Goal: Check status: Check status

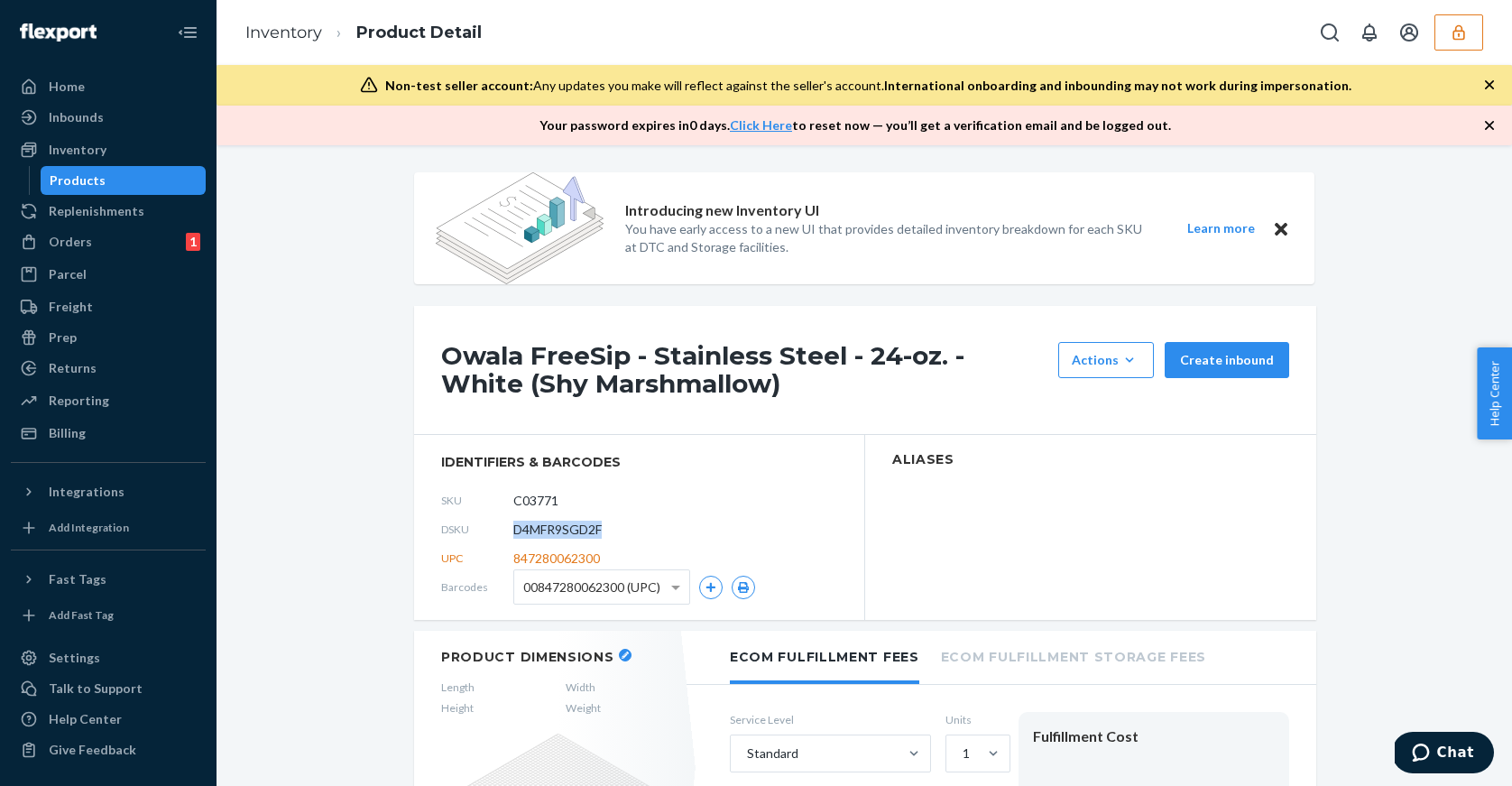
click at [126, 178] on div "Products" at bounding box center [123, 181] width 162 height 25
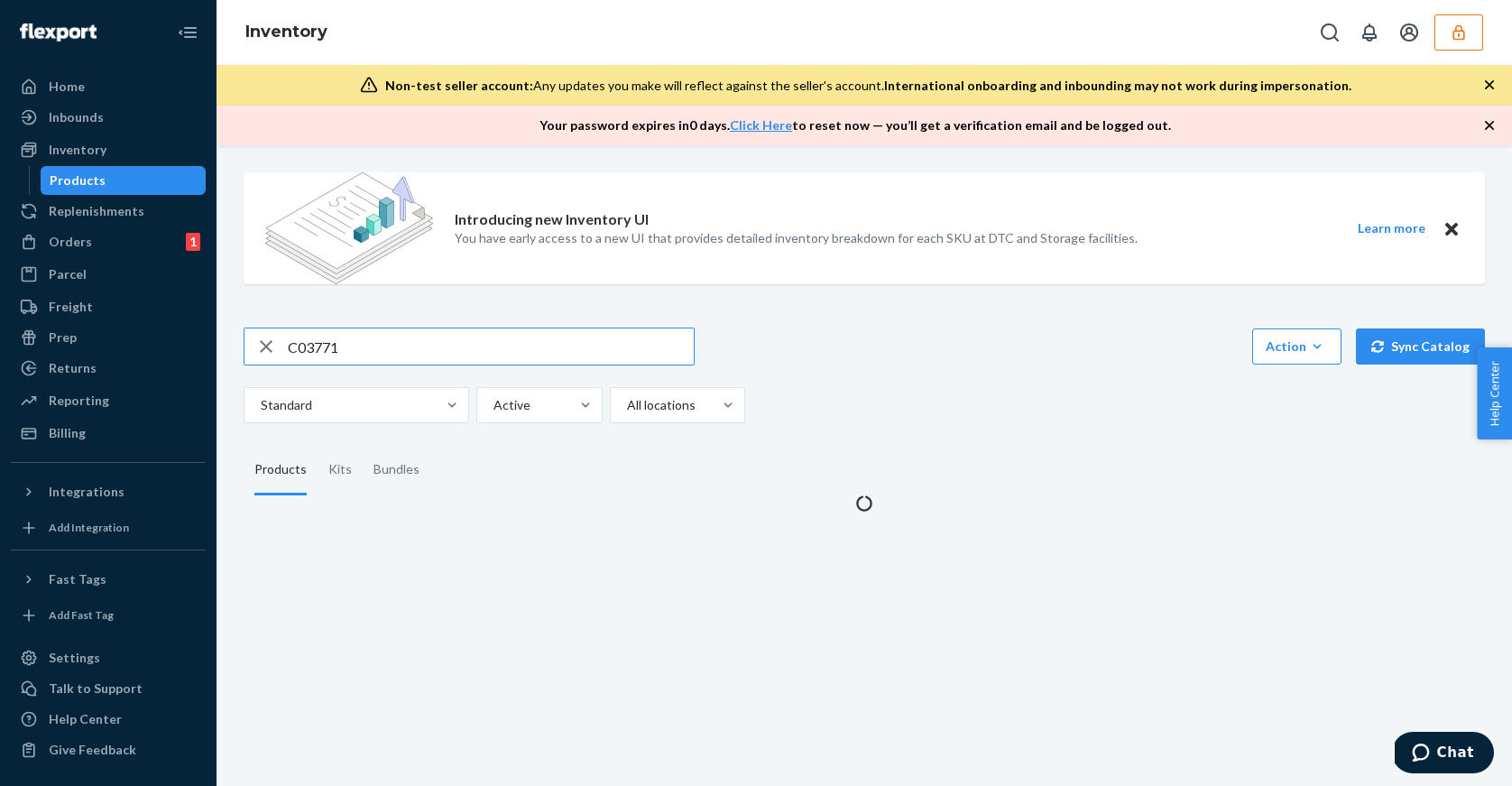
click at [361, 347] on input "C03771" at bounding box center [490, 347] width 406 height 36
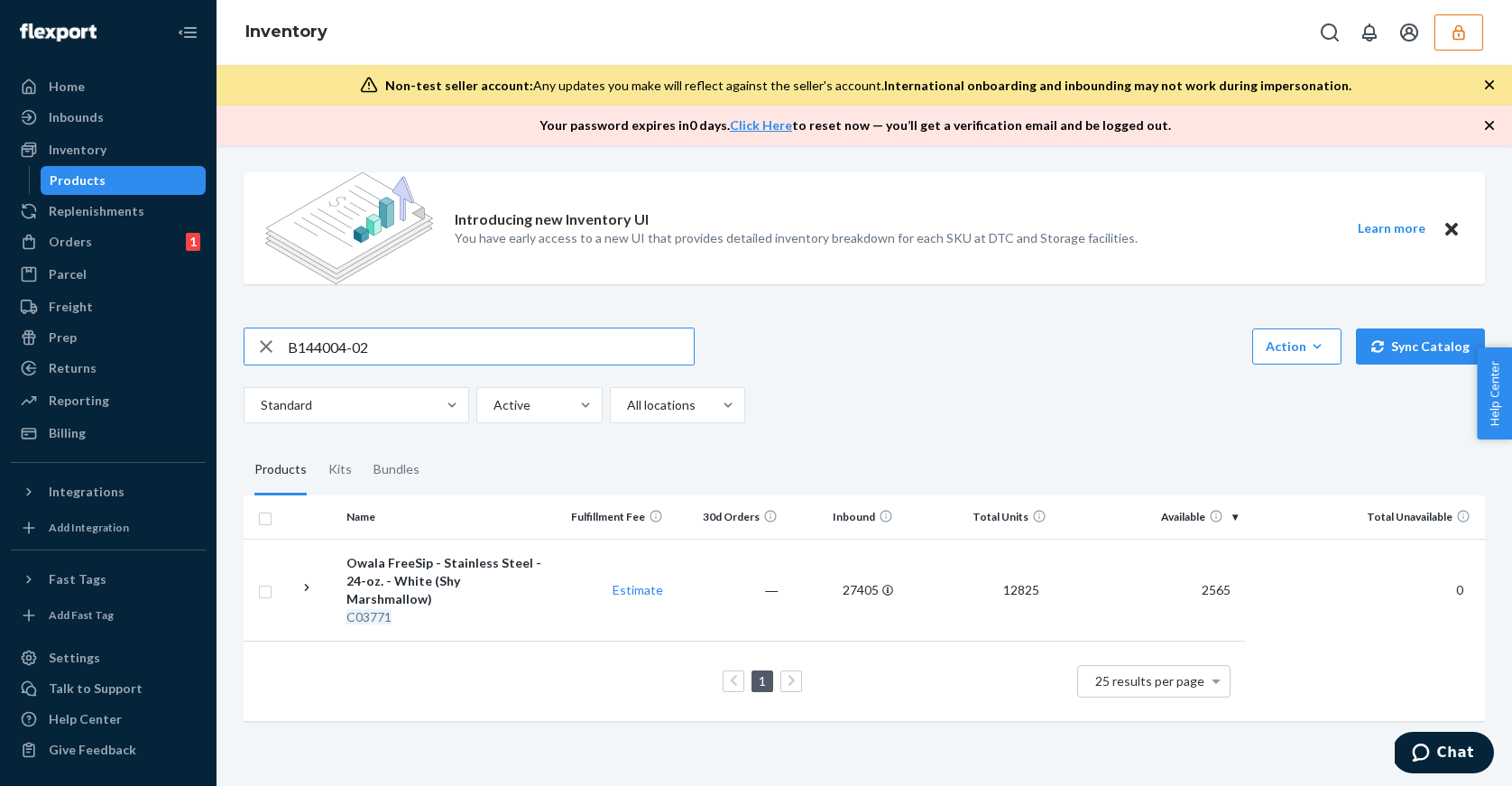
type input "B144004-02"
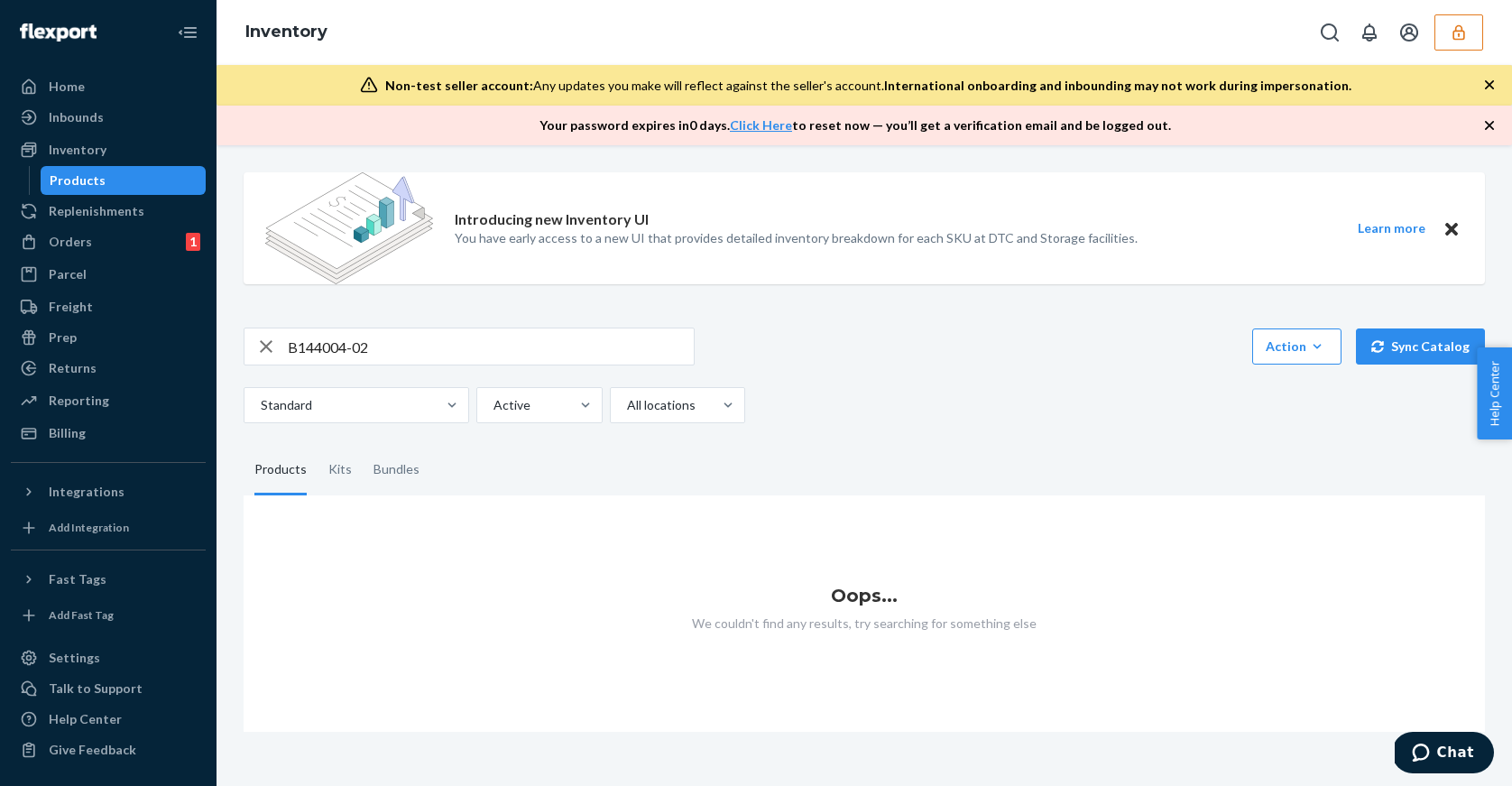
click at [1448, 49] on button "button" at bounding box center [1459, 32] width 49 height 36
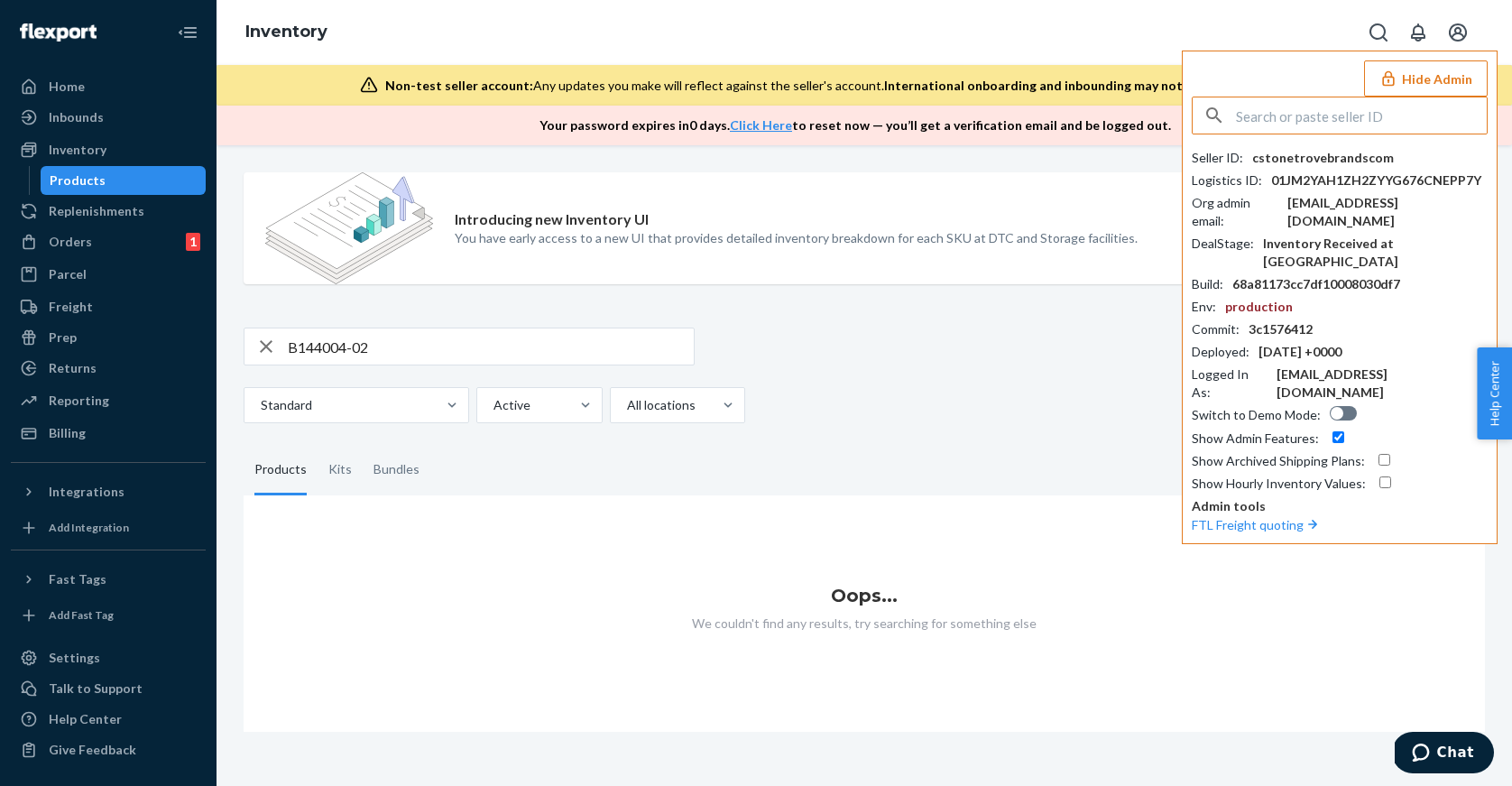
click at [1365, 117] on input "text" at bounding box center [1361, 116] width 251 height 36
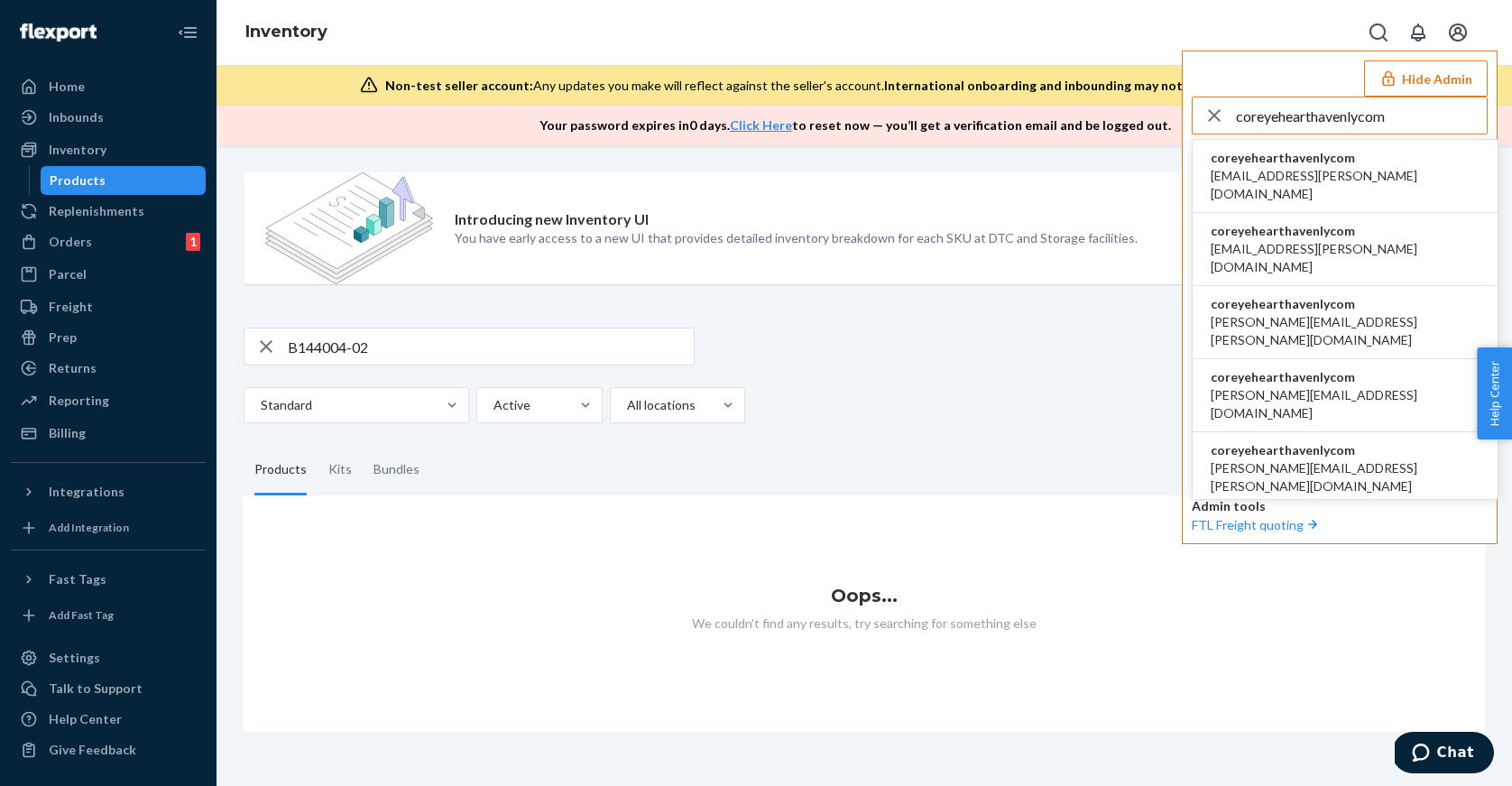
type input "coreyehearthavenlycom"
click at [1281, 171] on span "[EMAIL_ADDRESS][PERSON_NAME][DOMAIN_NAME]" at bounding box center [1346, 185] width 269 height 36
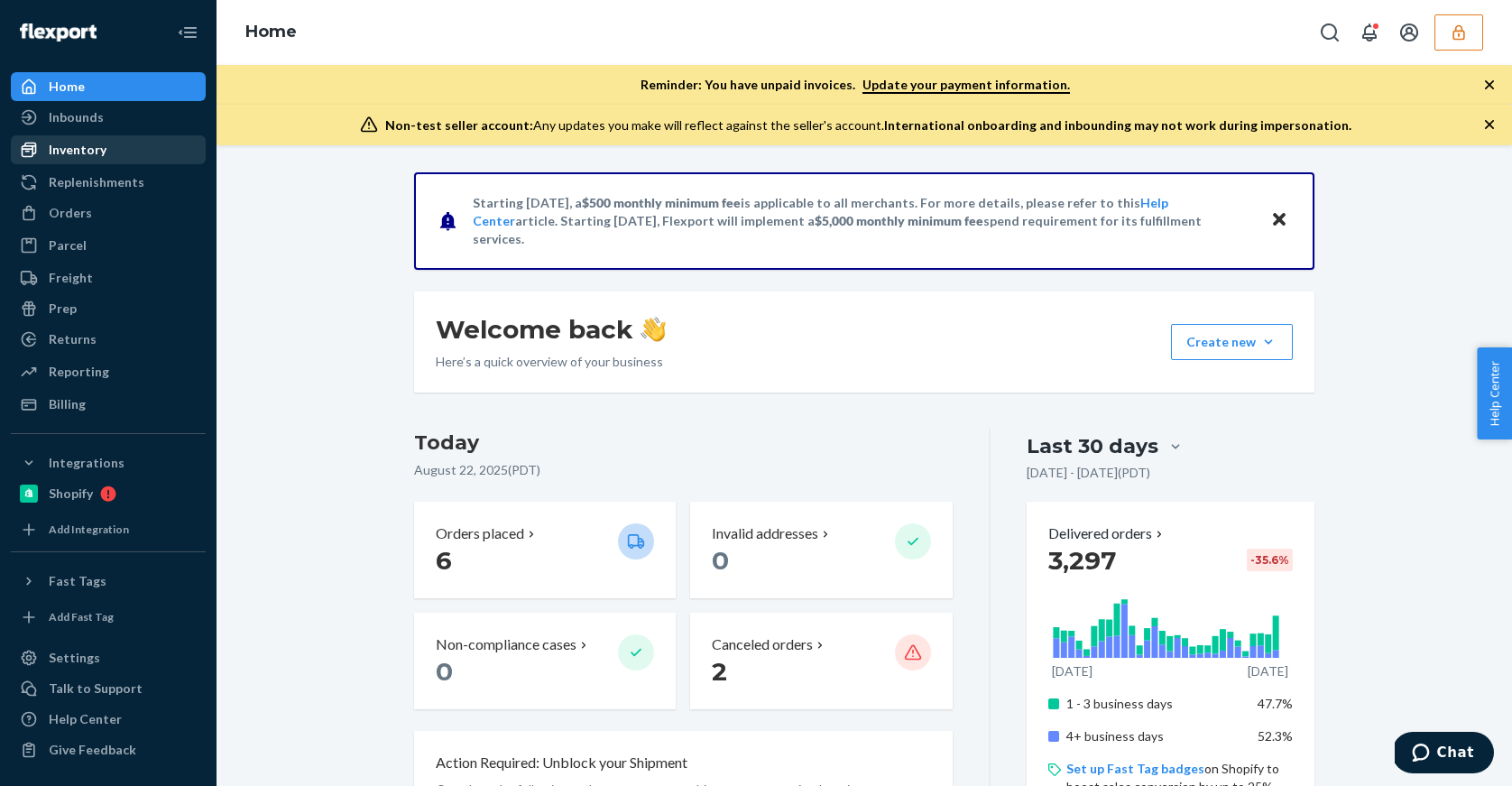
click at [91, 153] on div "Inventory" at bounding box center [77, 149] width 57 height 18
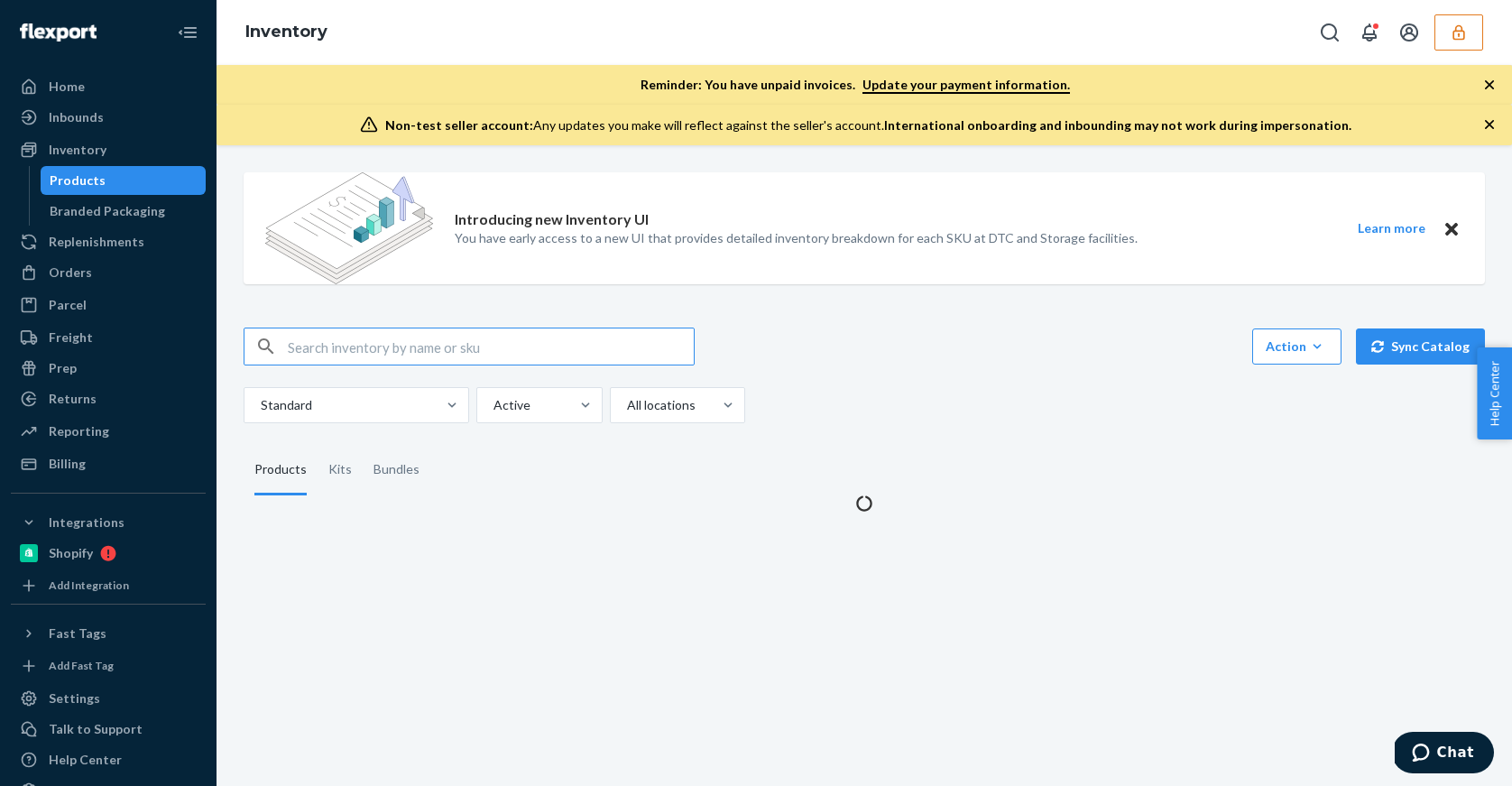
click at [393, 349] on input "text" at bounding box center [490, 347] width 406 height 36
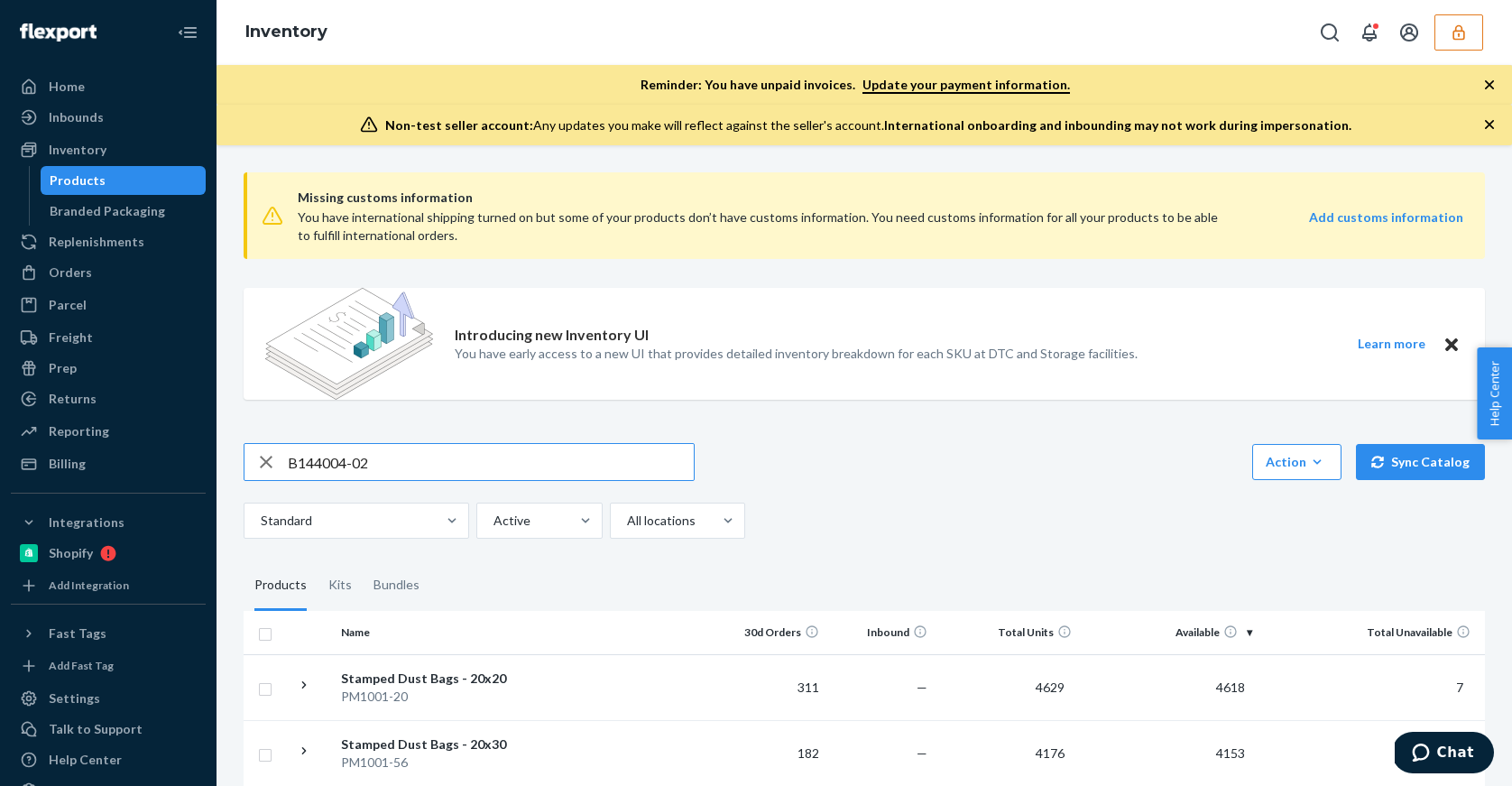
type input "B144004-02"
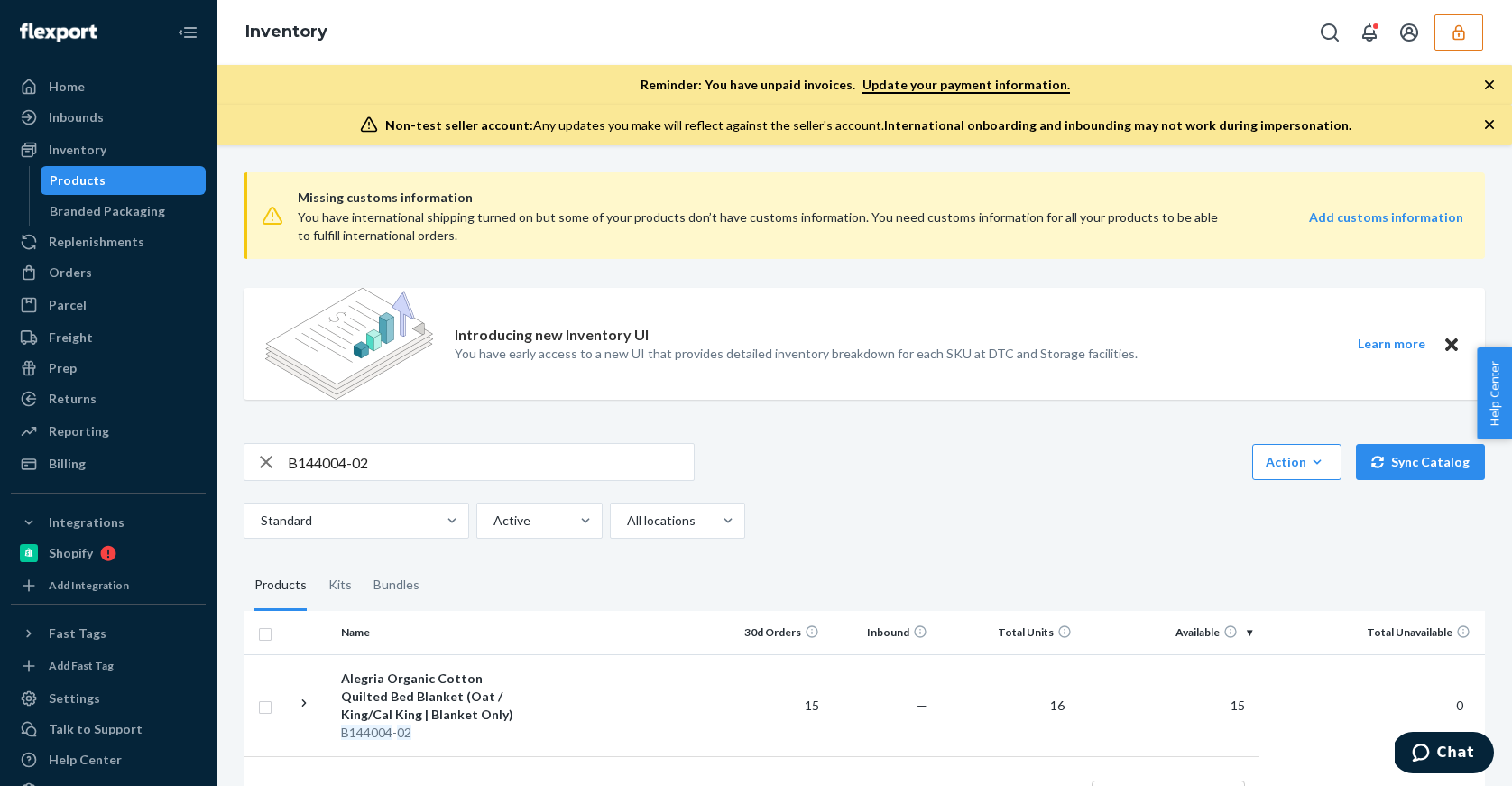
scroll to position [68, 0]
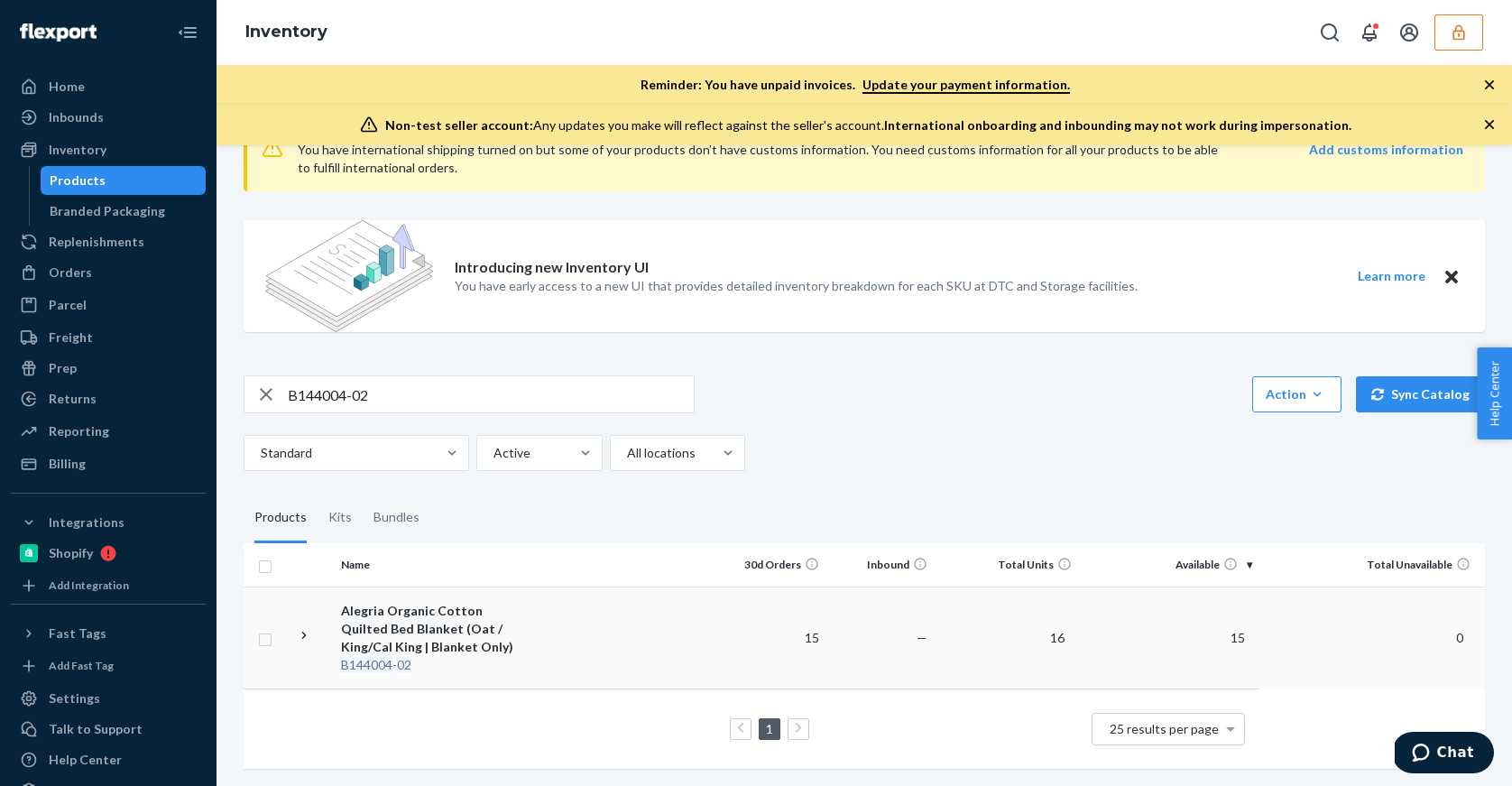
click at [645, 647] on td at bounding box center [628, 637] width 181 height 102
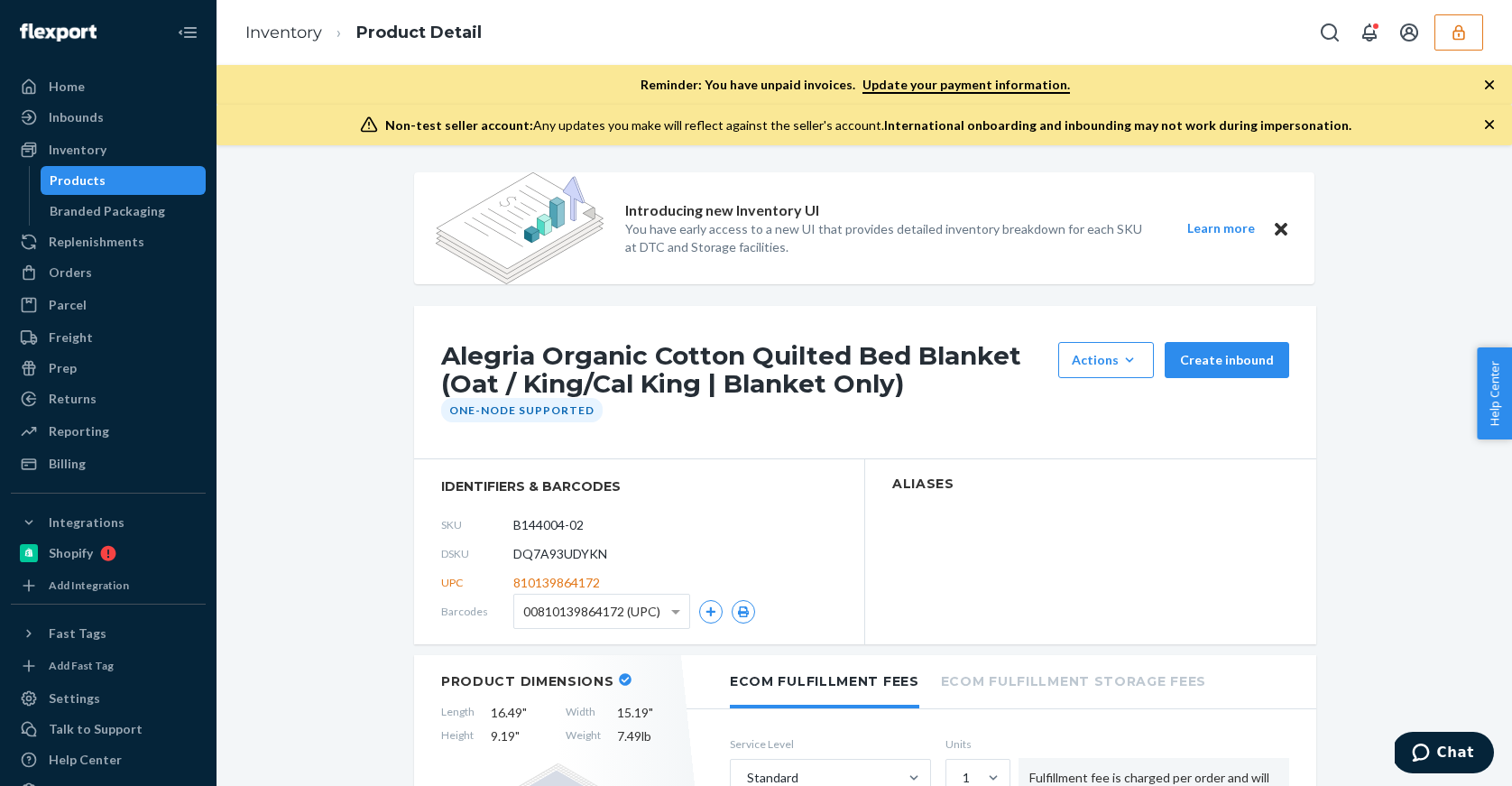
scroll to position [214, 0]
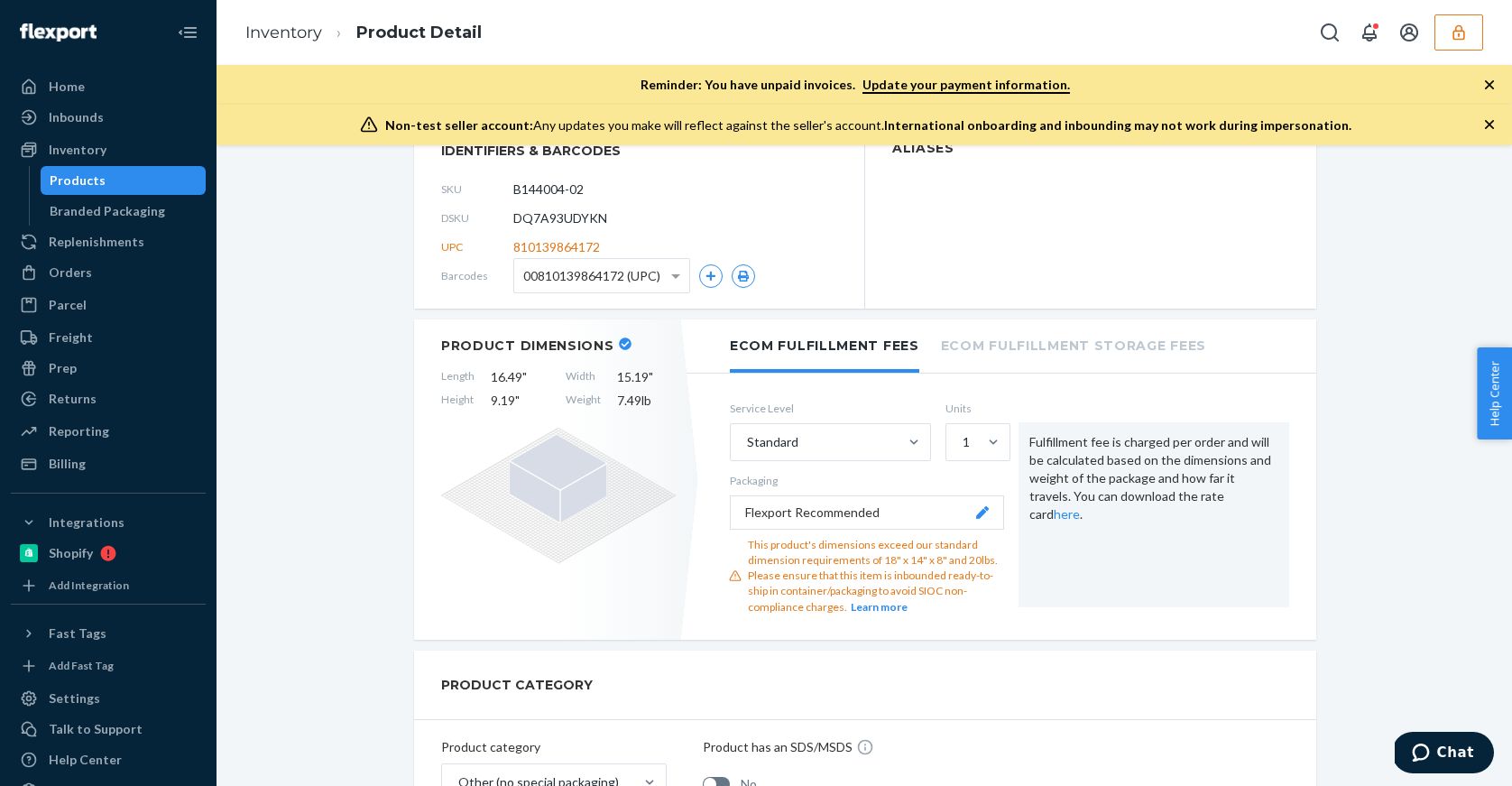
click at [579, 220] on span "DQ7A93UDYKN" at bounding box center [561, 218] width 94 height 18
copy span "DQ7A93UDYKN"
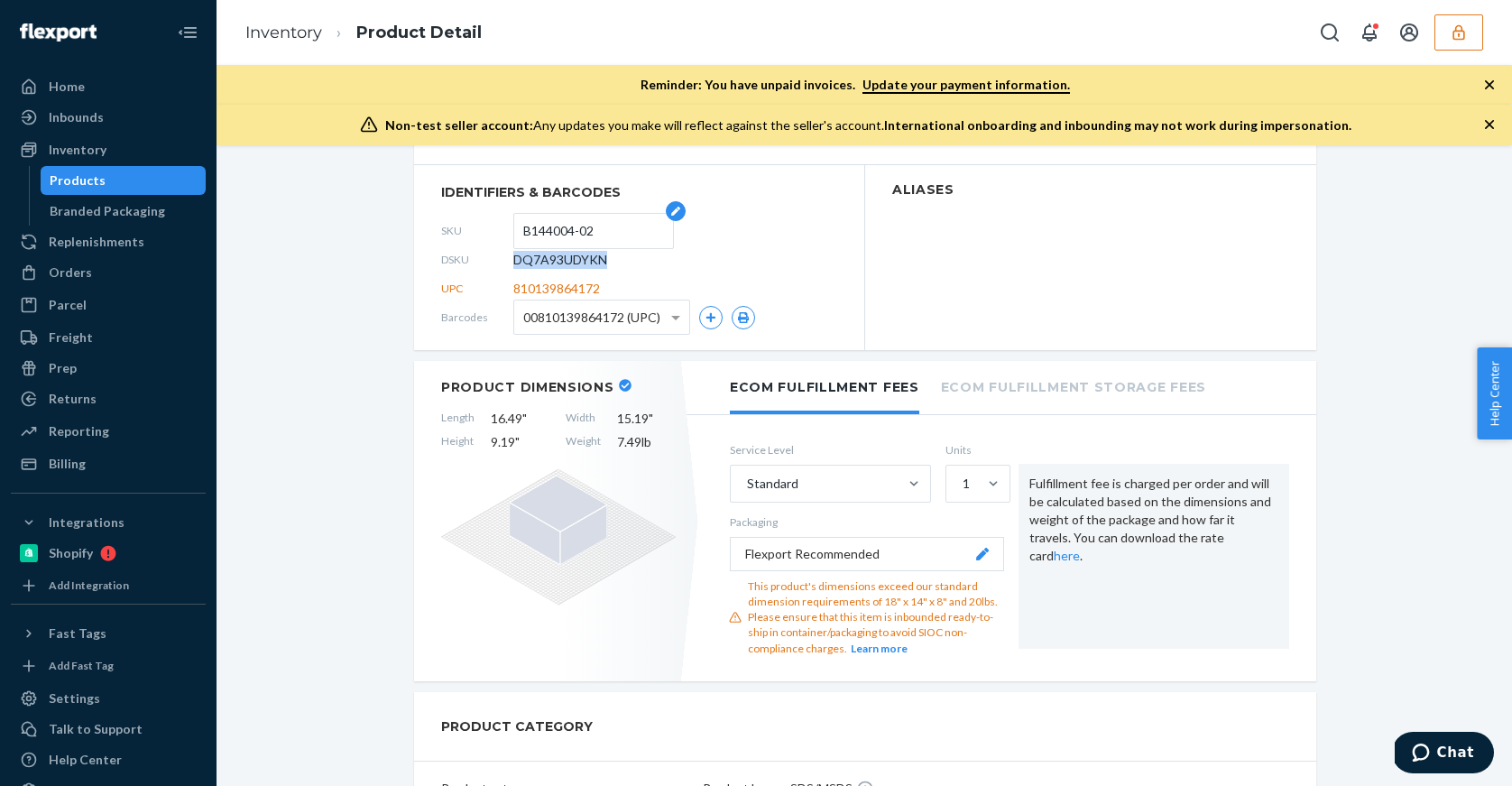
scroll to position [293, 0]
click at [541, 237] on input "B144004-02" at bounding box center [593, 232] width 140 height 34
drag, startPoint x: 541, startPoint y: 237, endPoint x: 584, endPoint y: 233, distance: 43.2
click at [584, 233] on input "B144004-02" at bounding box center [593, 232] width 140 height 34
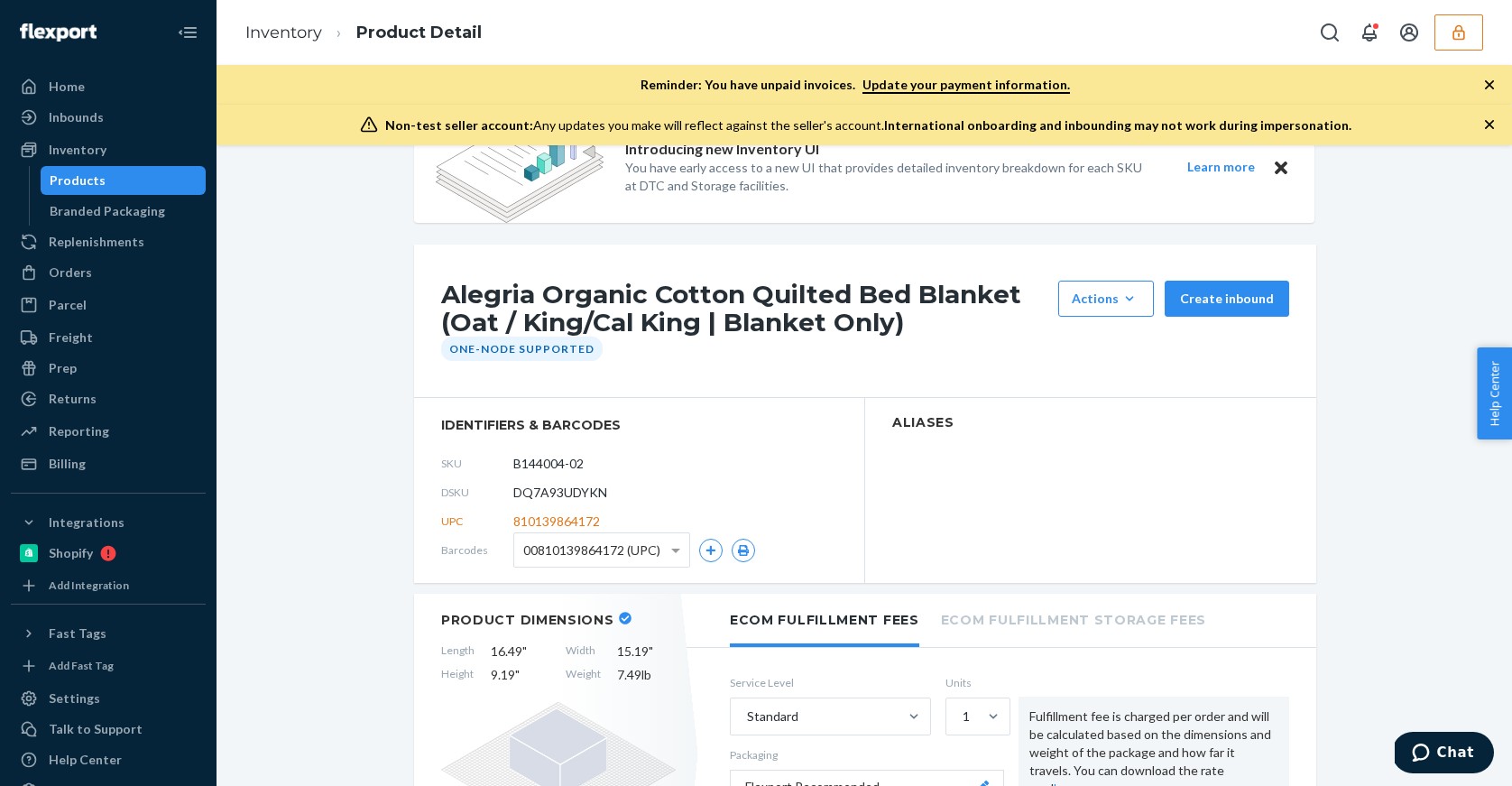
scroll to position [0, 0]
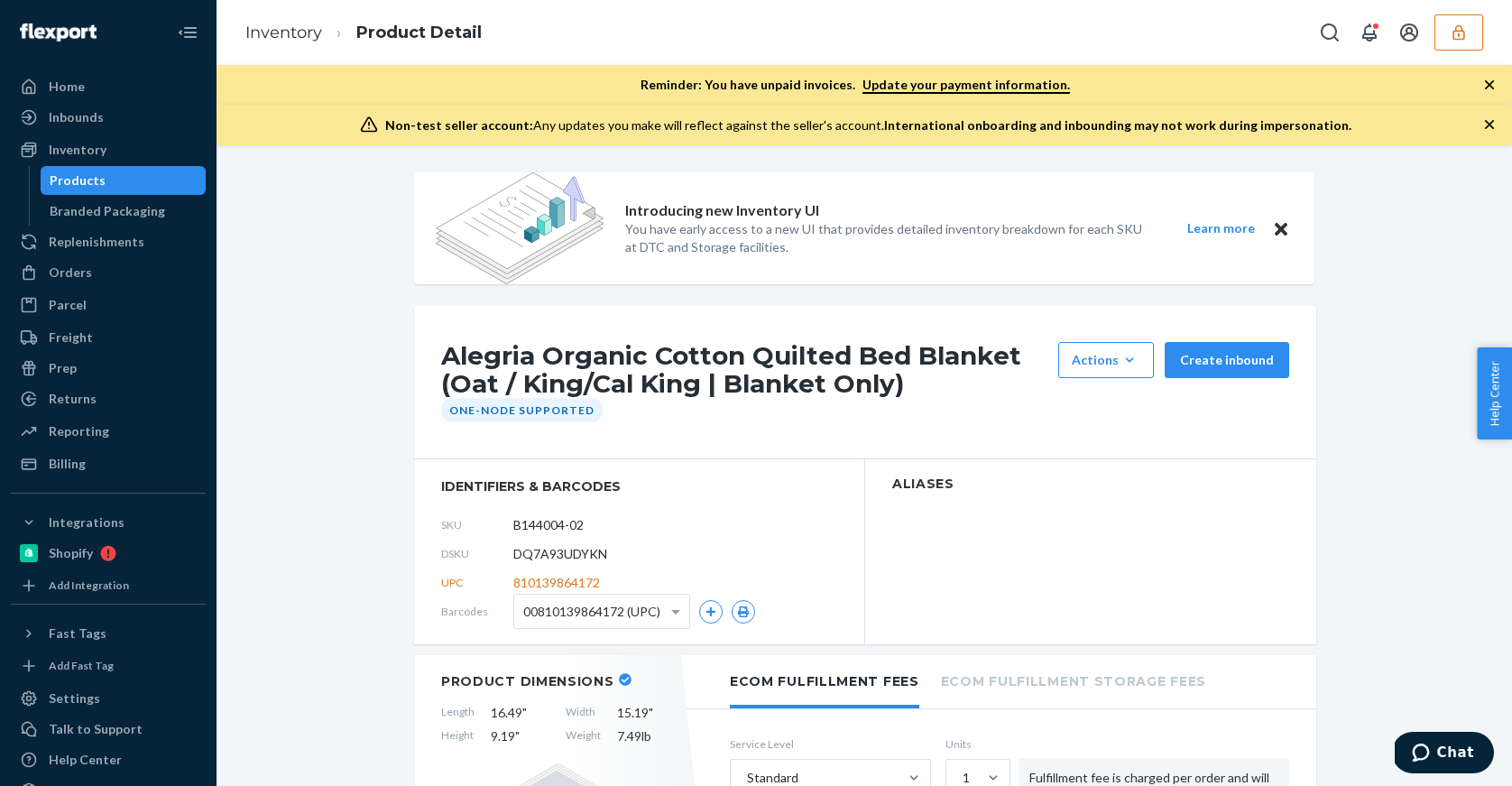
click at [563, 557] on span "DQ7A93UDYKN" at bounding box center [561, 553] width 94 height 18
copy span "DQ7A93UDYKN"
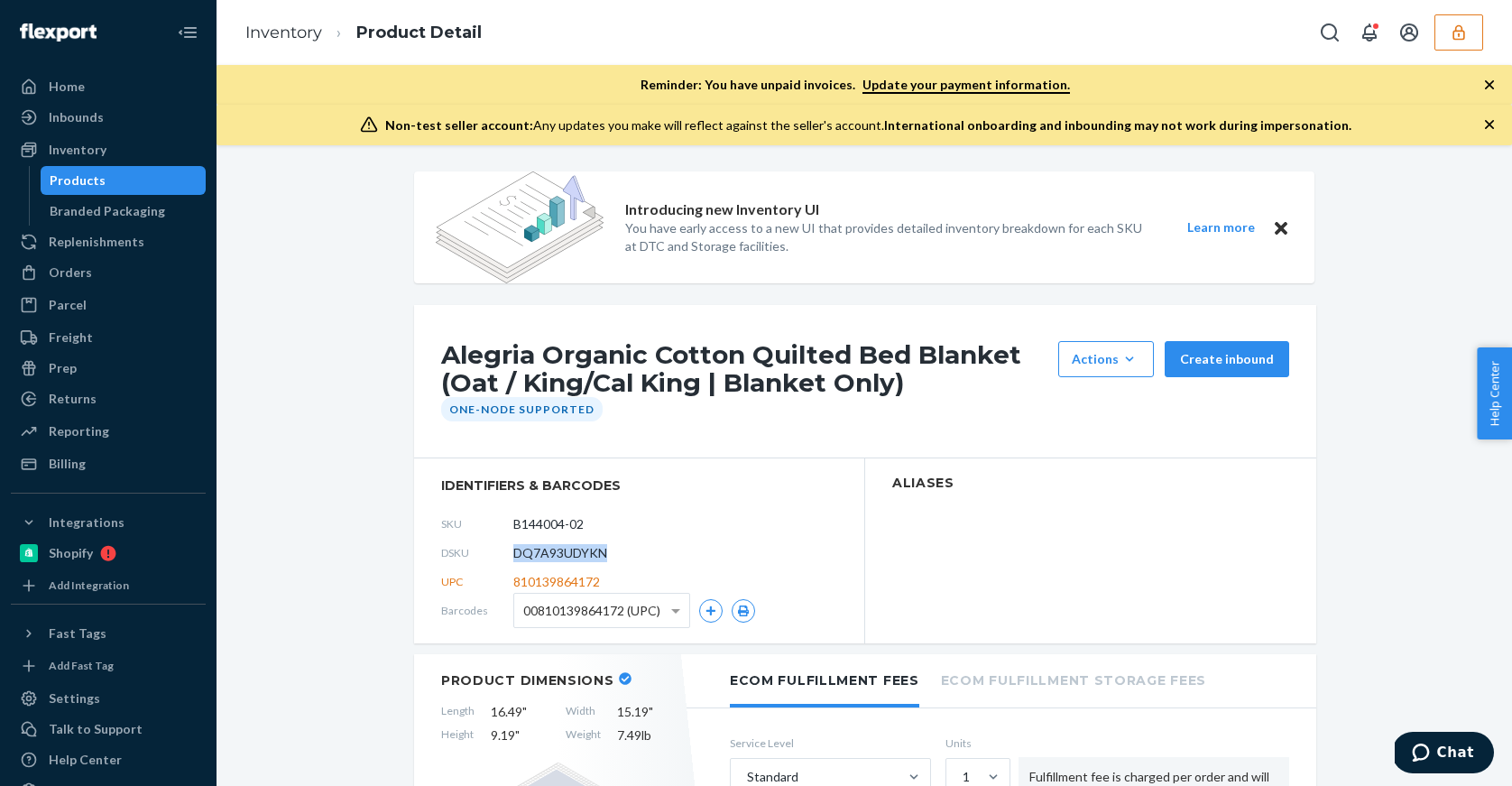
scroll to position [4, 0]
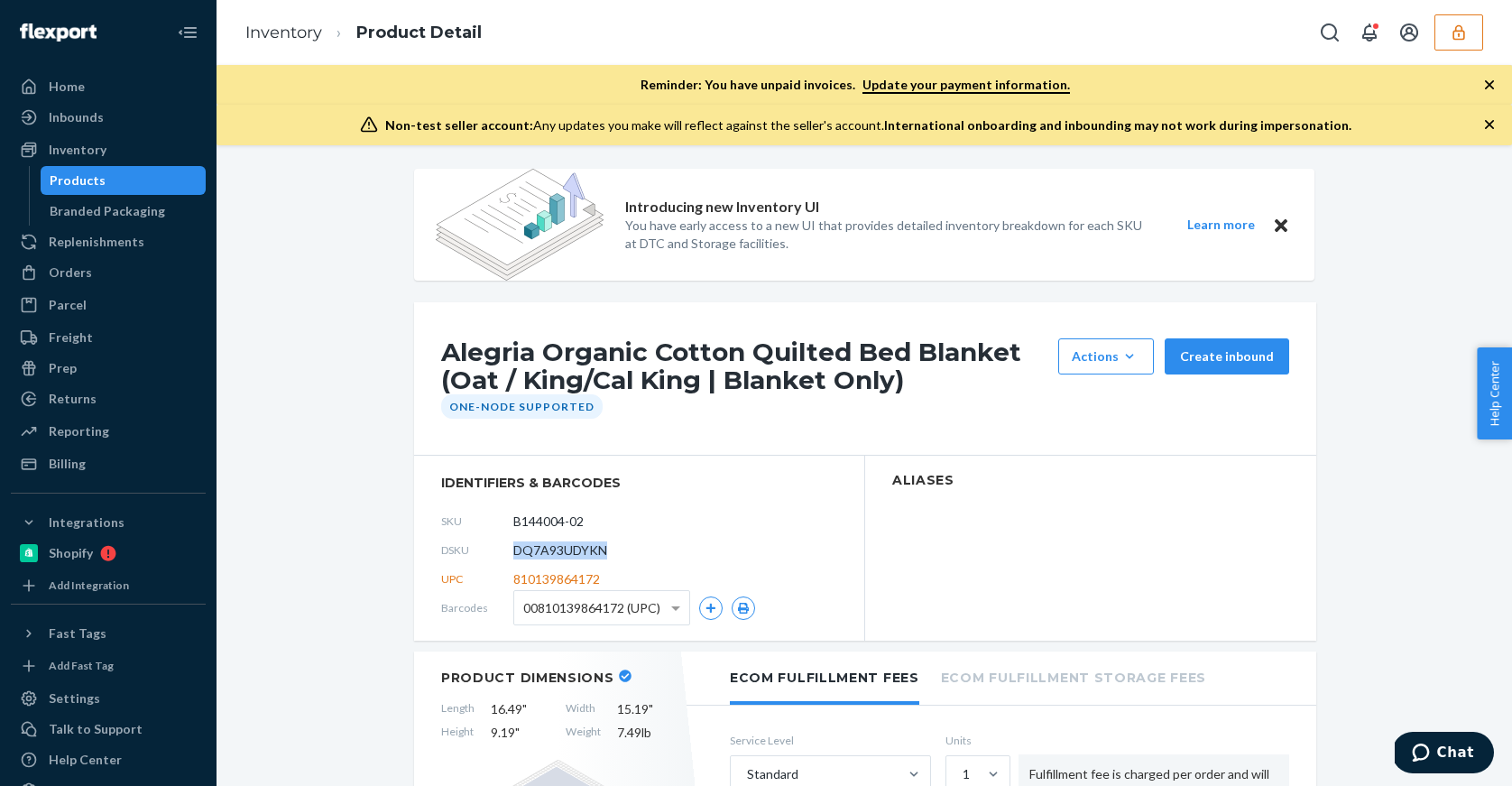
click at [568, 551] on span "DQ7A93UDYKN" at bounding box center [561, 550] width 94 height 18
click at [111, 179] on div "Products" at bounding box center [123, 181] width 162 height 25
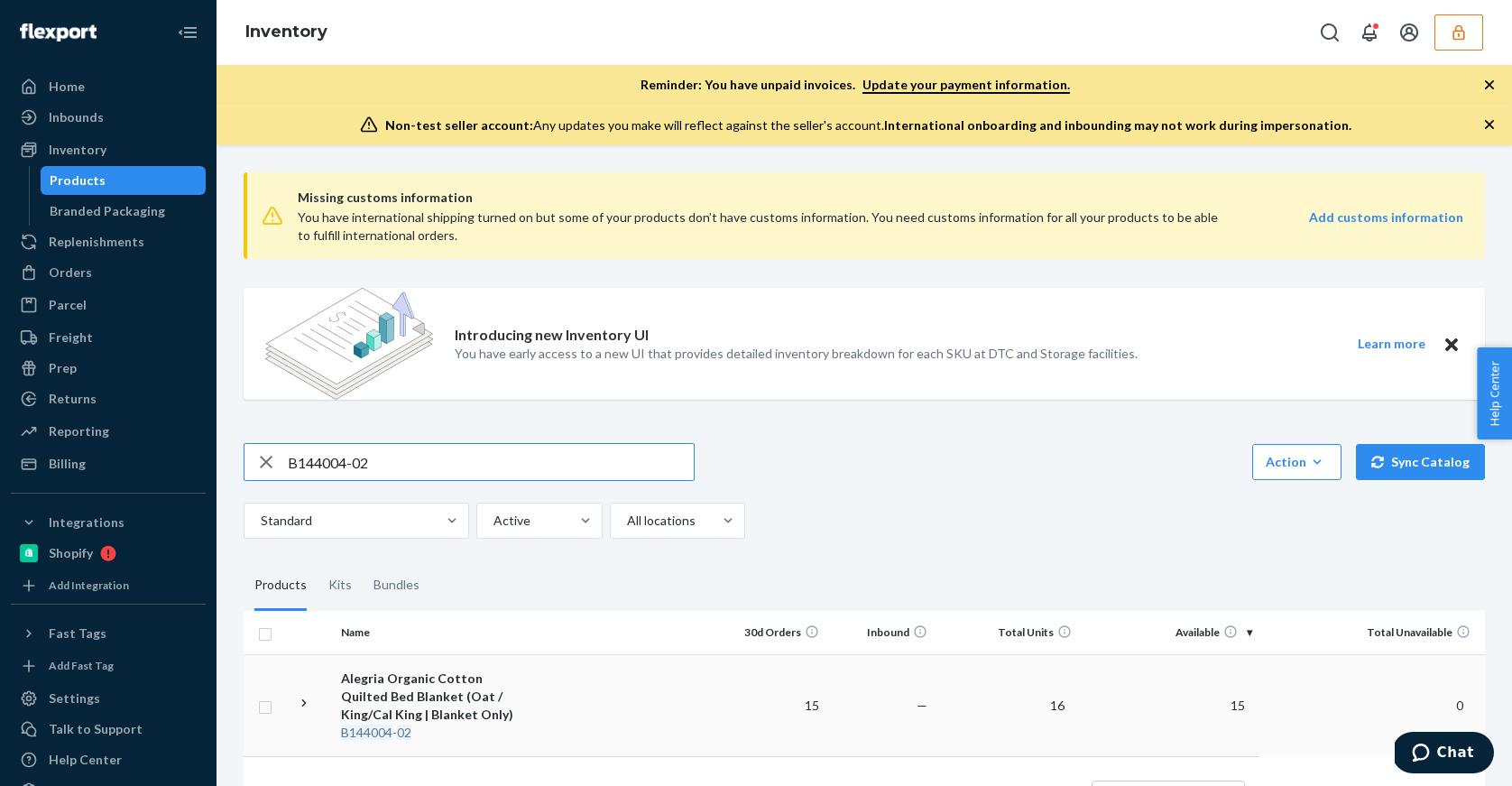
click at [703, 692] on td at bounding box center [628, 705] width 181 height 102
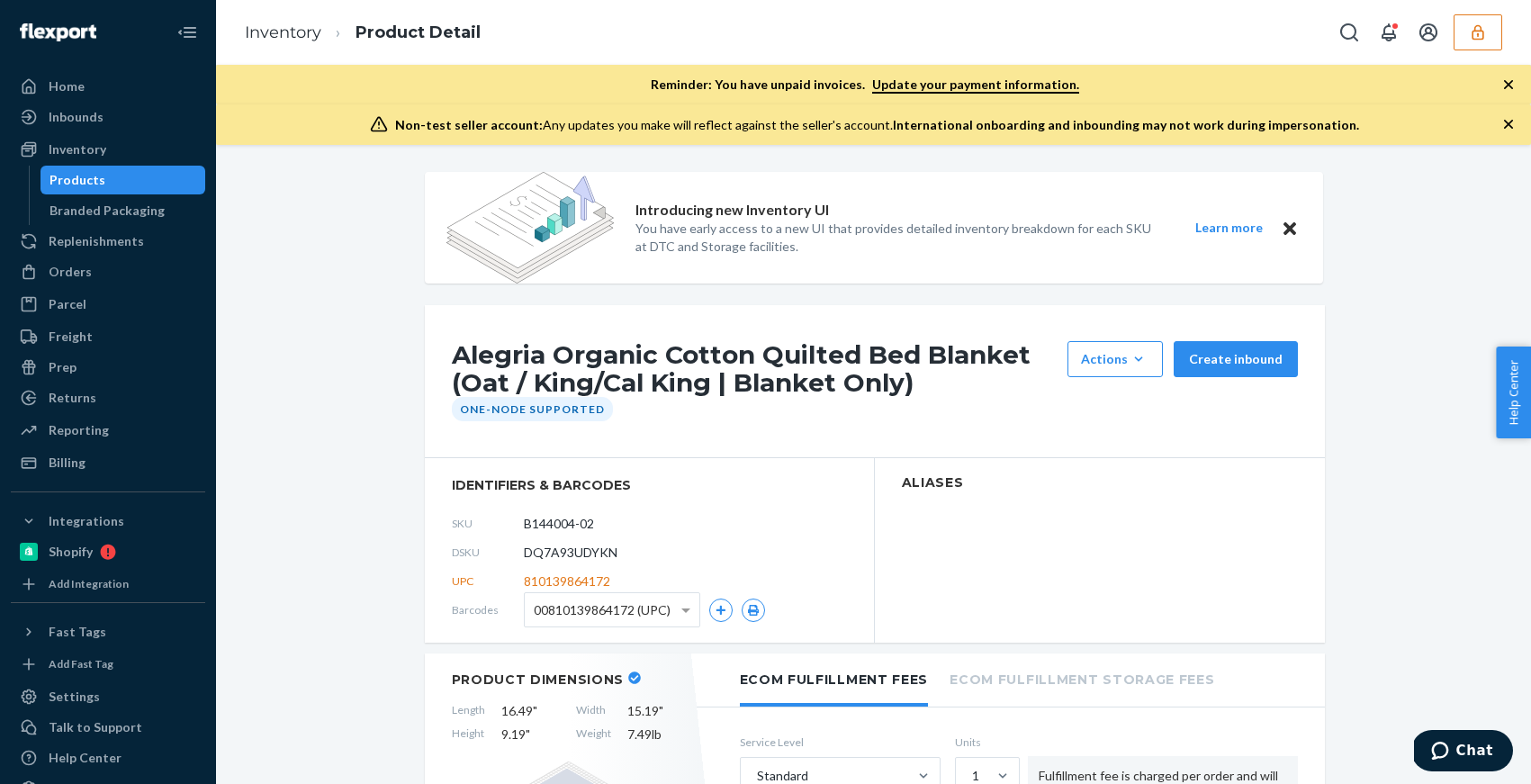
click at [1482, 36] on icon "button" at bounding box center [1478, 32] width 11 height 15
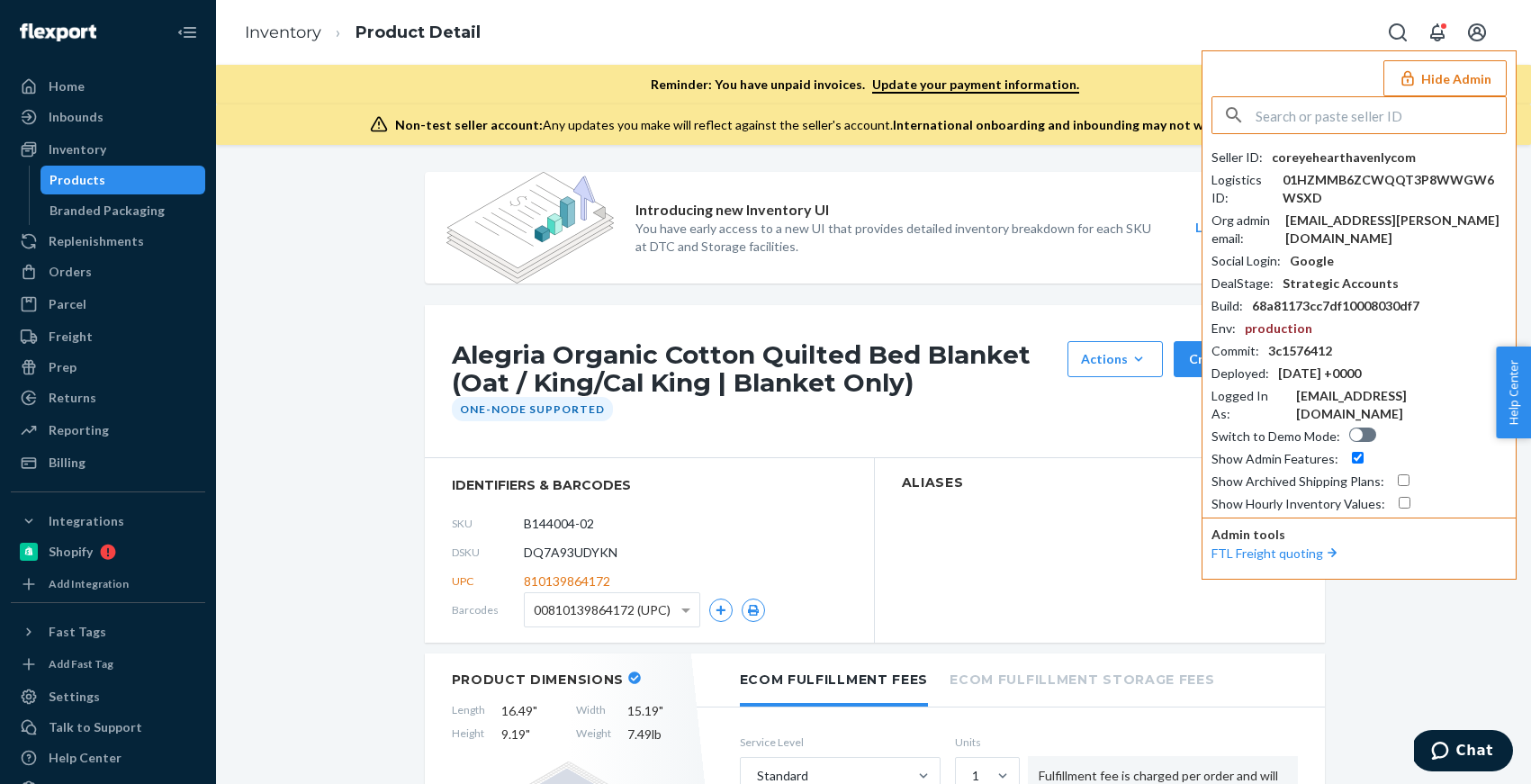
click at [1397, 119] on input "text" at bounding box center [1380, 115] width 251 height 36
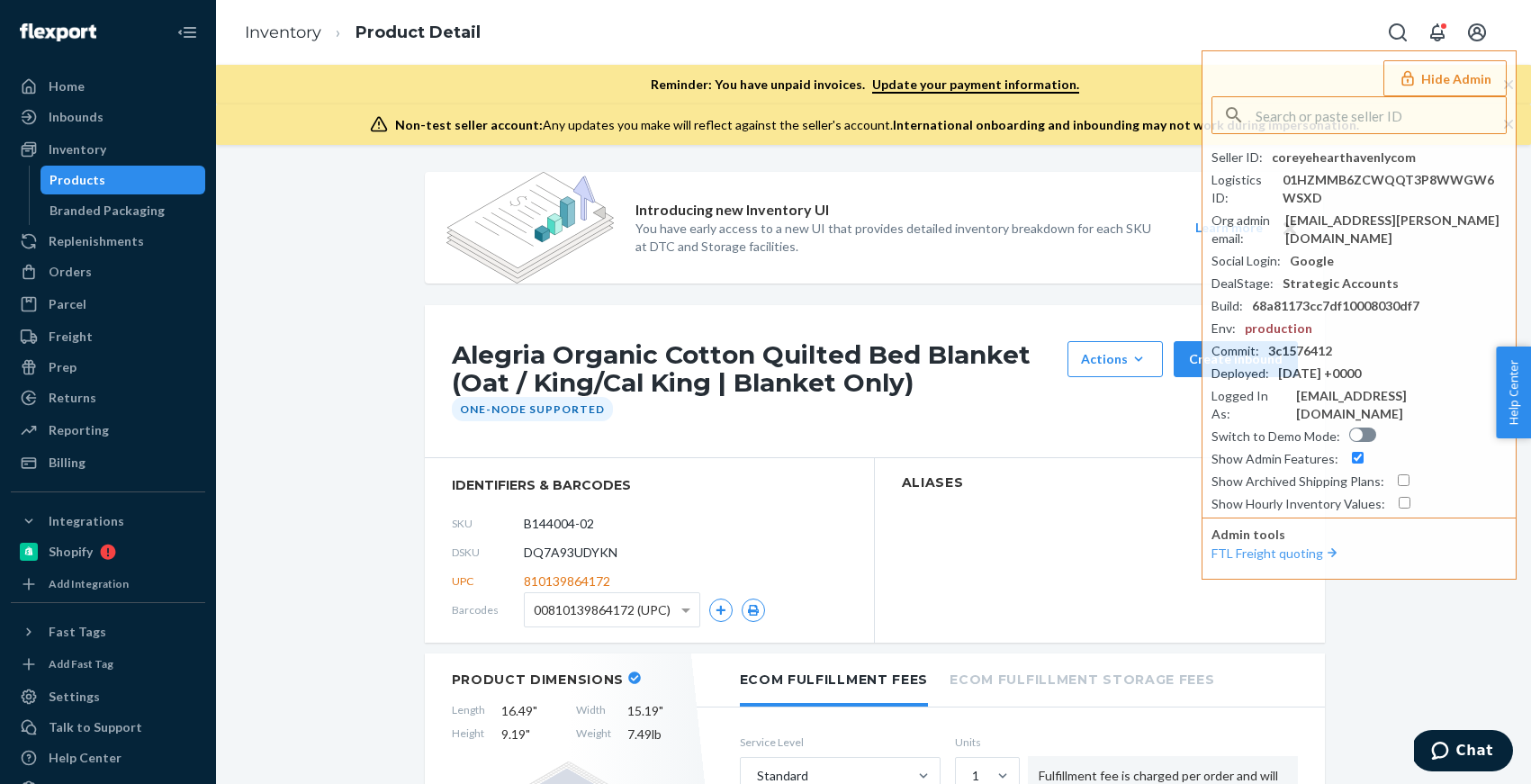
drag, startPoint x: 715, startPoint y: 25, endPoint x: 432, endPoint y: 85, distance: 289.3
click at [671, 30] on div "Inventory Product Detail Hide Admin Seller ID : coreyehearthavenlycom Logistics…" at bounding box center [874, 32] width 1315 height 65
click at [101, 184] on div "Products" at bounding box center [123, 180] width 162 height 25
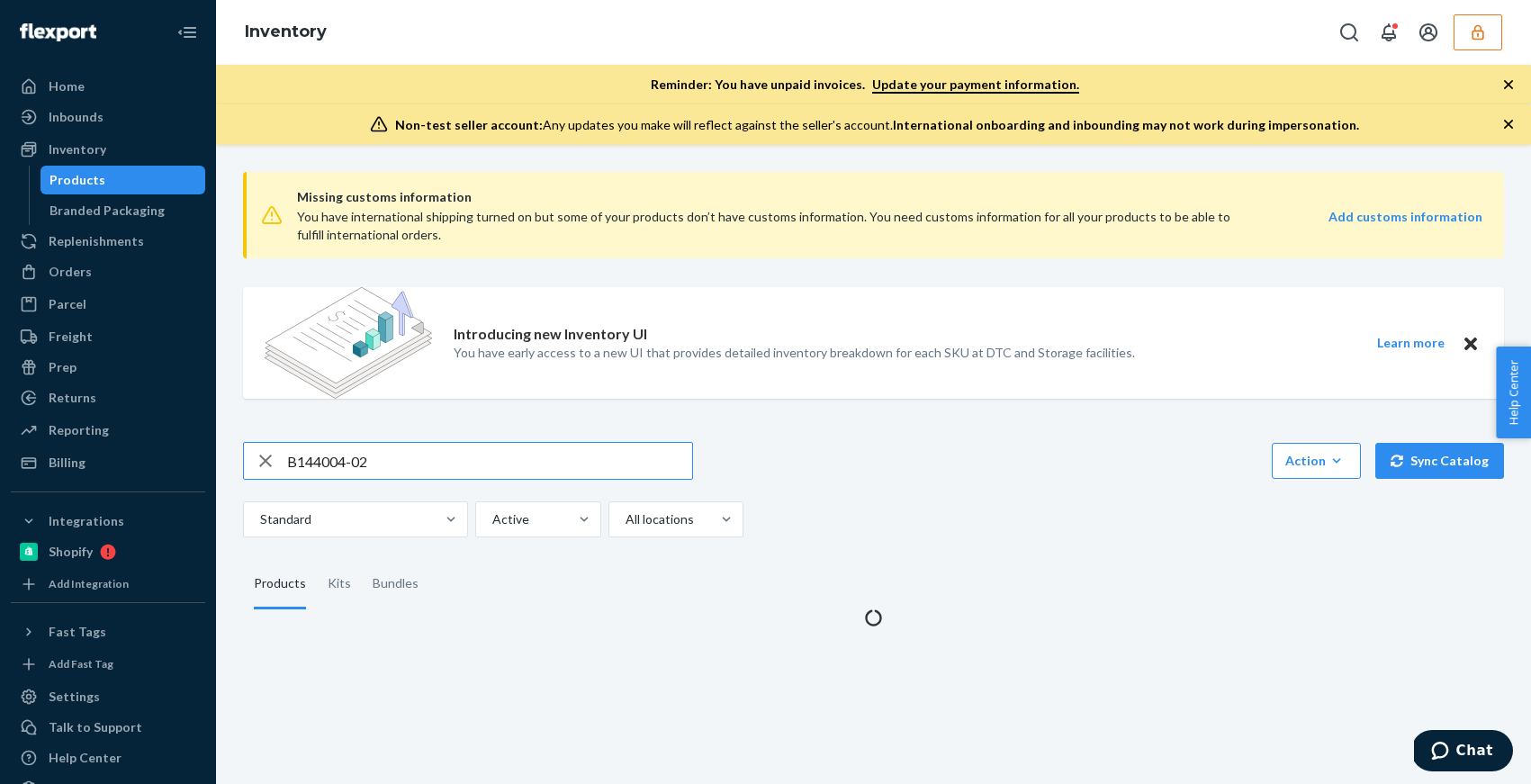
click at [390, 466] on input "B144004-02" at bounding box center [489, 461] width 405 height 36
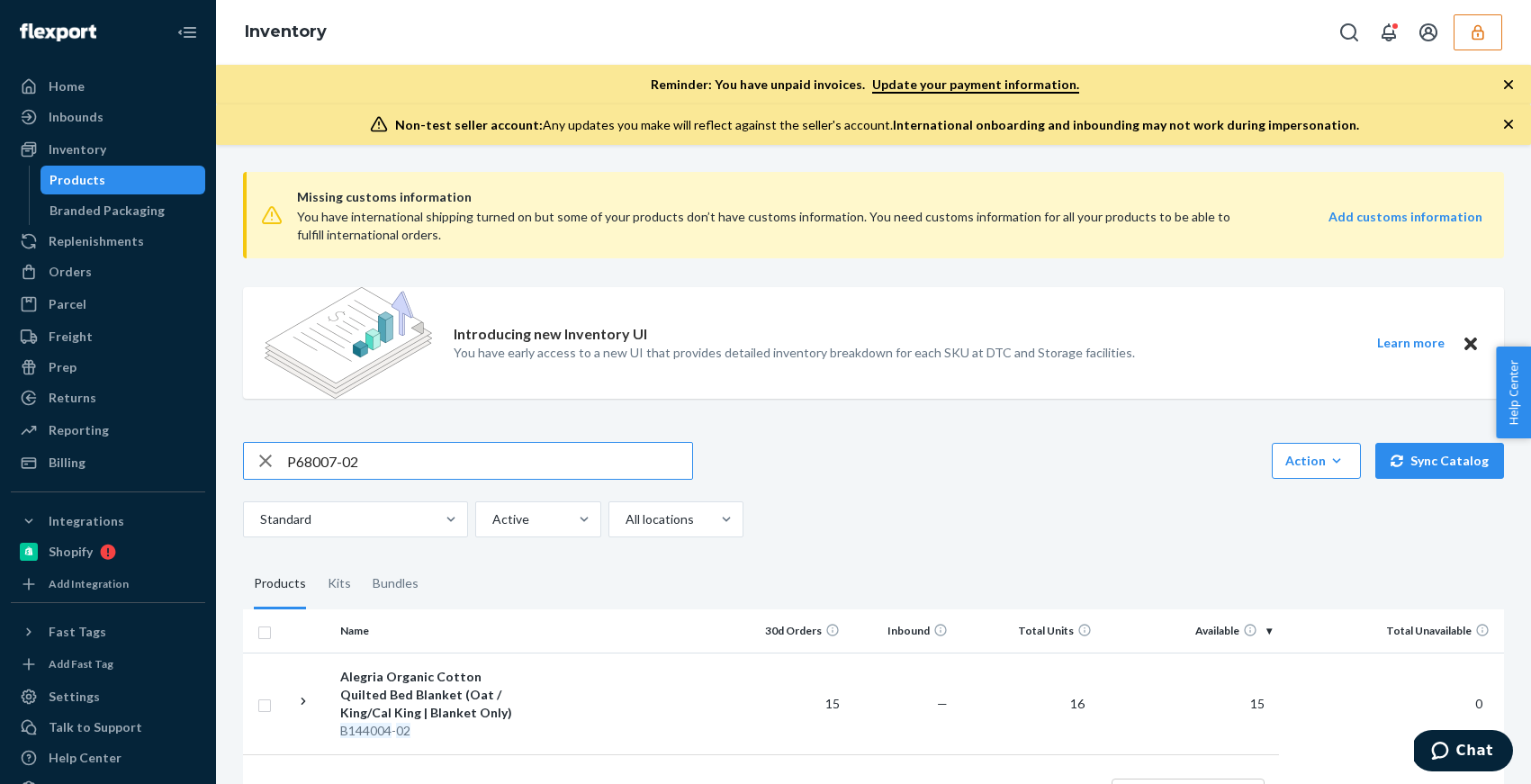
type input "P68007-02"
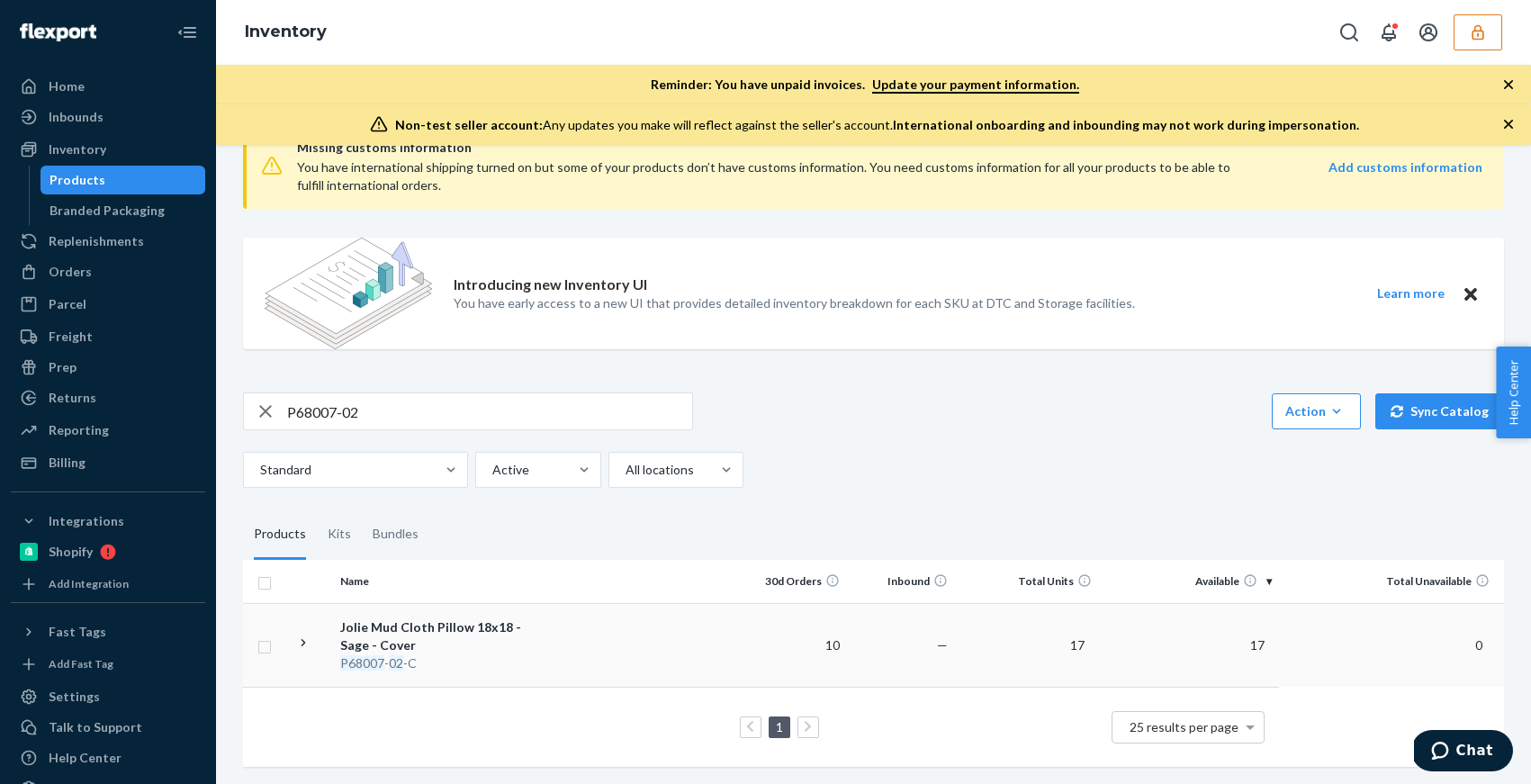
click at [529, 655] on td "Jolie Mud Cloth Pillow 18x18 - Sage - Cover P68007 - 02 -C" at bounding box center [434, 645] width 203 height 84
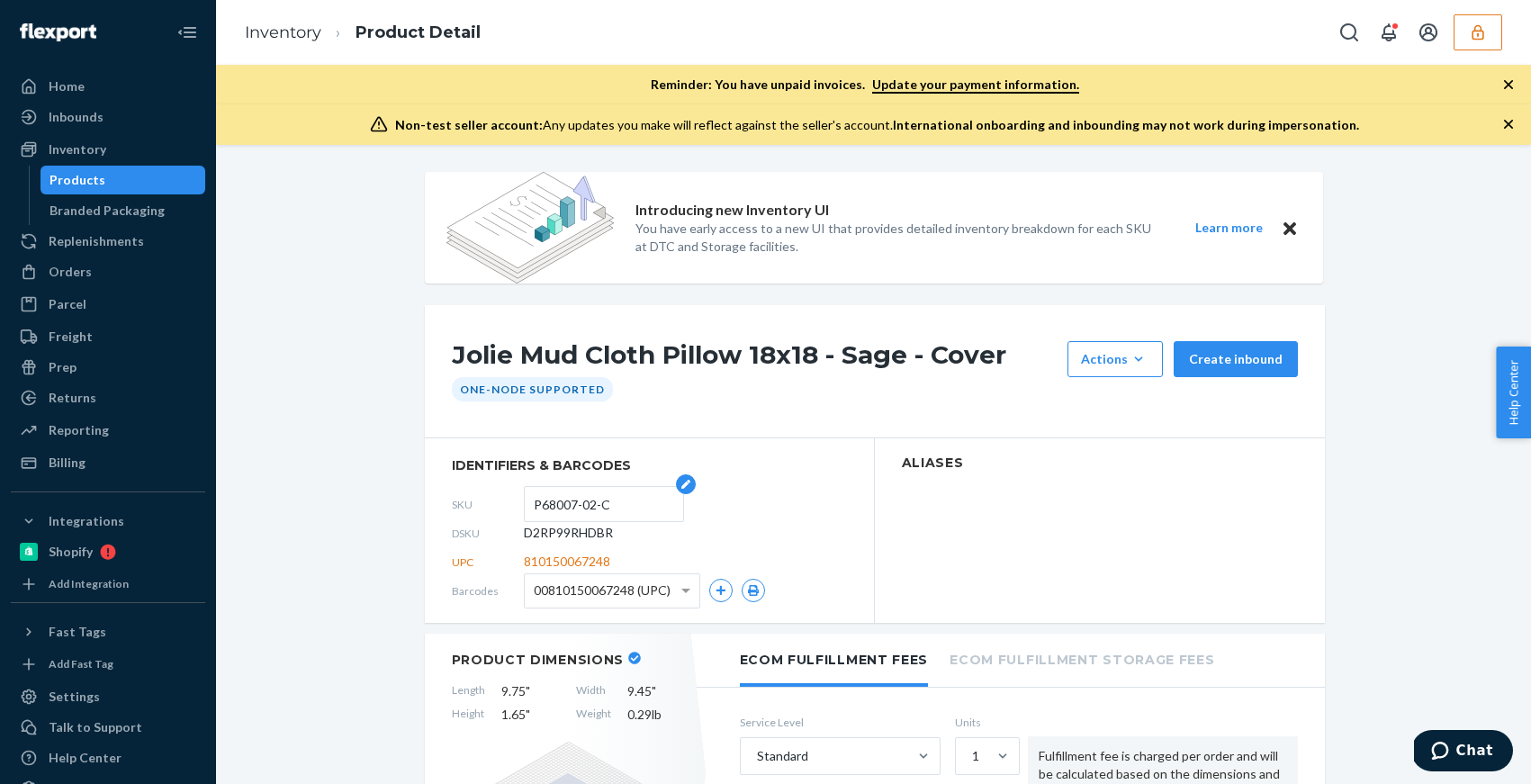
click at [540, 505] on input "P68007-02-C" at bounding box center [603, 504] width 140 height 34
drag, startPoint x: 540, startPoint y: 505, endPoint x: 588, endPoint y: 505, distance: 48.0
click at [588, 505] on input "P68007-02-C" at bounding box center [603, 504] width 140 height 34
click at [153, 185] on div "Products" at bounding box center [123, 180] width 162 height 25
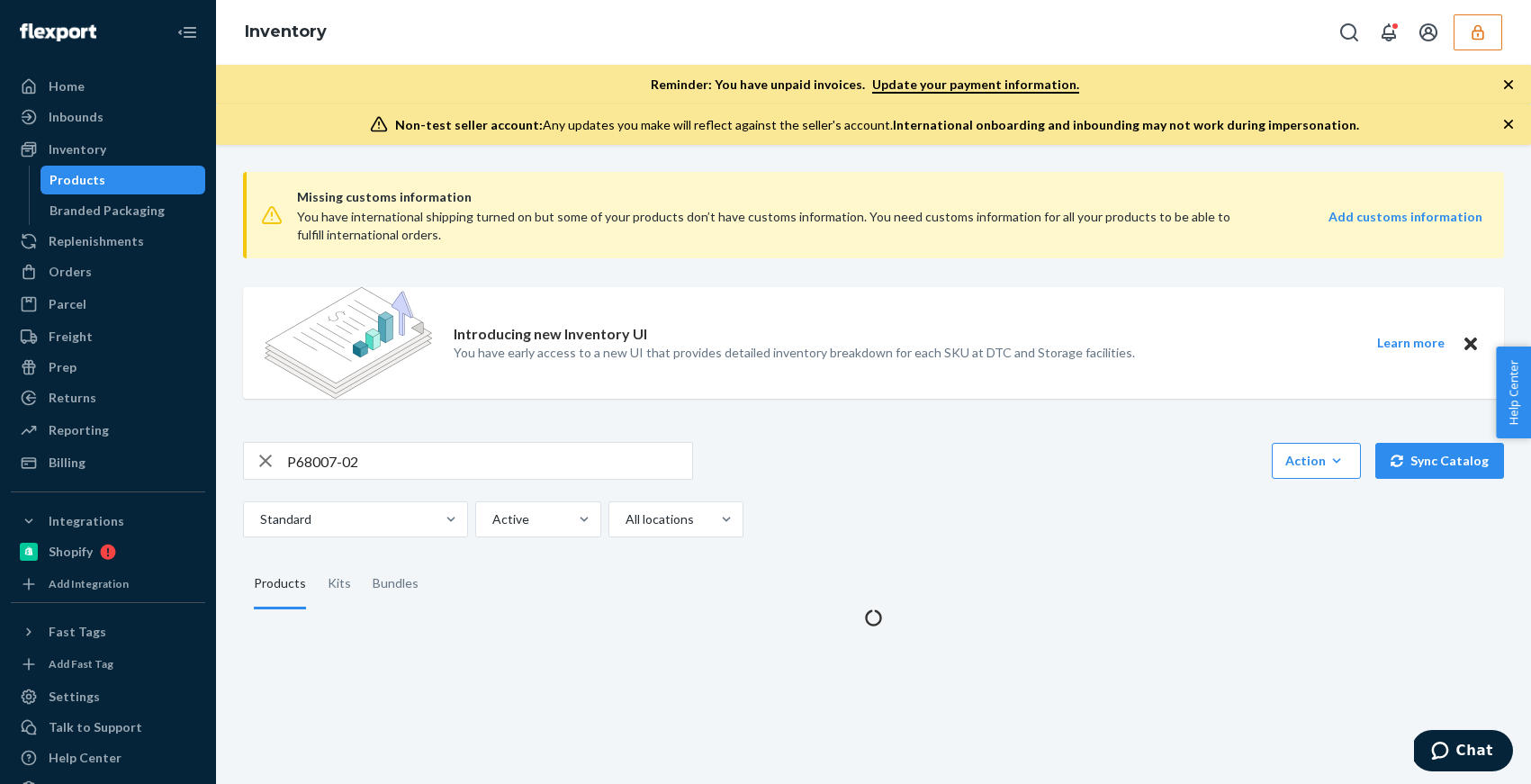
click at [153, 185] on div "Products" at bounding box center [123, 180] width 162 height 25
click at [451, 472] on input "P68007-02" at bounding box center [489, 461] width 405 height 36
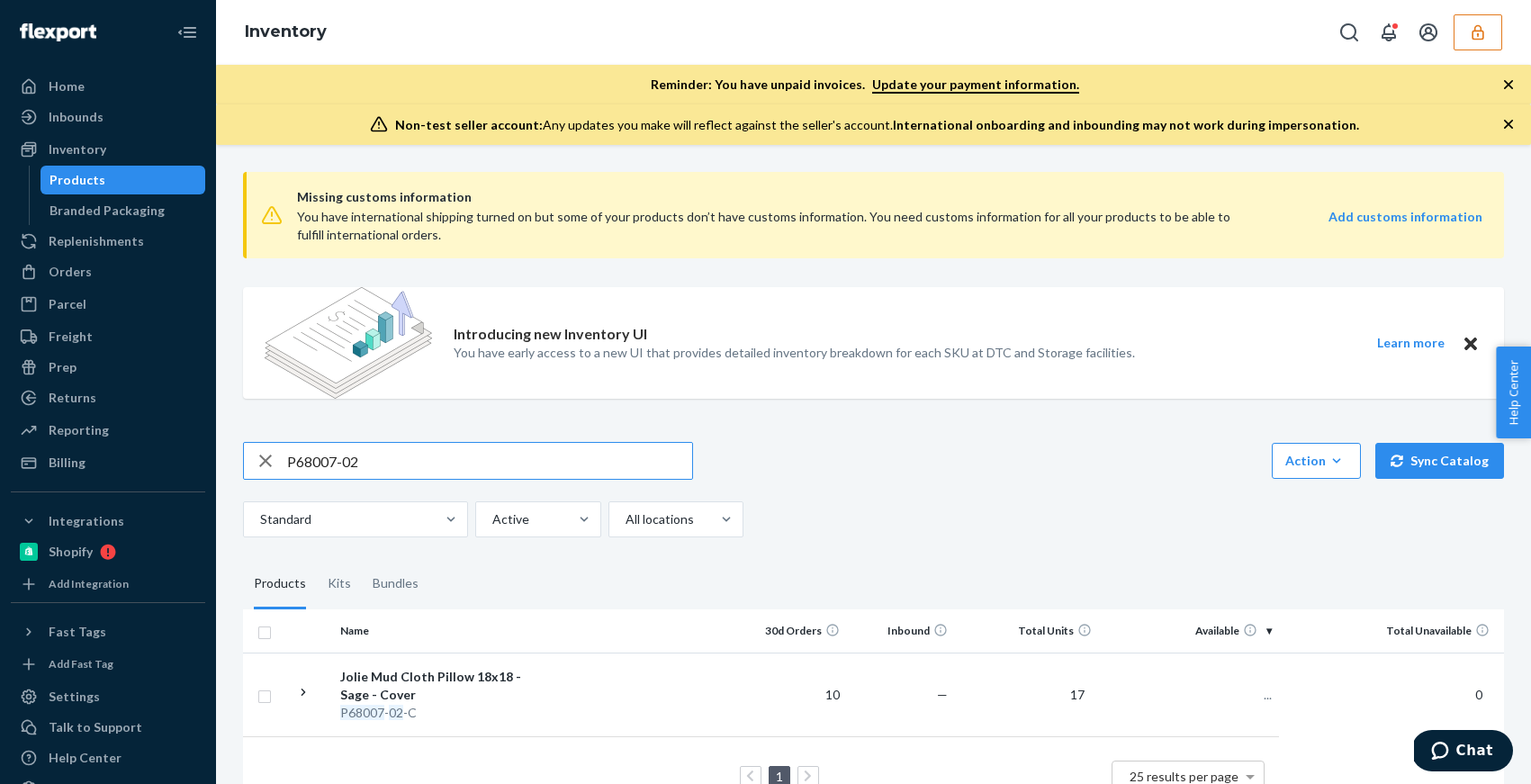
click at [451, 472] on input "P68007-02" at bounding box center [489, 461] width 405 height 36
paste input "141007-01"
type input "P141007-01"
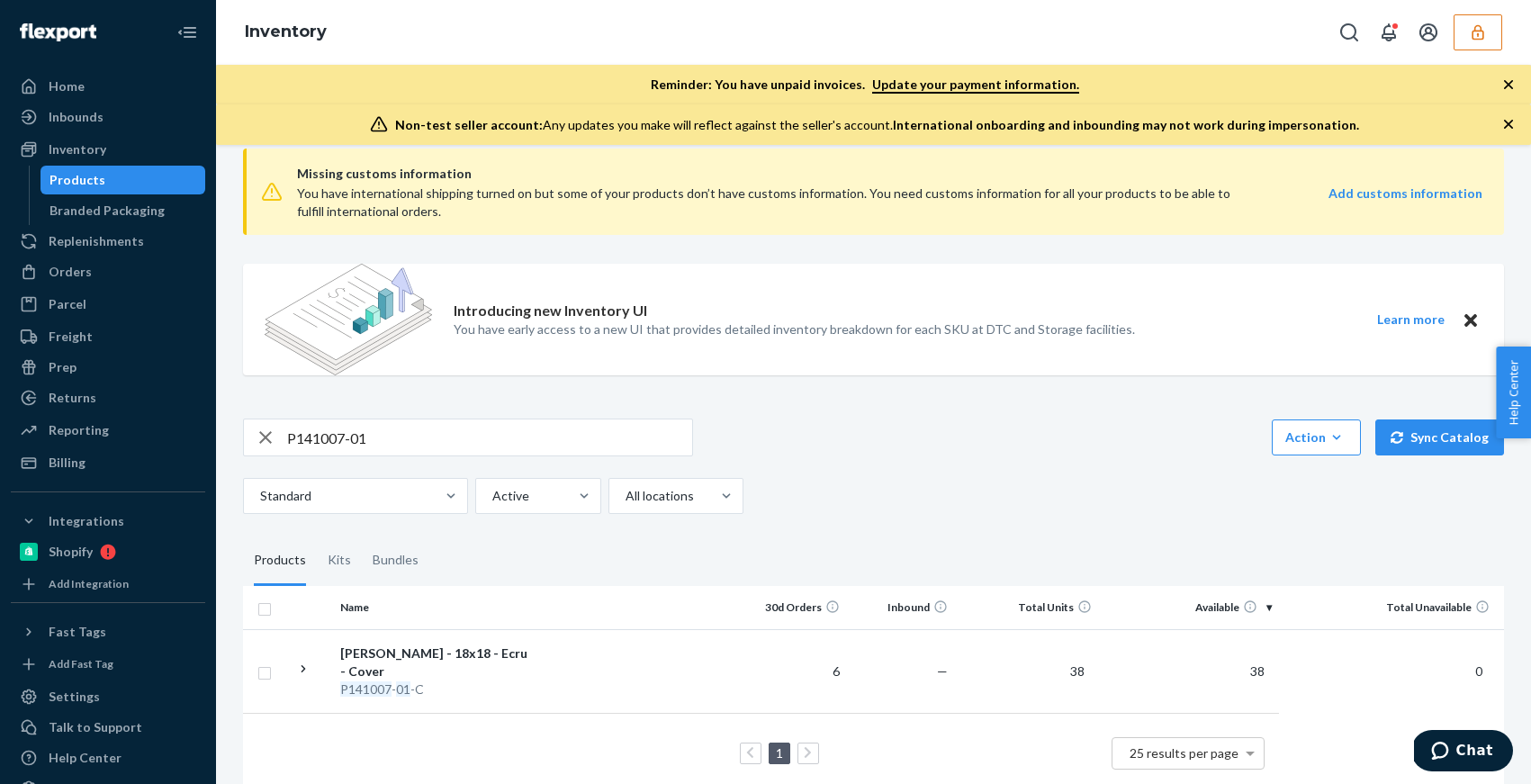
scroll to position [50, 0]
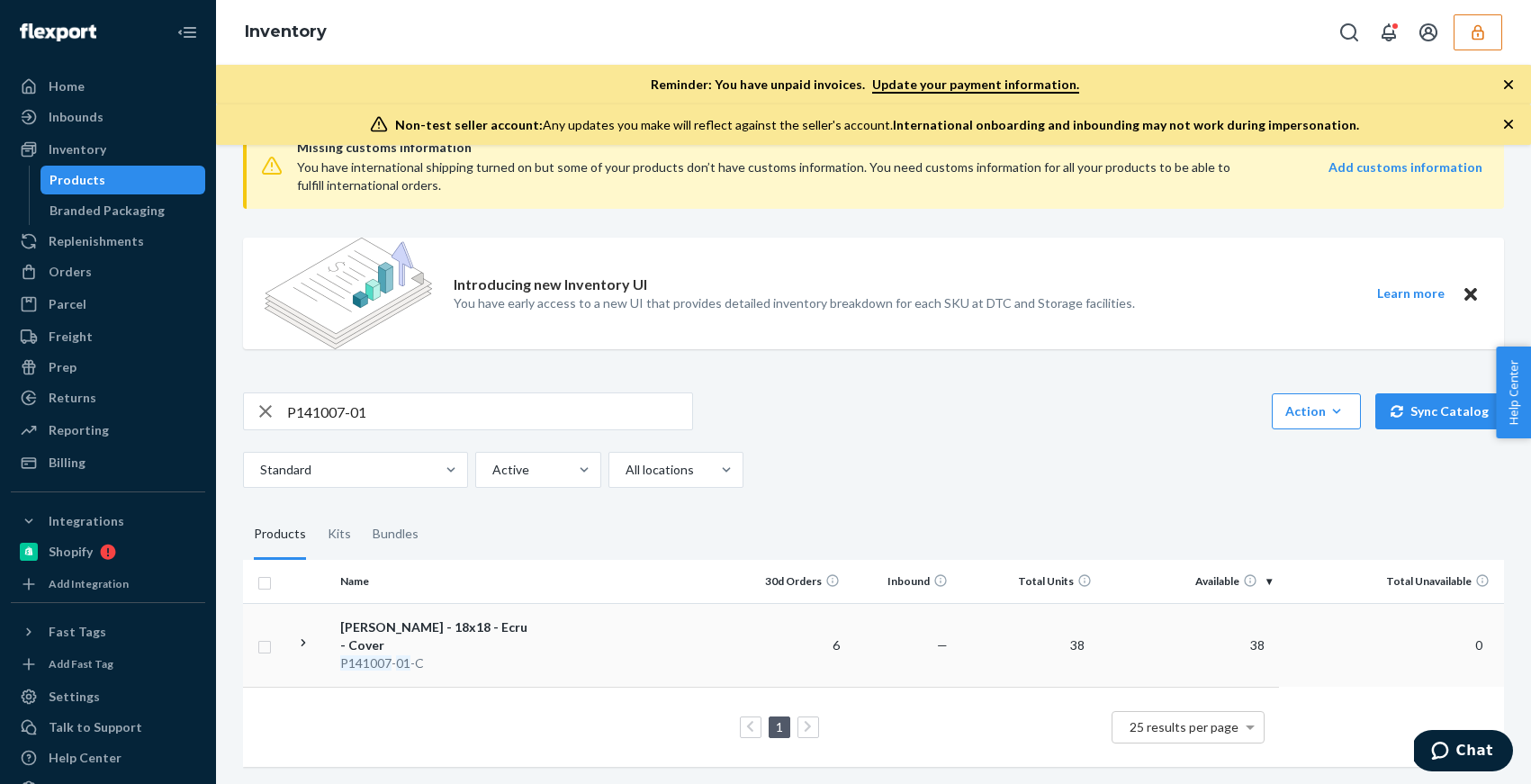
click at [534, 645] on td "[PERSON_NAME] - 18x18 - Ecru - Cover P141007 - 01 -C" at bounding box center [434, 645] width 203 height 84
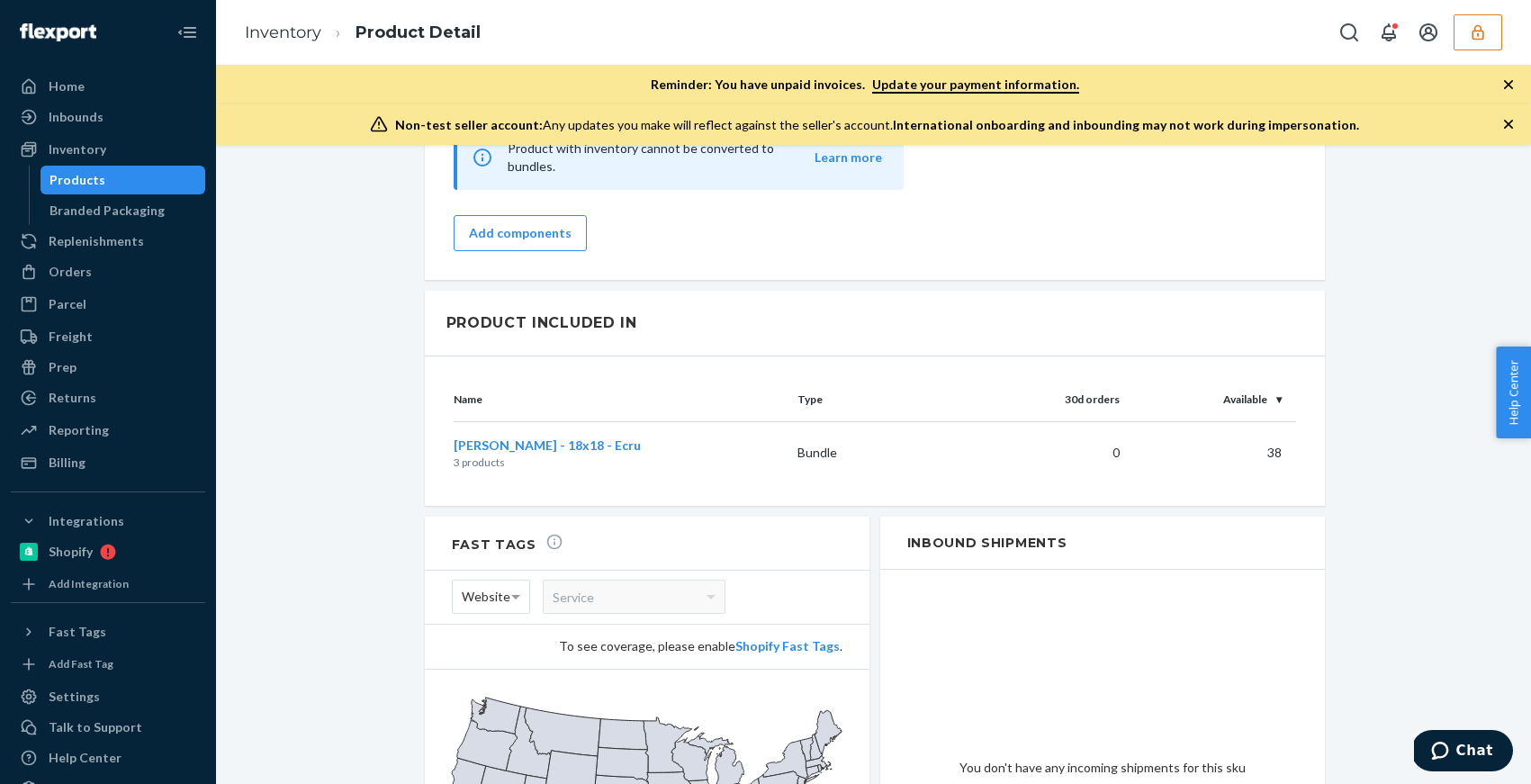
scroll to position [1839, 0]
click at [539, 438] on span "[PERSON_NAME] - 18x18 - Ecru" at bounding box center [547, 446] width 187 height 15
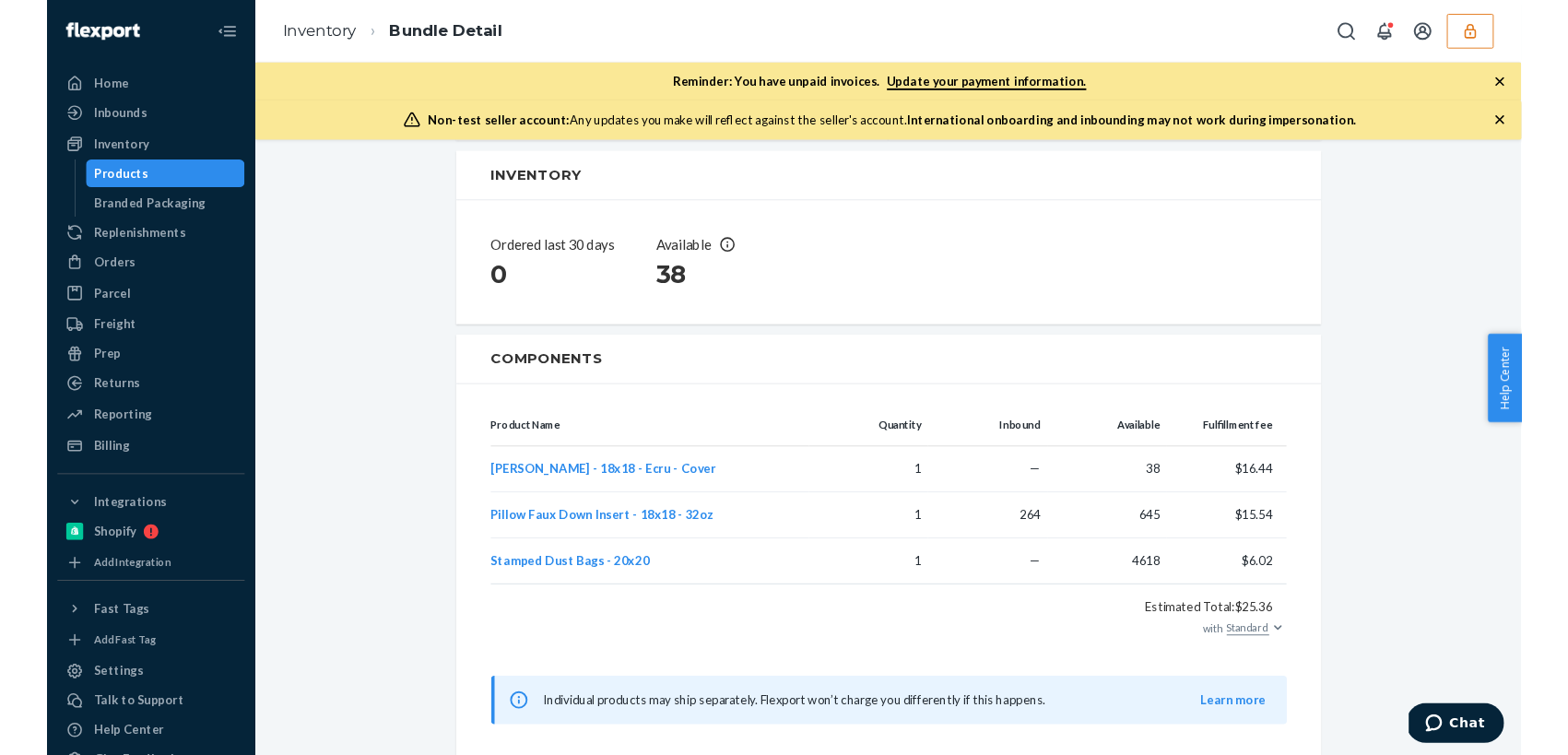
scroll to position [306, 0]
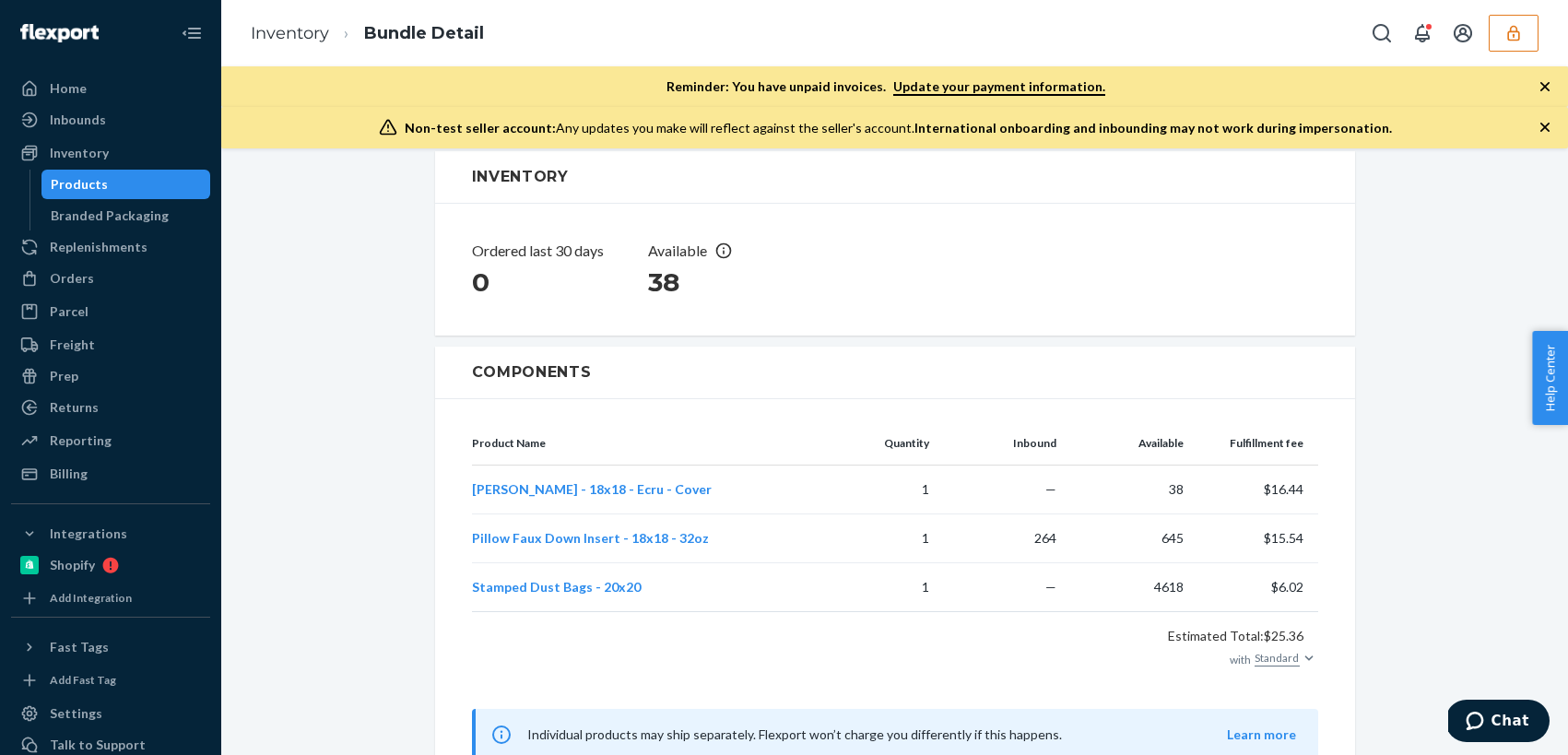
click at [93, 191] on div "Products" at bounding box center [79, 183] width 58 height 19
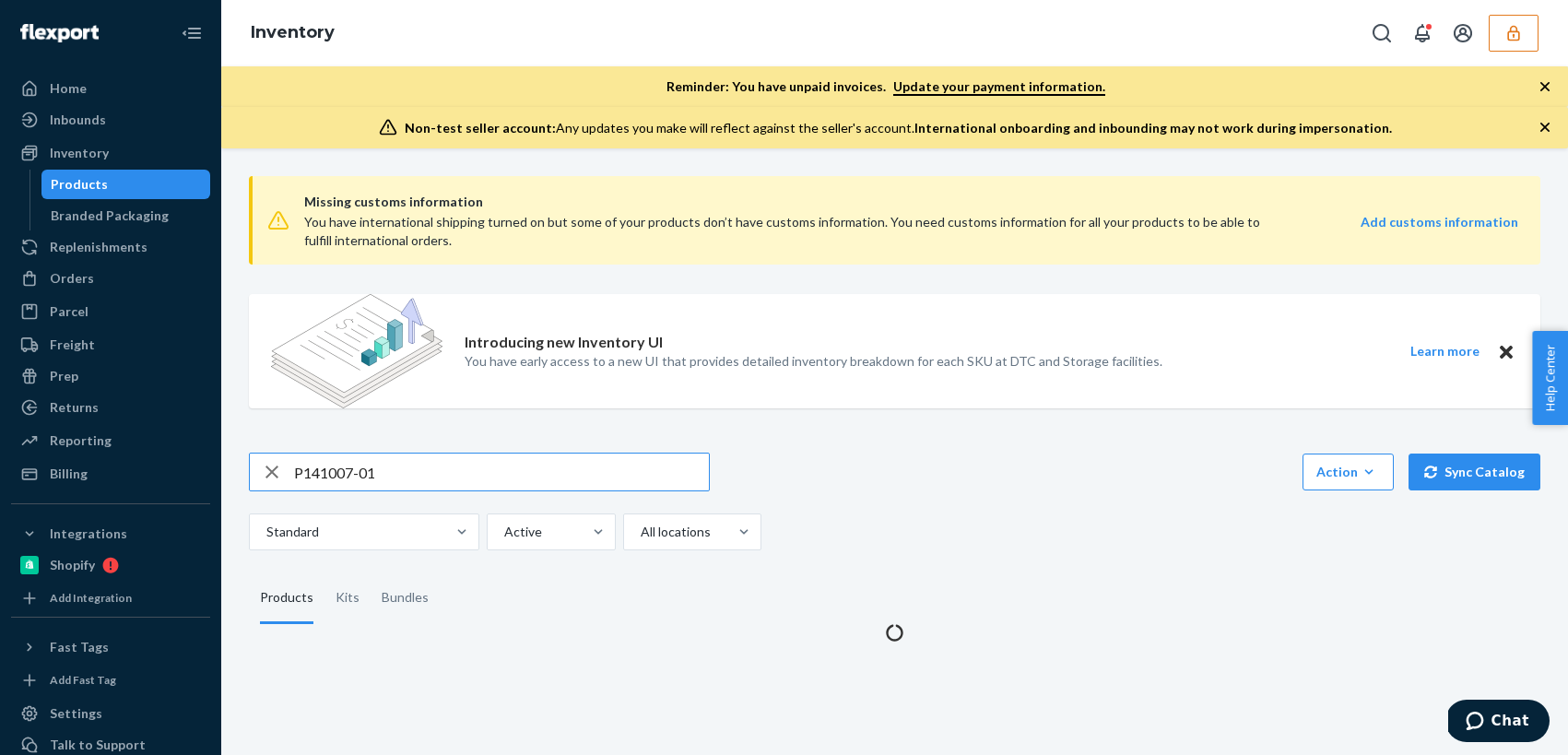
click at [404, 467] on input "P141007-01" at bounding box center [501, 472] width 415 height 37
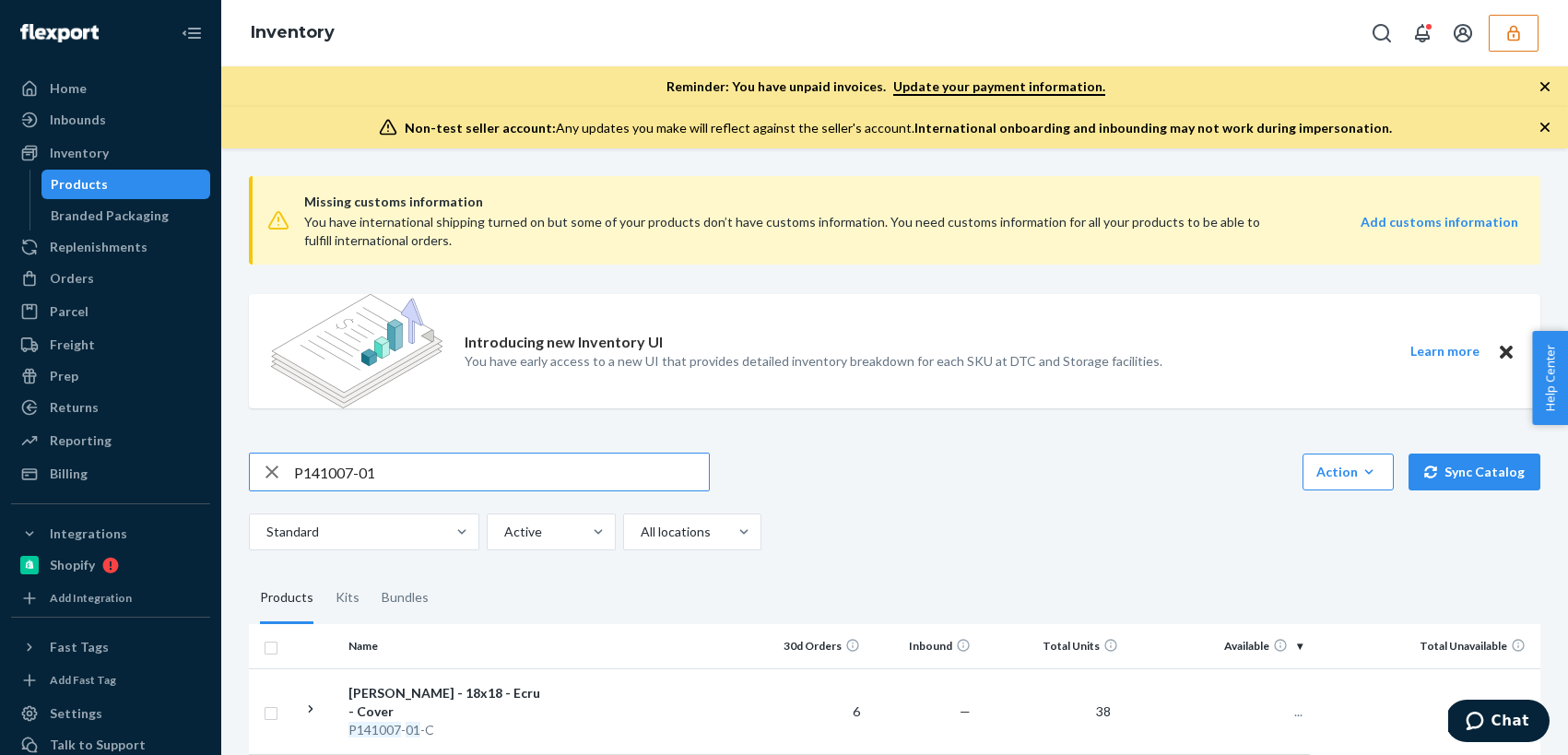
click at [404, 467] on input "P141007-01" at bounding box center [501, 472] width 415 height 37
type input "P123001-01"
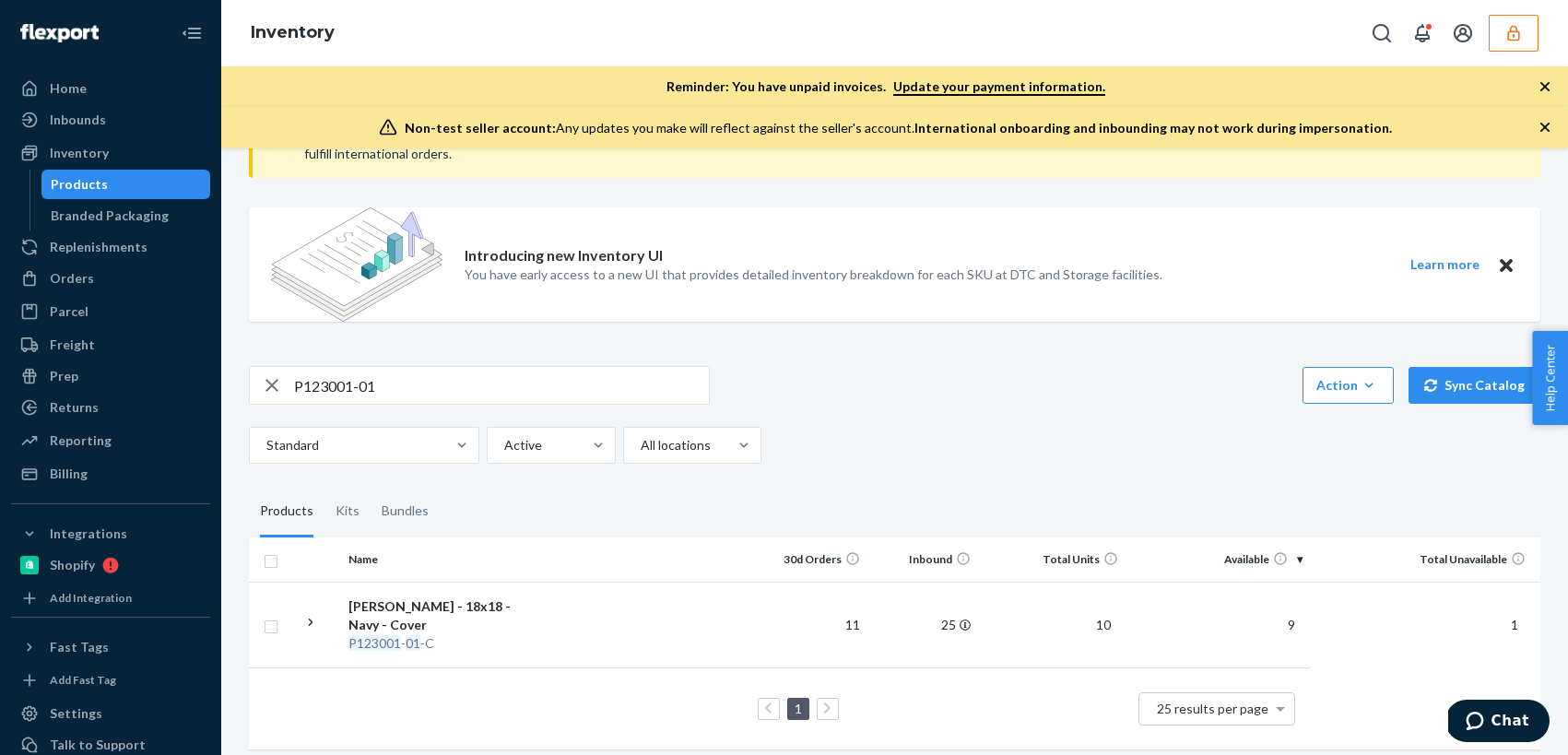
scroll to position [99, 0]
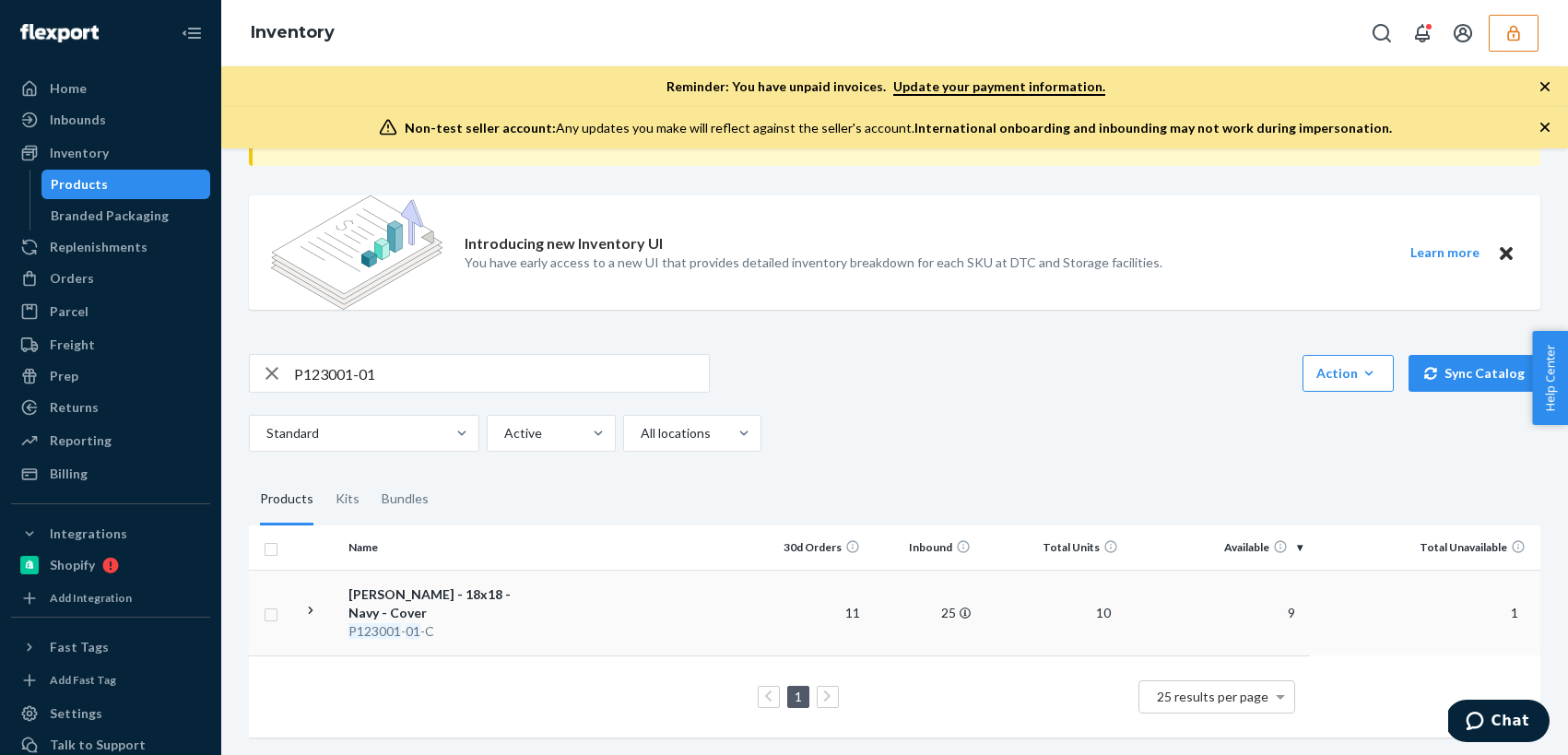
click at [534, 605] on div "[PERSON_NAME] - 18x18 - Navy - Cover" at bounding box center [444, 604] width 192 height 37
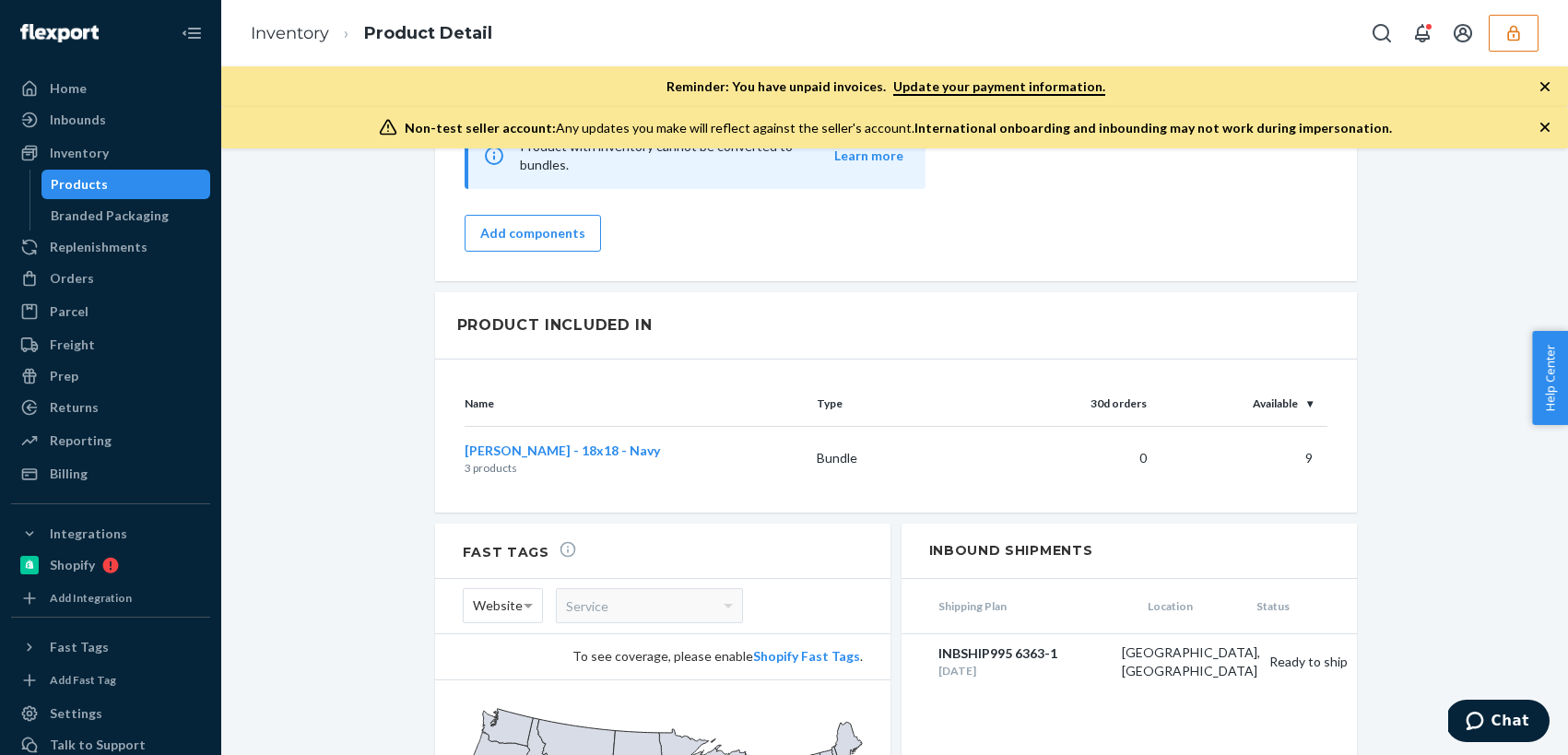
scroll to position [1972, 0]
click at [541, 445] on span "[PERSON_NAME] - 18x18 - Navy" at bounding box center [562, 453] width 195 height 16
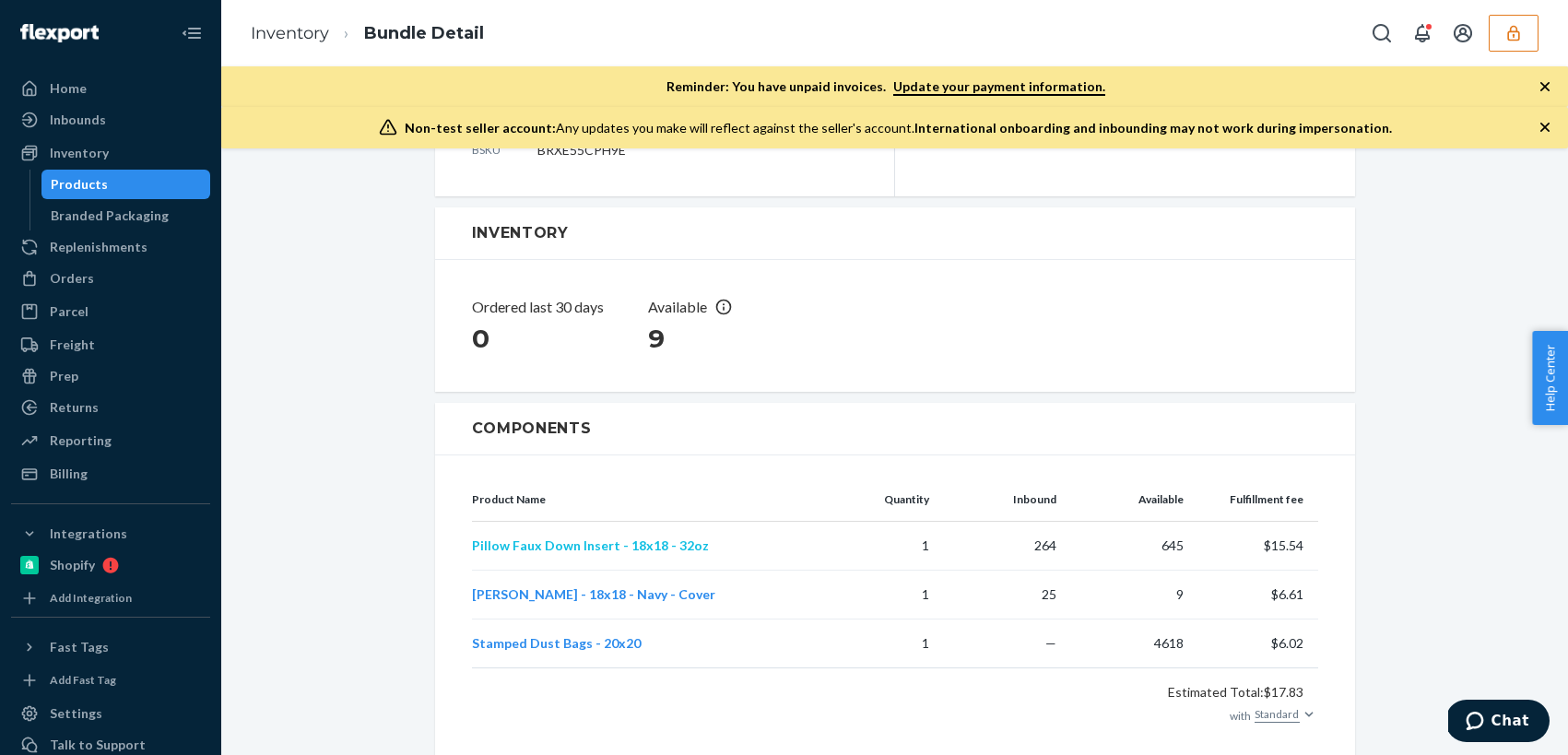
scroll to position [354, 0]
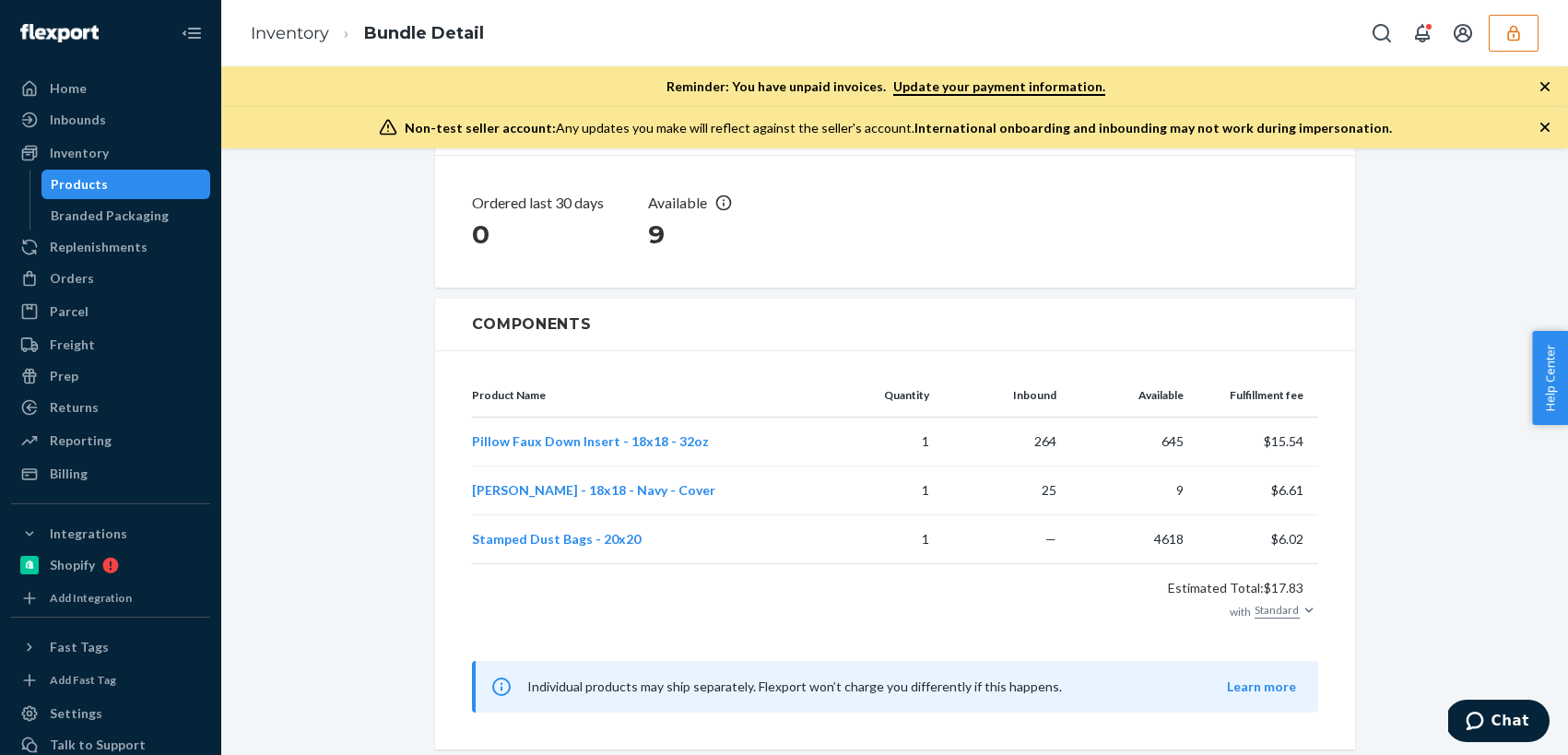
click at [90, 188] on div "Products" at bounding box center [79, 183] width 58 height 19
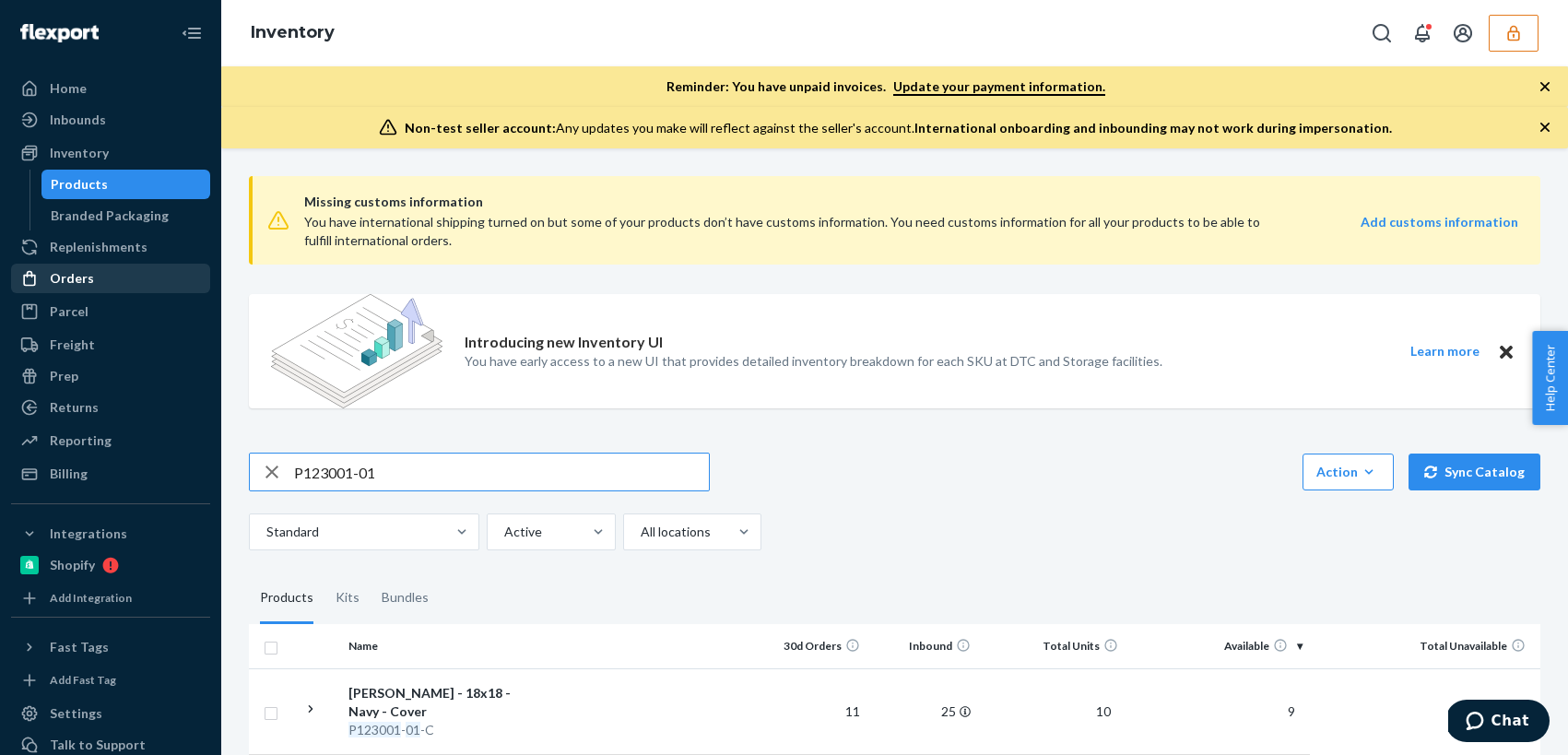
click at [79, 275] on div "Orders" at bounding box center [71, 278] width 44 height 19
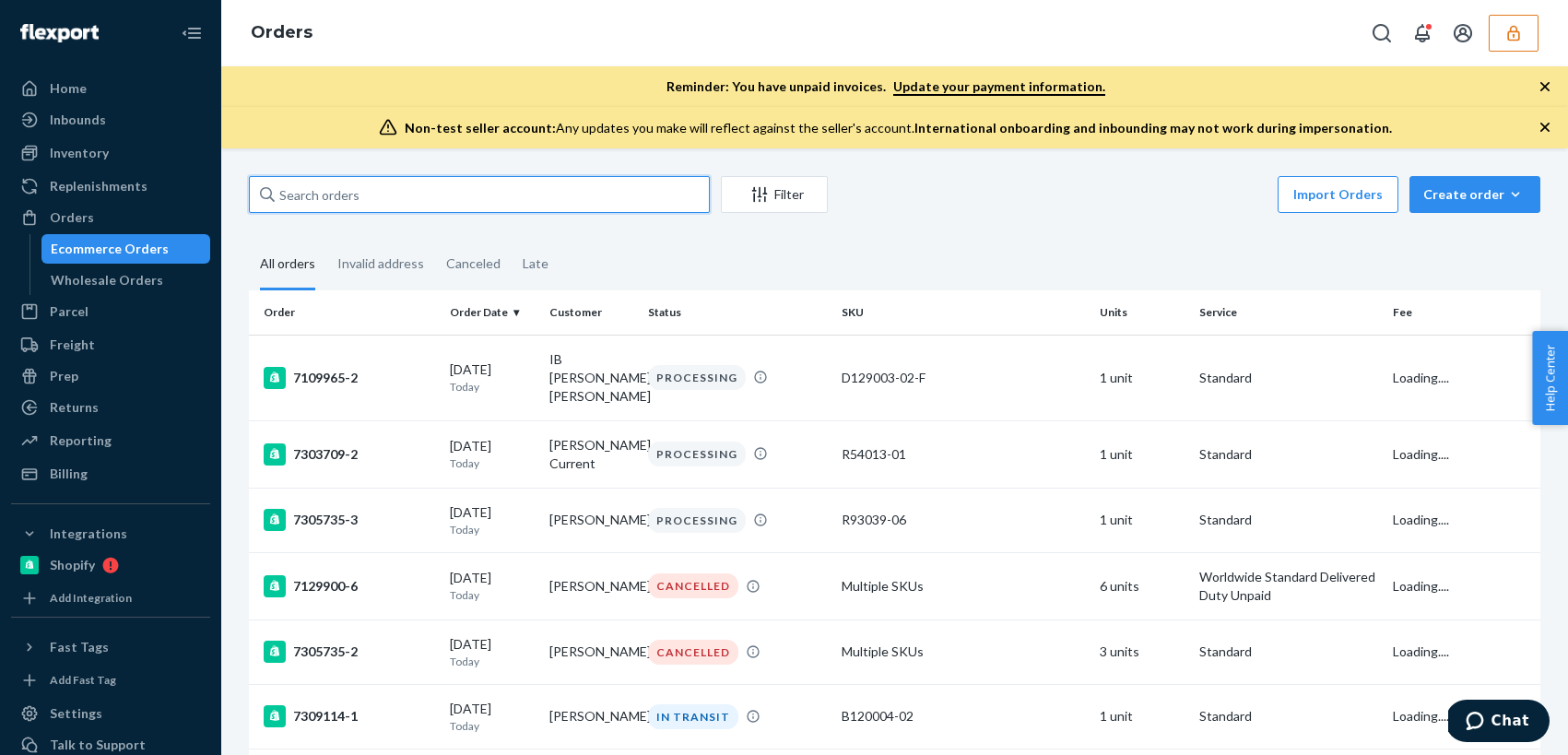
click at [423, 199] on input "text" at bounding box center [479, 194] width 461 height 37
paste input "133231165"
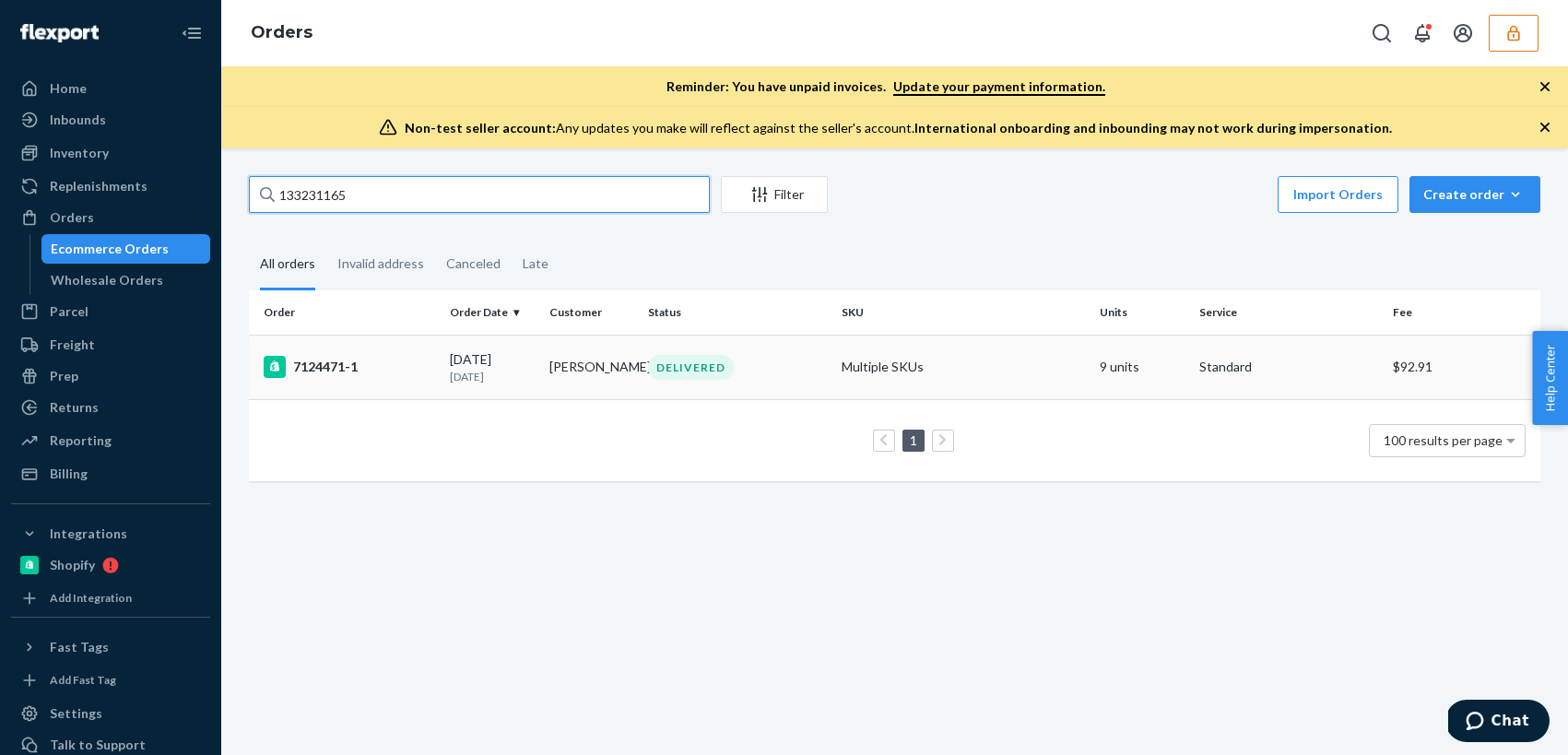
type input "133231165"
click at [574, 358] on td "[PERSON_NAME]" at bounding box center [590, 367] width 99 height 64
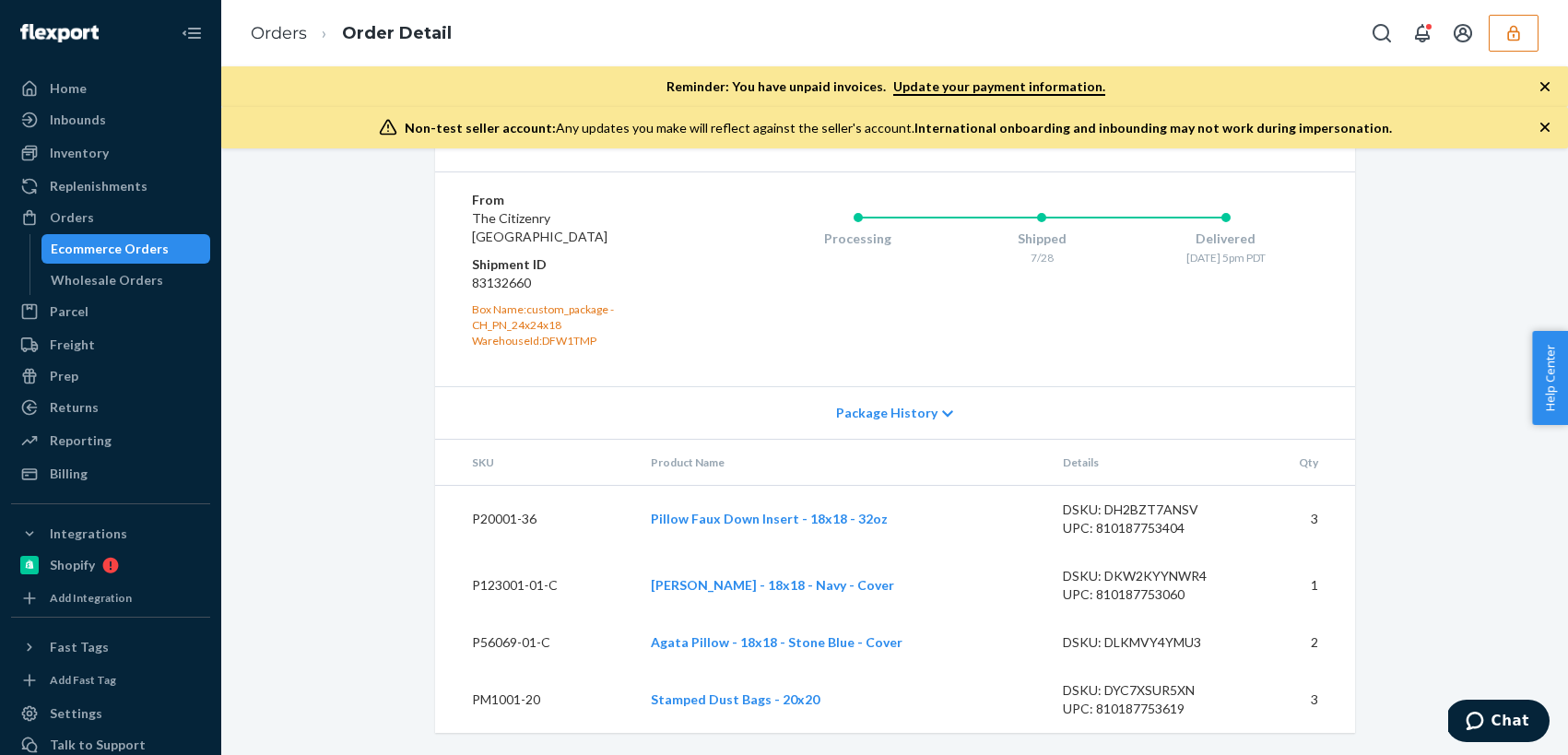
scroll to position [994, 0]
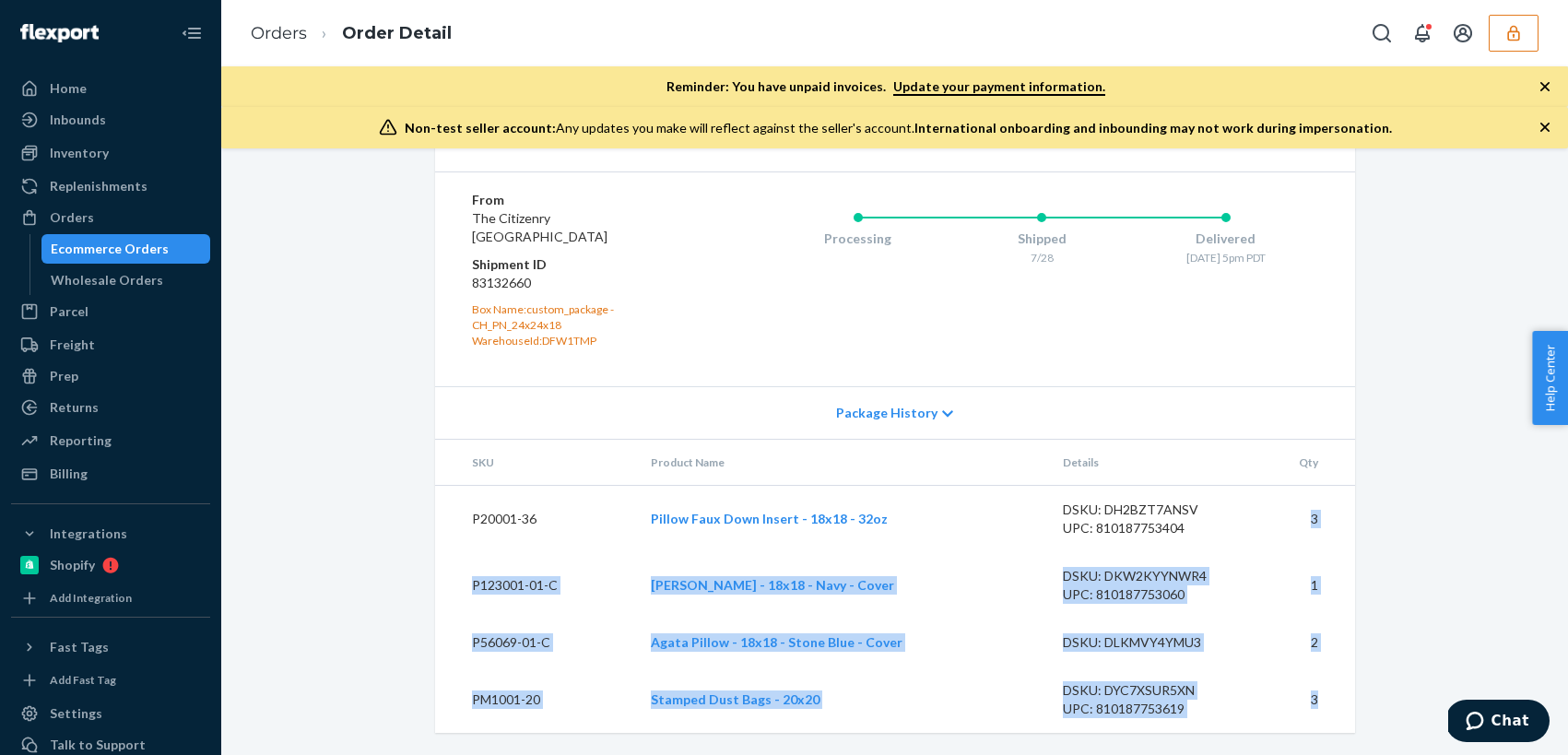
drag, startPoint x: 1254, startPoint y: 508, endPoint x: 1330, endPoint y: 699, distance: 205.6
click at [1331, 699] on tbody "P20001-36 Pillow Faux Down Insert - 18x18 - 32oz DSKU: DH2BZT7ANSV UPC: 8101877…" at bounding box center [895, 609] width 920 height 248
click at [1330, 699] on td "3" at bounding box center [1303, 699] width 104 height 66
drag, startPoint x: 1336, startPoint y: 700, endPoint x: 462, endPoint y: 508, distance: 894.8
click at [462, 508] on tbody "P20001-36 Pillow Faux Down Insert - 18x18 - 32oz DSKU: DH2BZT7ANSV UPC: 8101877…" at bounding box center [895, 609] width 920 height 248
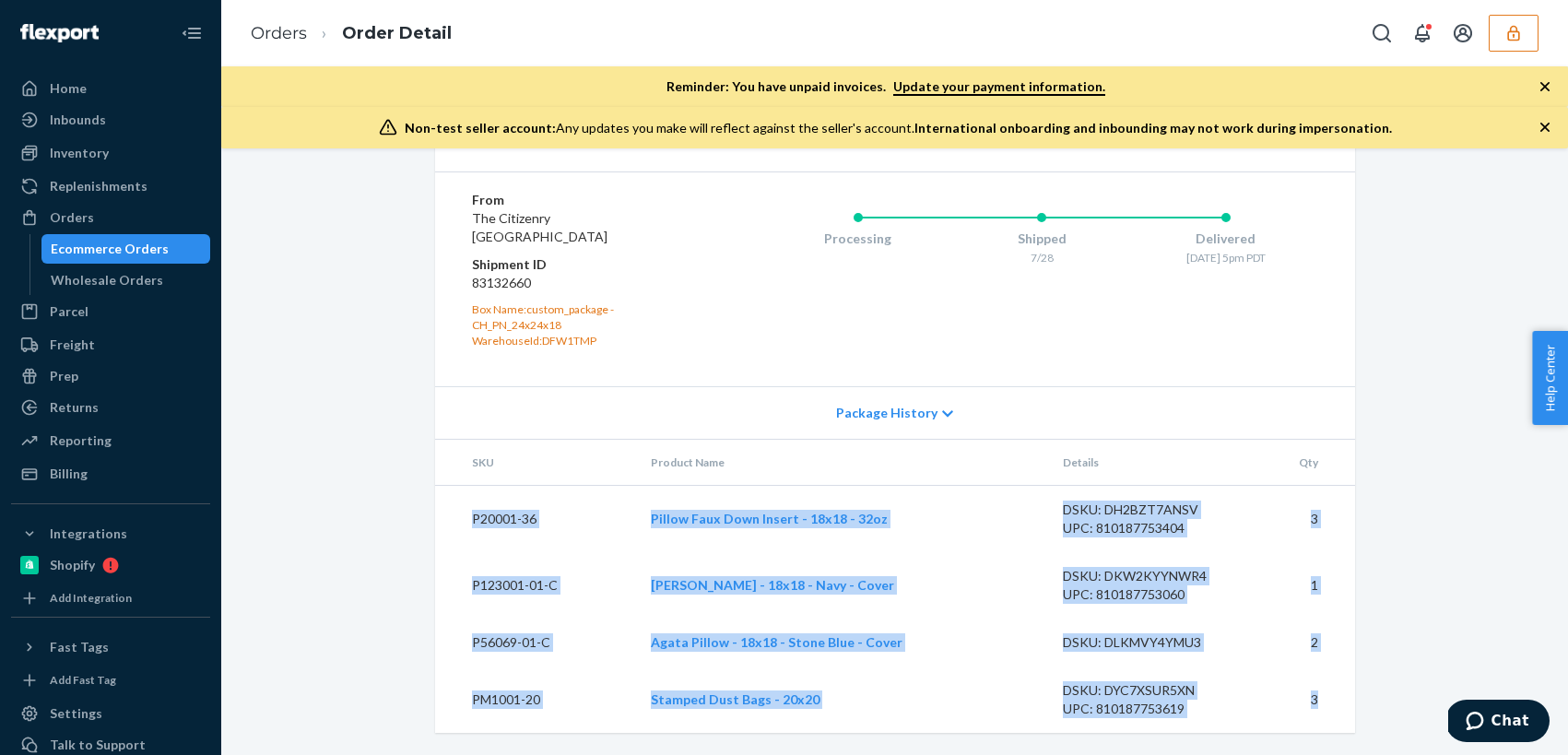
click at [462, 508] on td "P20001-36" at bounding box center [536, 518] width 201 height 67
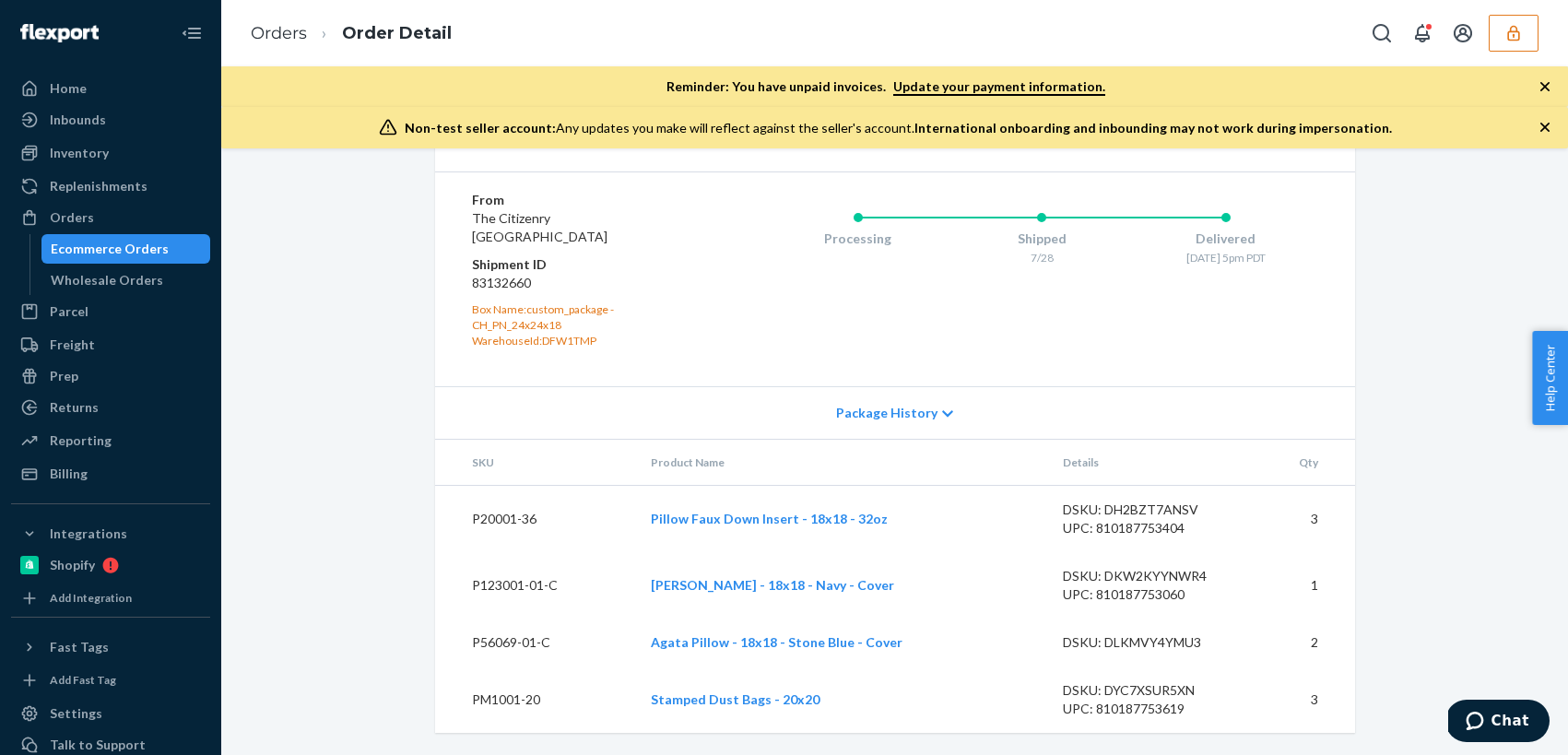
click at [495, 289] on dd "83132660" at bounding box center [583, 283] width 221 height 19
copy dd "83132660"
click at [72, 160] on div "Inventory" at bounding box center [79, 152] width 59 height 19
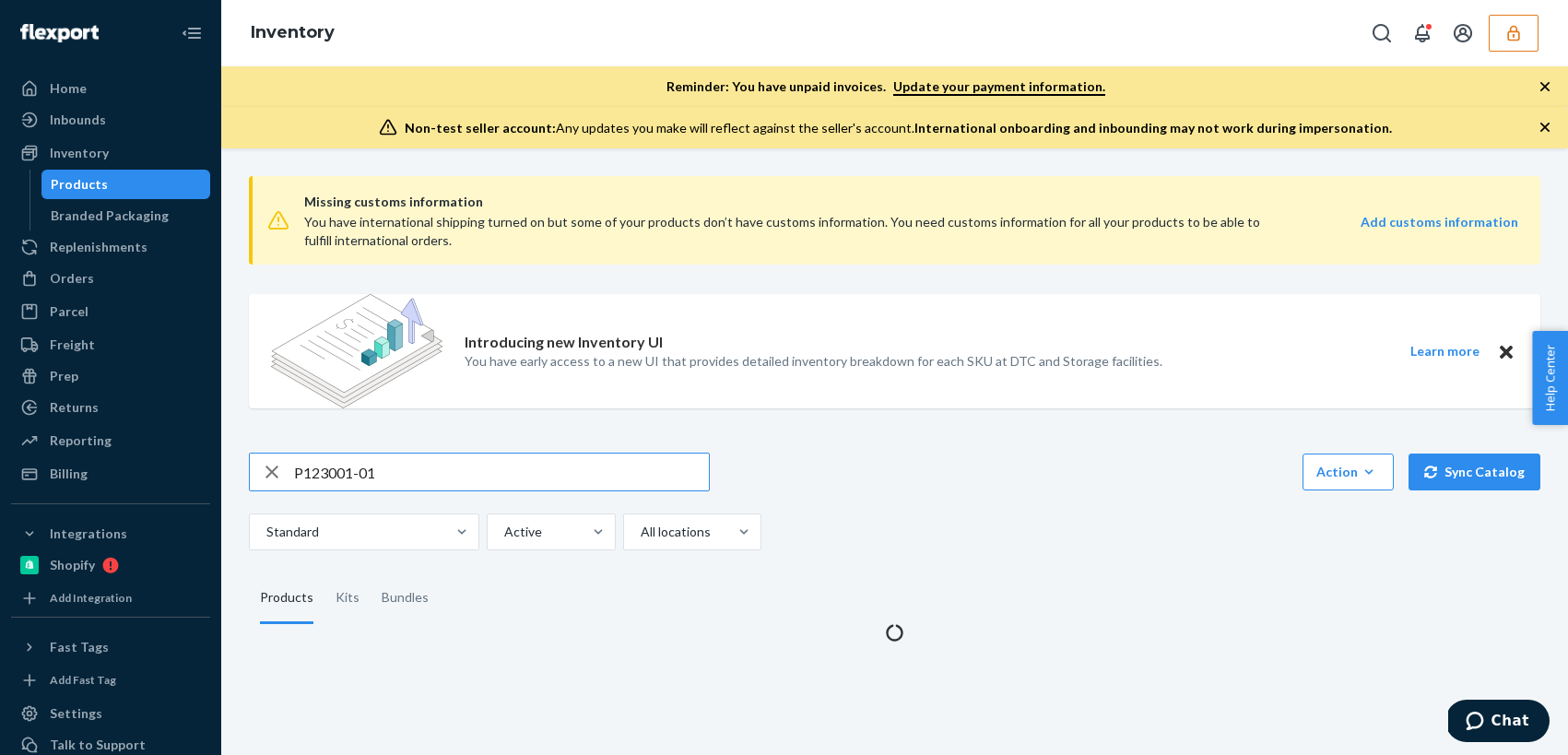
click at [369, 474] on input "P123001-01" at bounding box center [501, 472] width 415 height 37
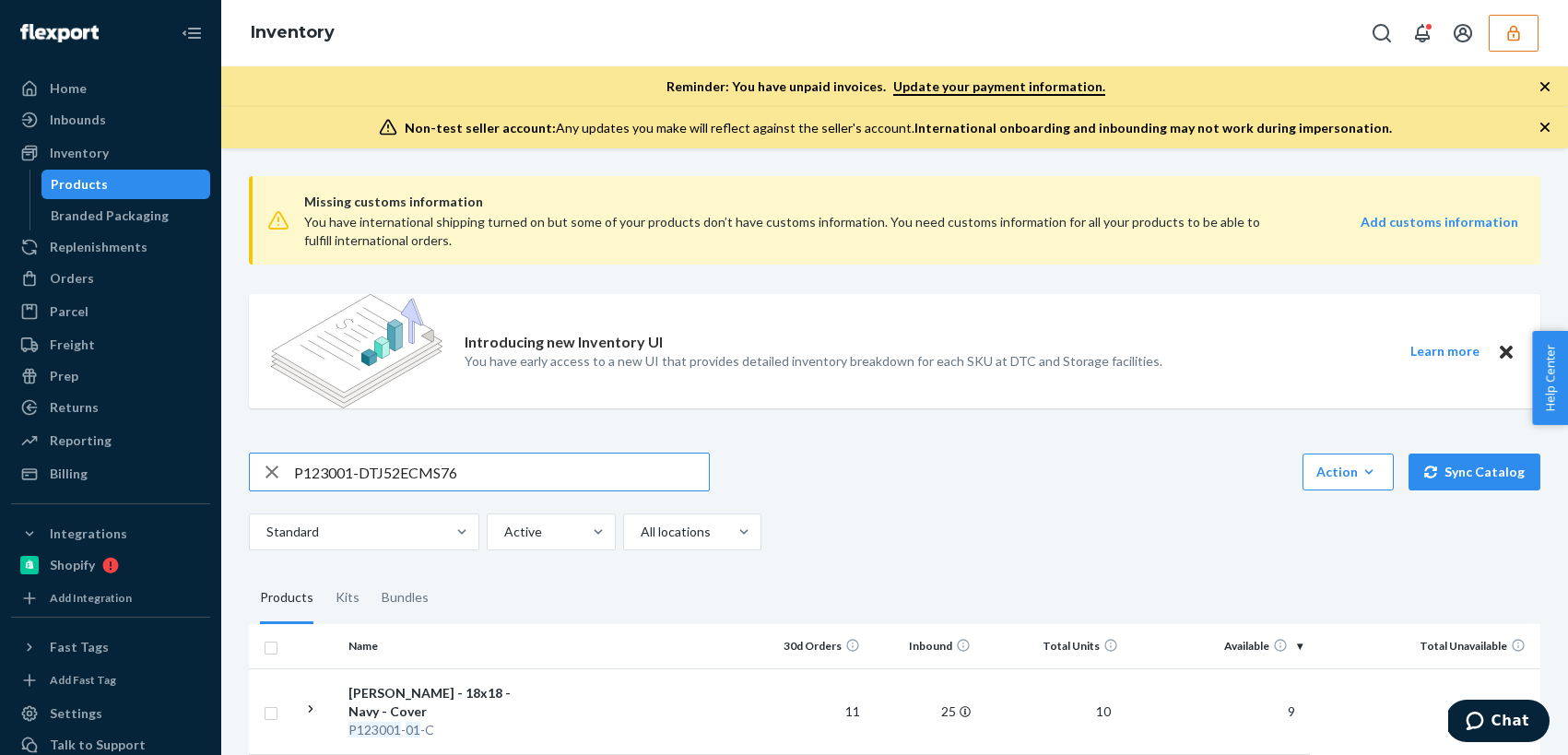
click at [369, 474] on input "P123001-DTJ52ECMS76" at bounding box center [501, 472] width 415 height 37
type input "DTJ52ECMS76"
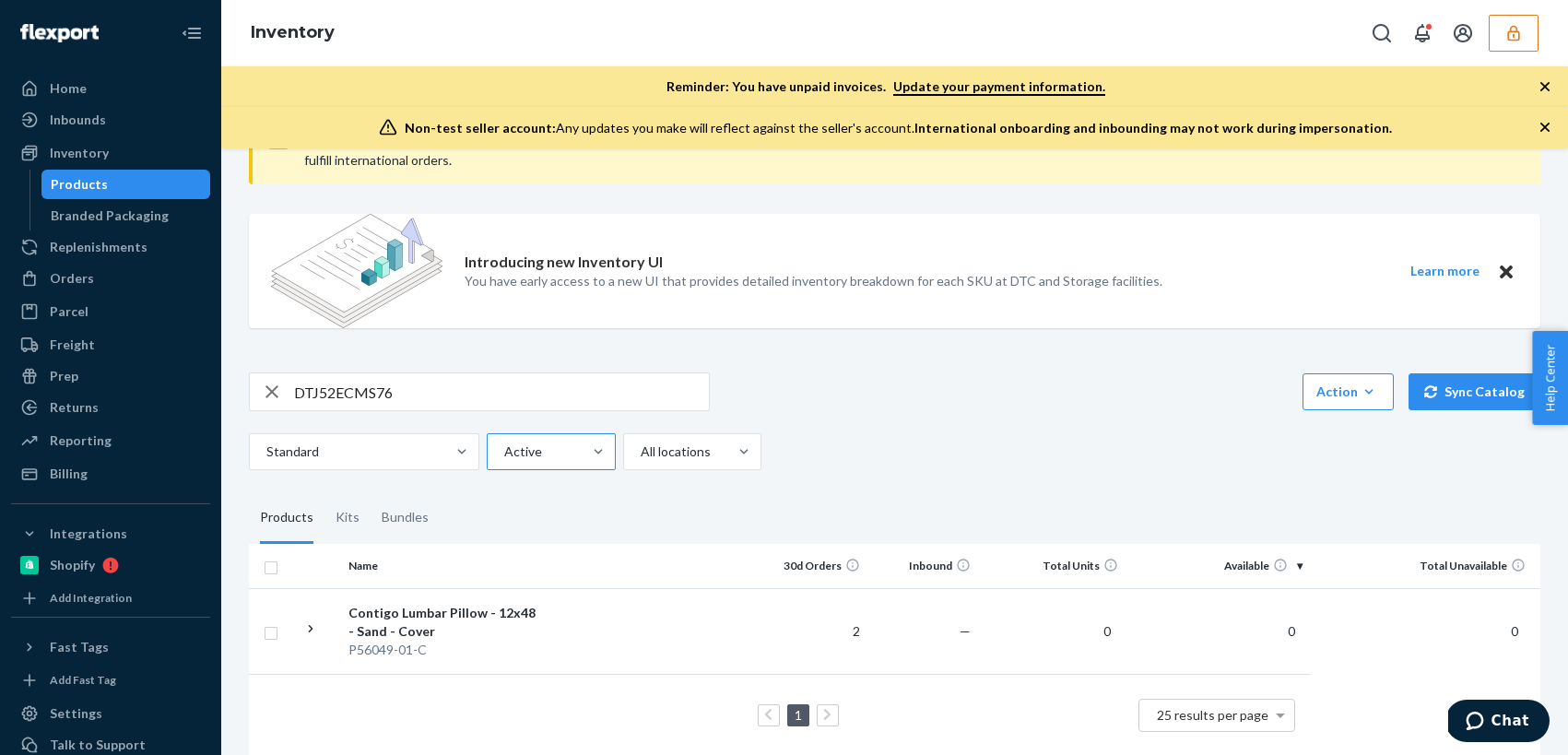
scroll to position [99, 0]
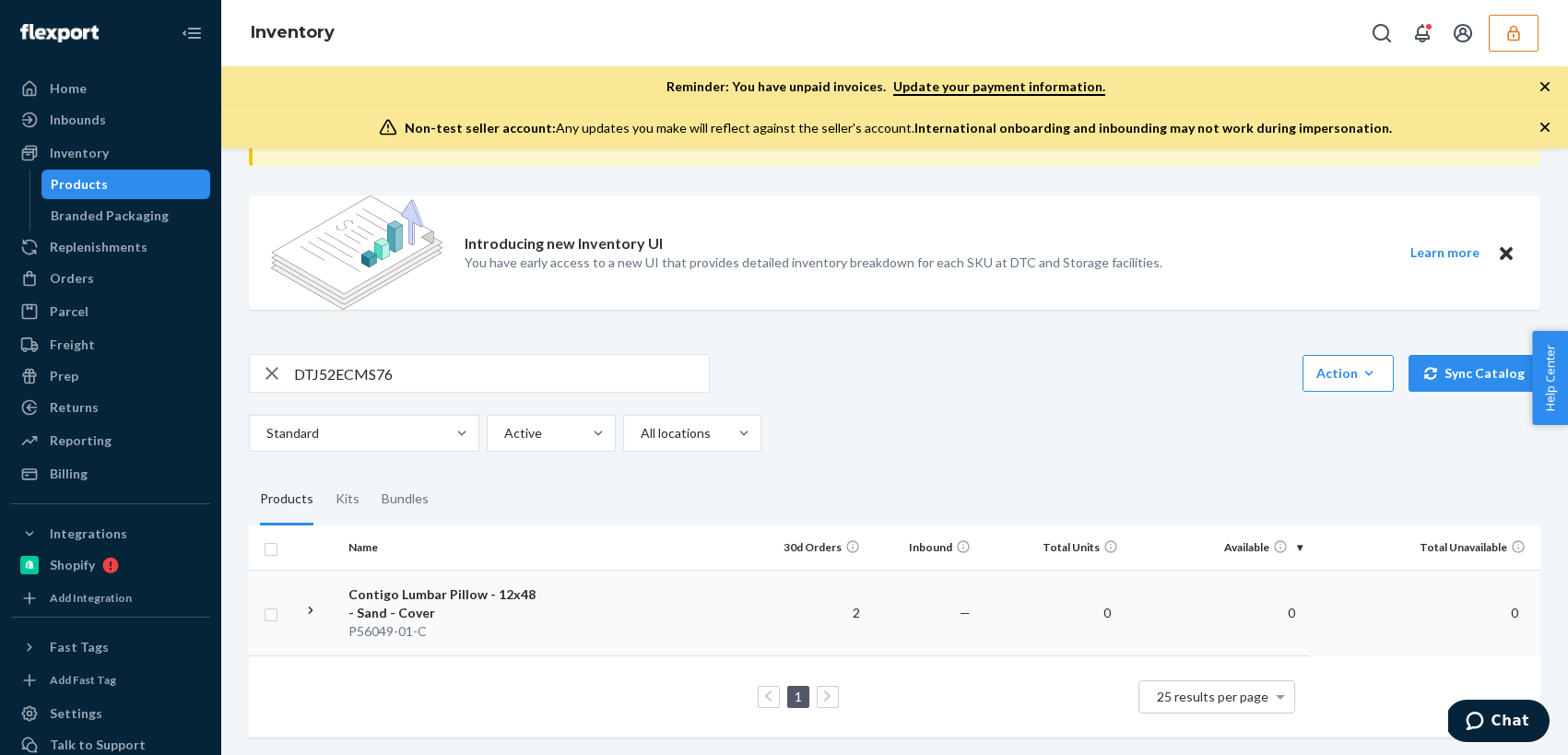
click at [510, 587] on div "Contigo Lumbar Pillow - 12x48 - Sand - Cover" at bounding box center [444, 604] width 192 height 37
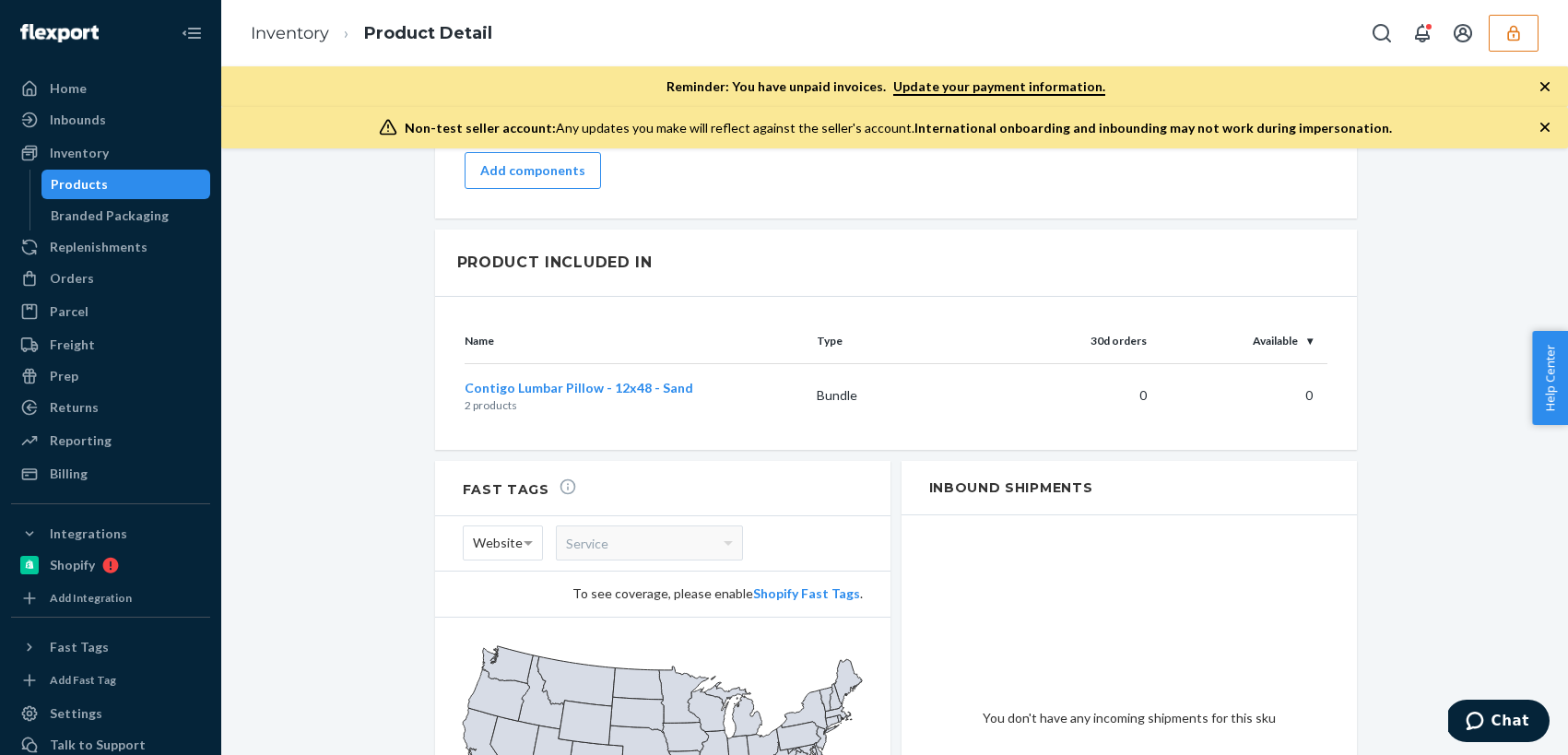
scroll to position [1888, 0]
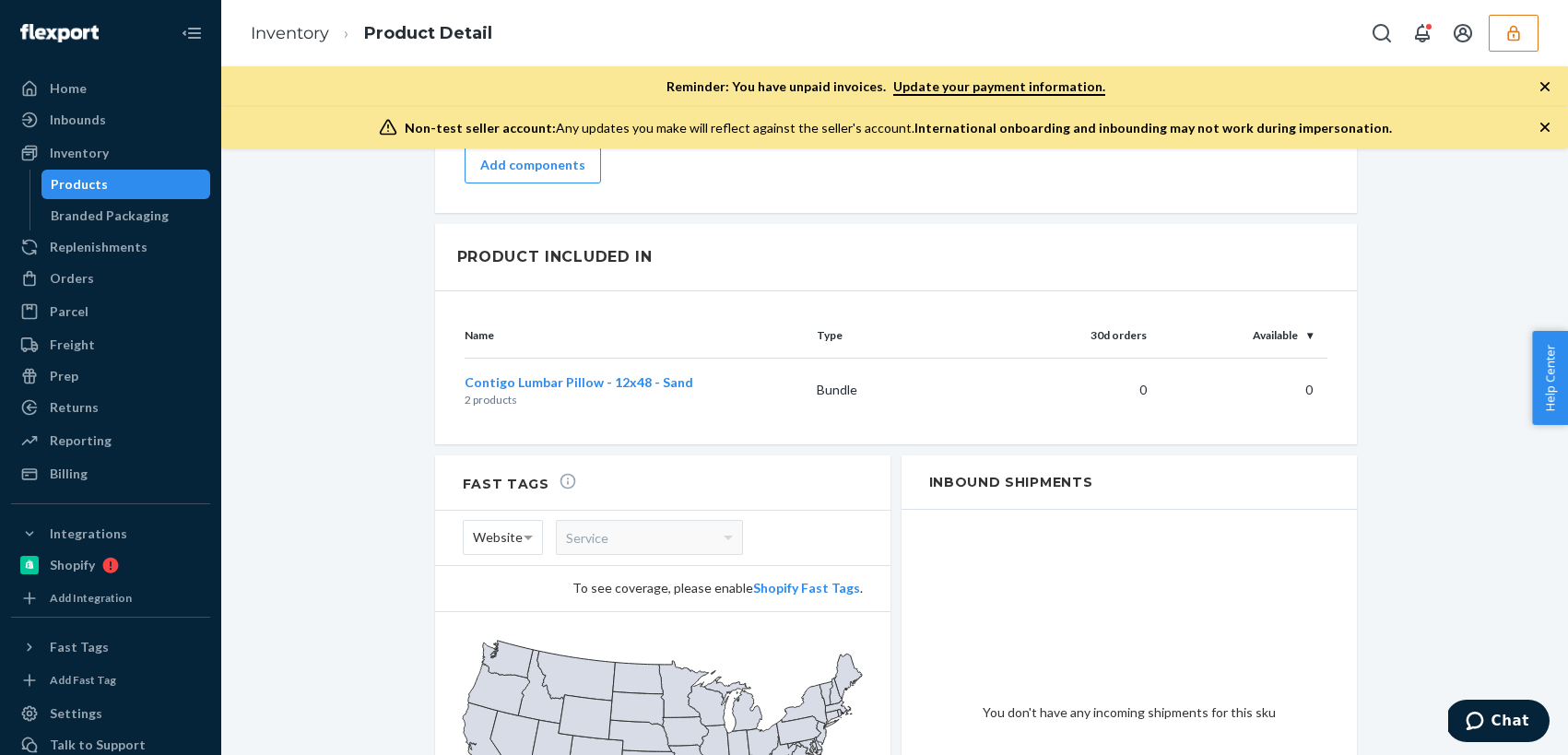
click at [712, 358] on td "Contigo Lumbar Pillow - 12x48 - Sand 2 products" at bounding box center [636, 390] width 344 height 64
click at [660, 375] on span "Contigo Lumbar Pillow - 12x48 - Sand" at bounding box center [579, 382] width 228 height 16
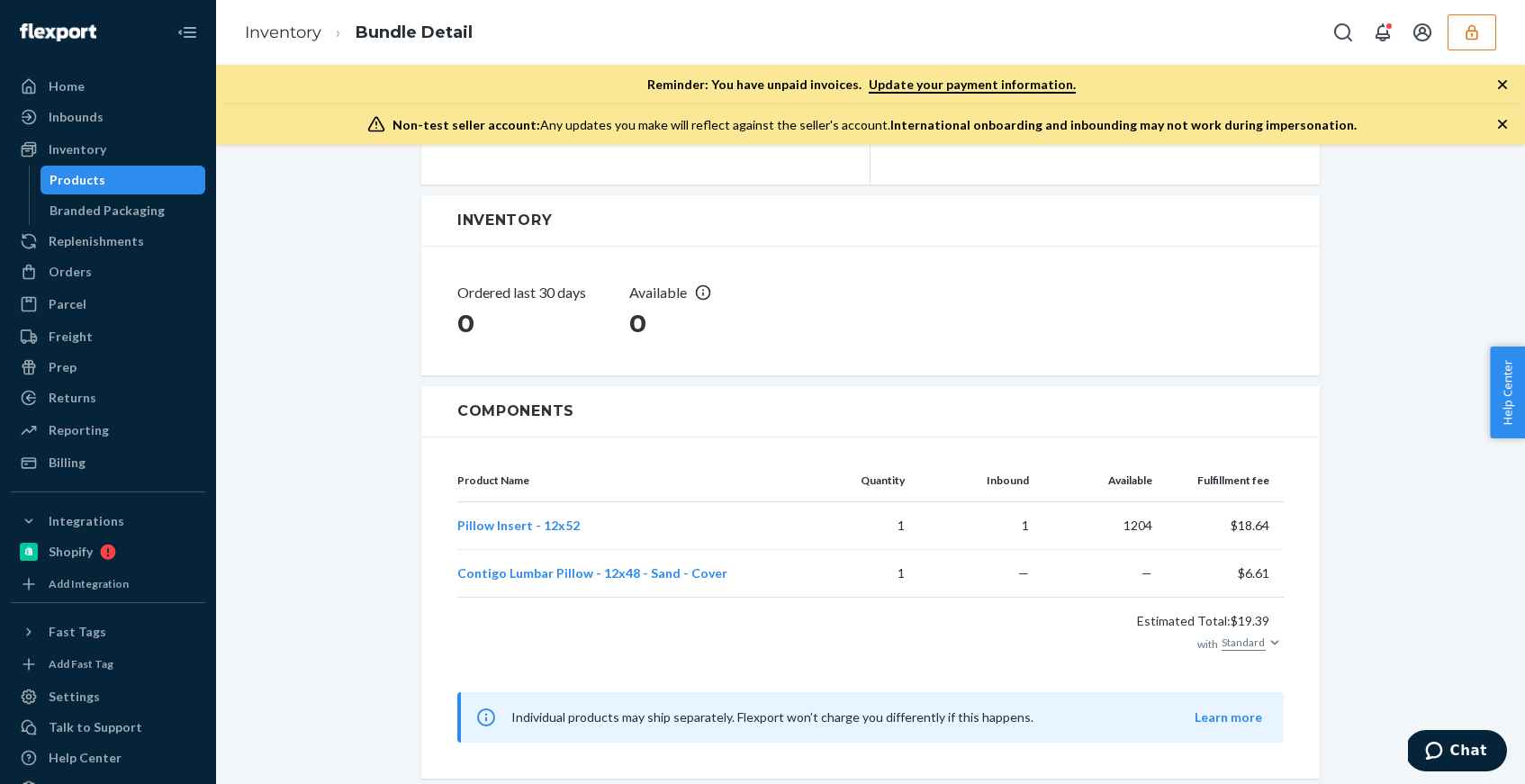
scroll to position [251, 0]
click at [1491, 26] on button "button" at bounding box center [1472, 32] width 49 height 36
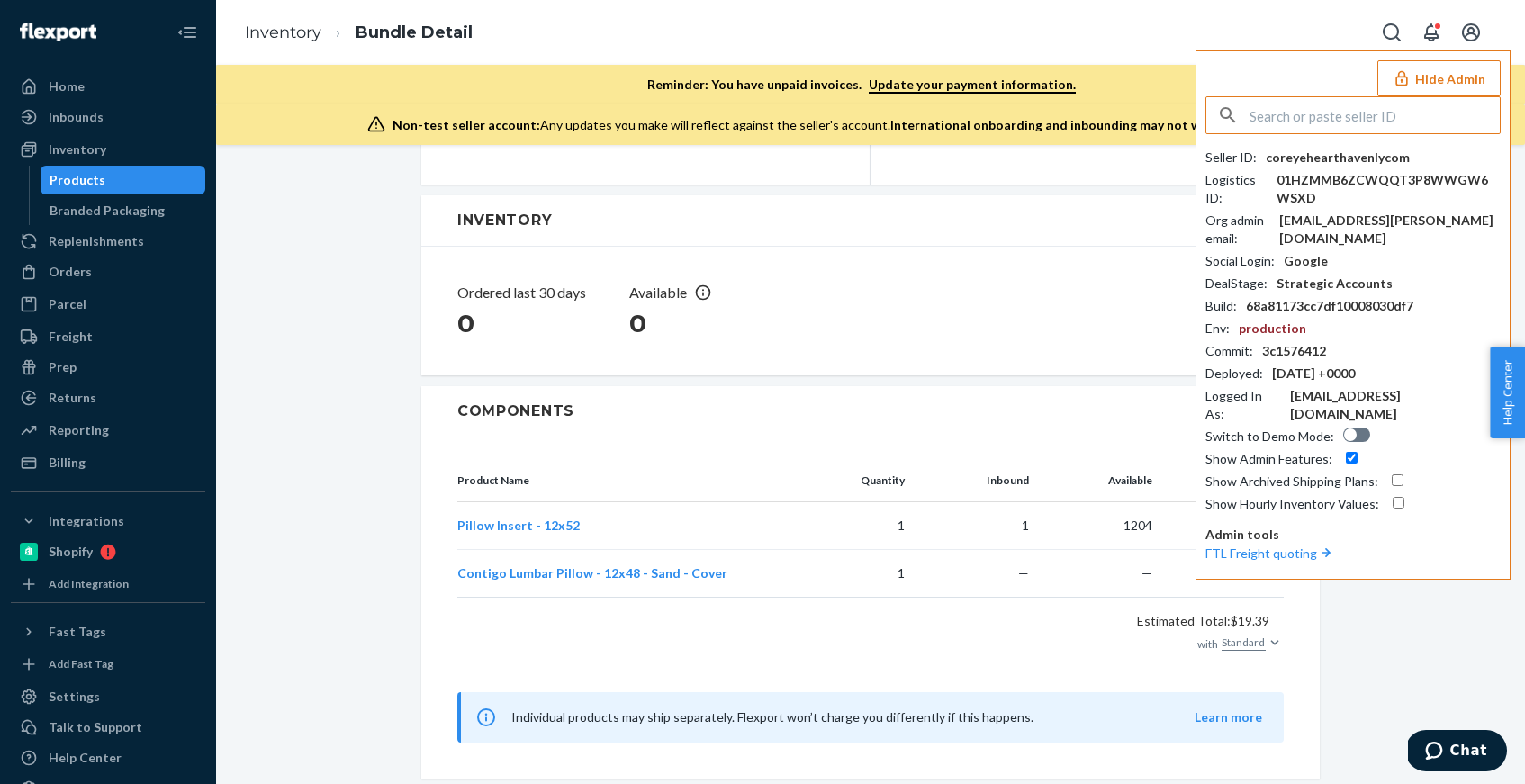
click at [1343, 121] on input "text" at bounding box center [1374, 115] width 251 height 36
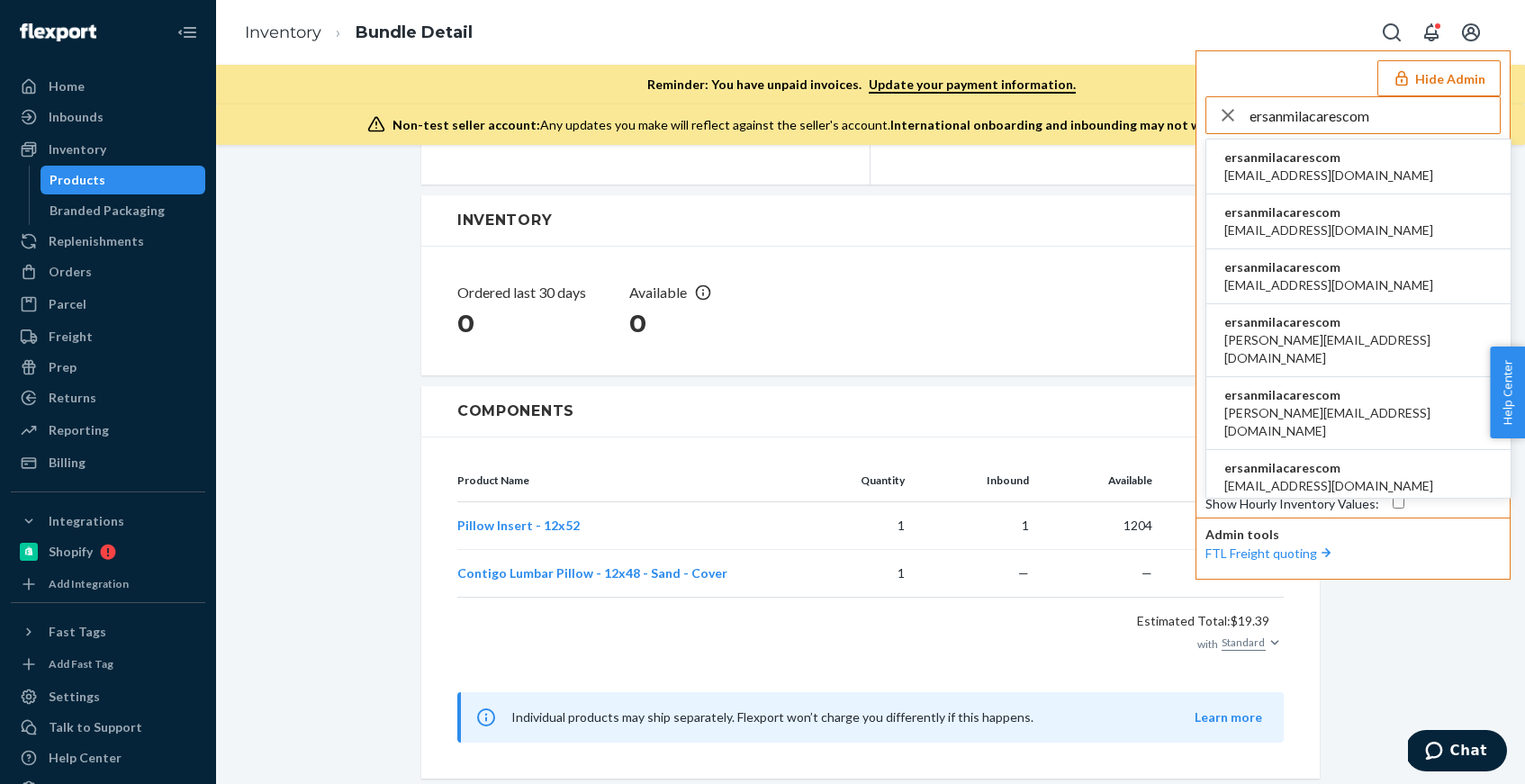
type input "ersanmilacarescom"
click at [1333, 168] on span "[EMAIL_ADDRESS][DOMAIN_NAME]" at bounding box center [1329, 175] width 209 height 18
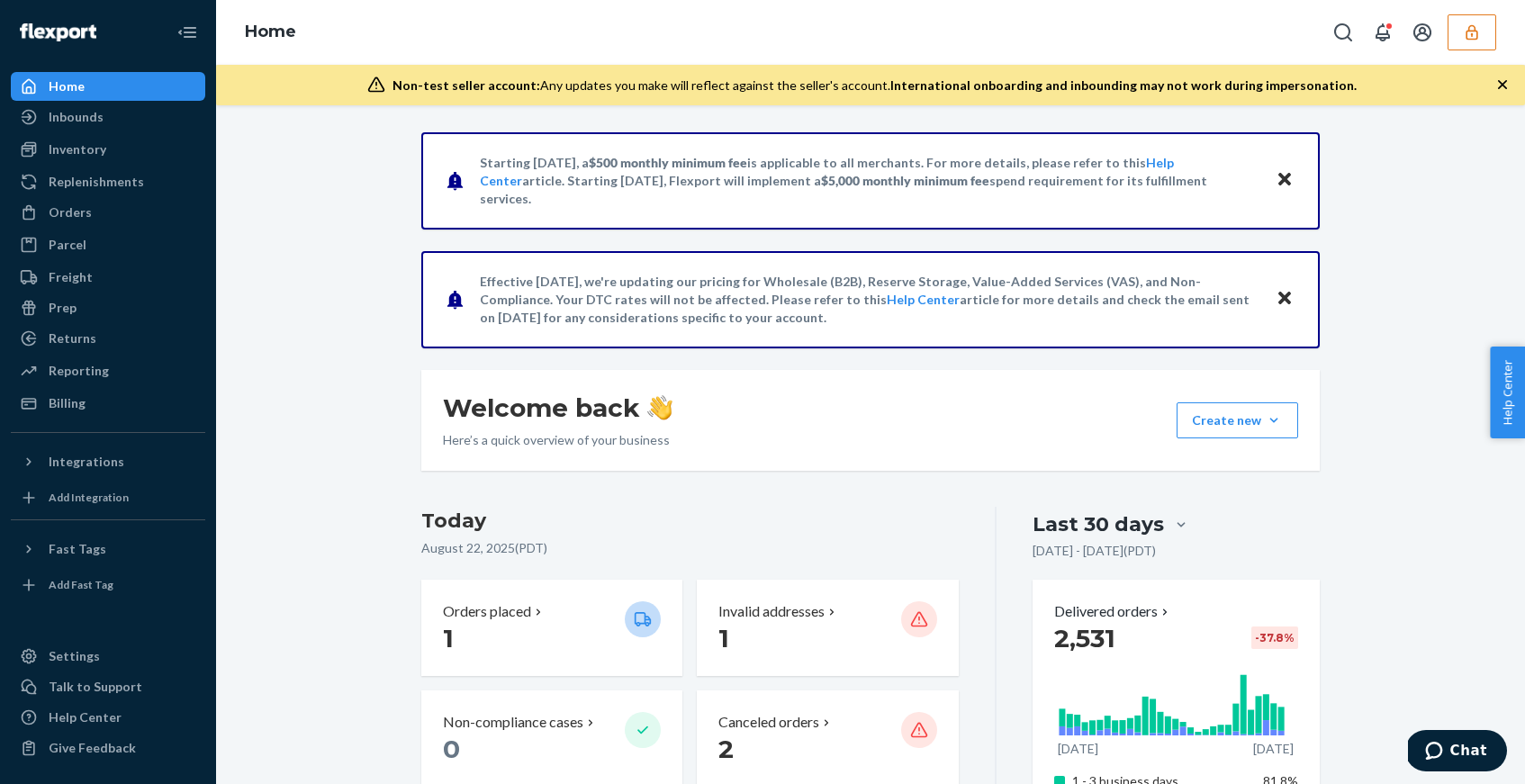
click at [1449, 43] on button "button" at bounding box center [1472, 32] width 49 height 36
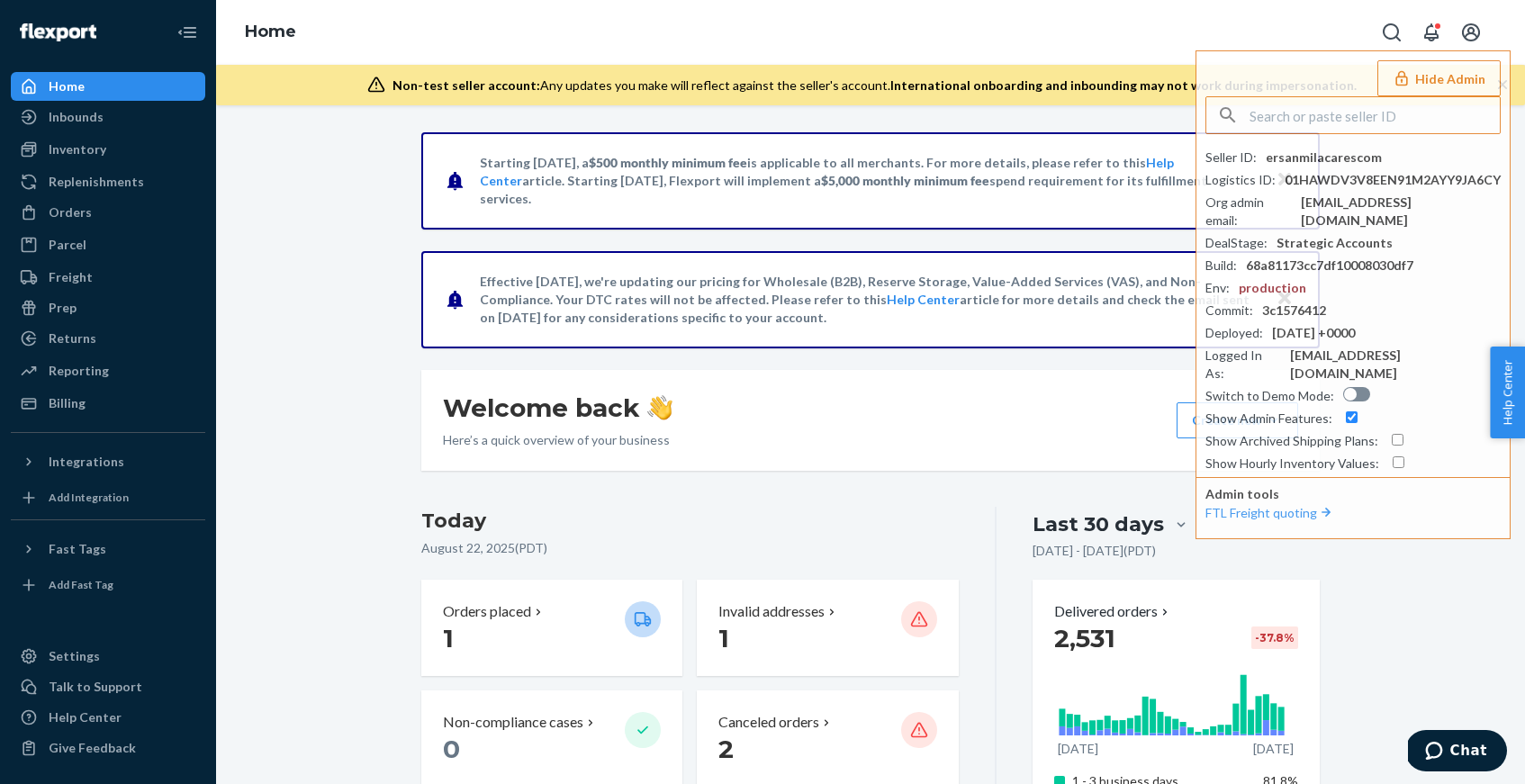
click at [150, 162] on link "Inventory" at bounding box center [108, 150] width 194 height 29
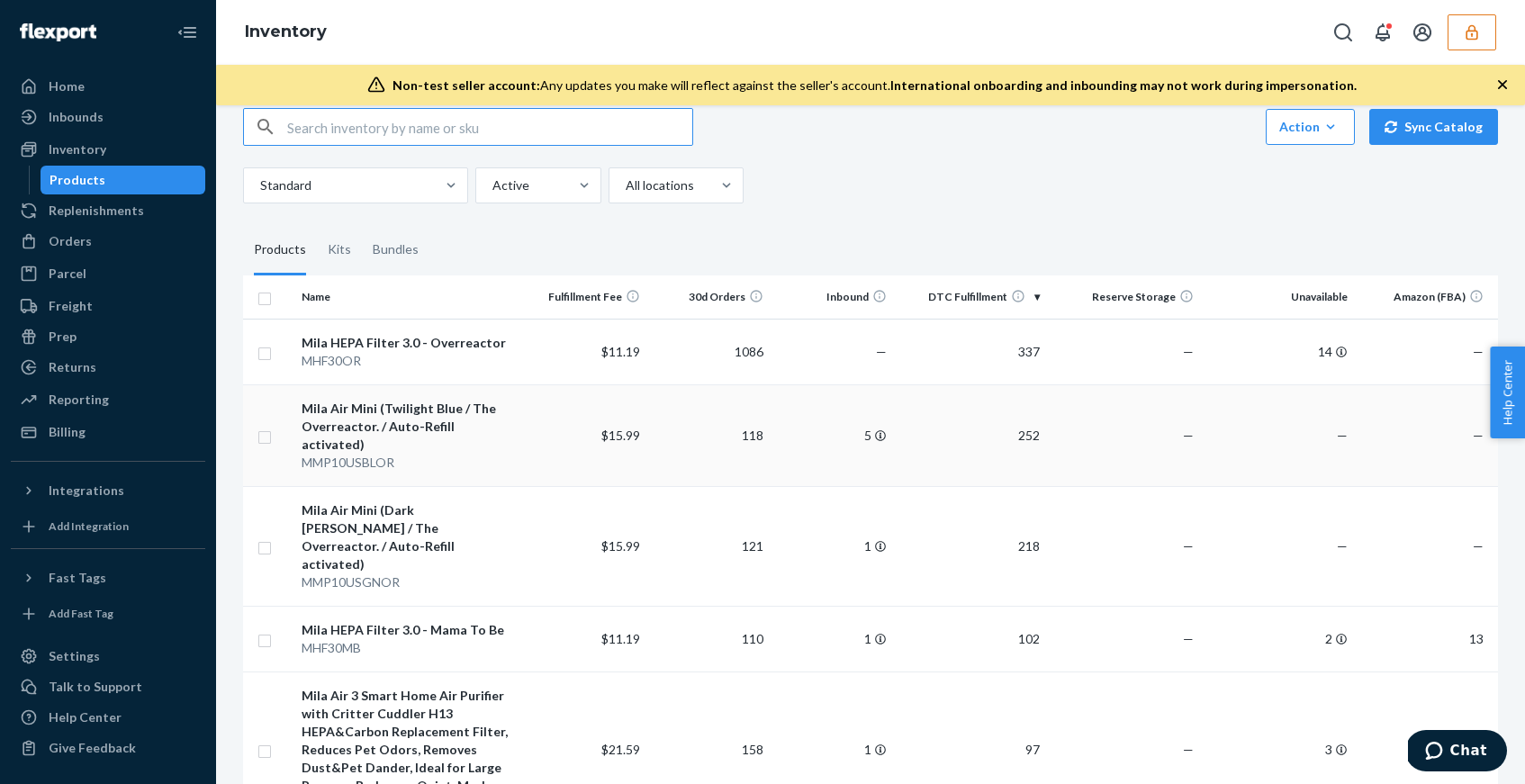
scroll to position [52, 0]
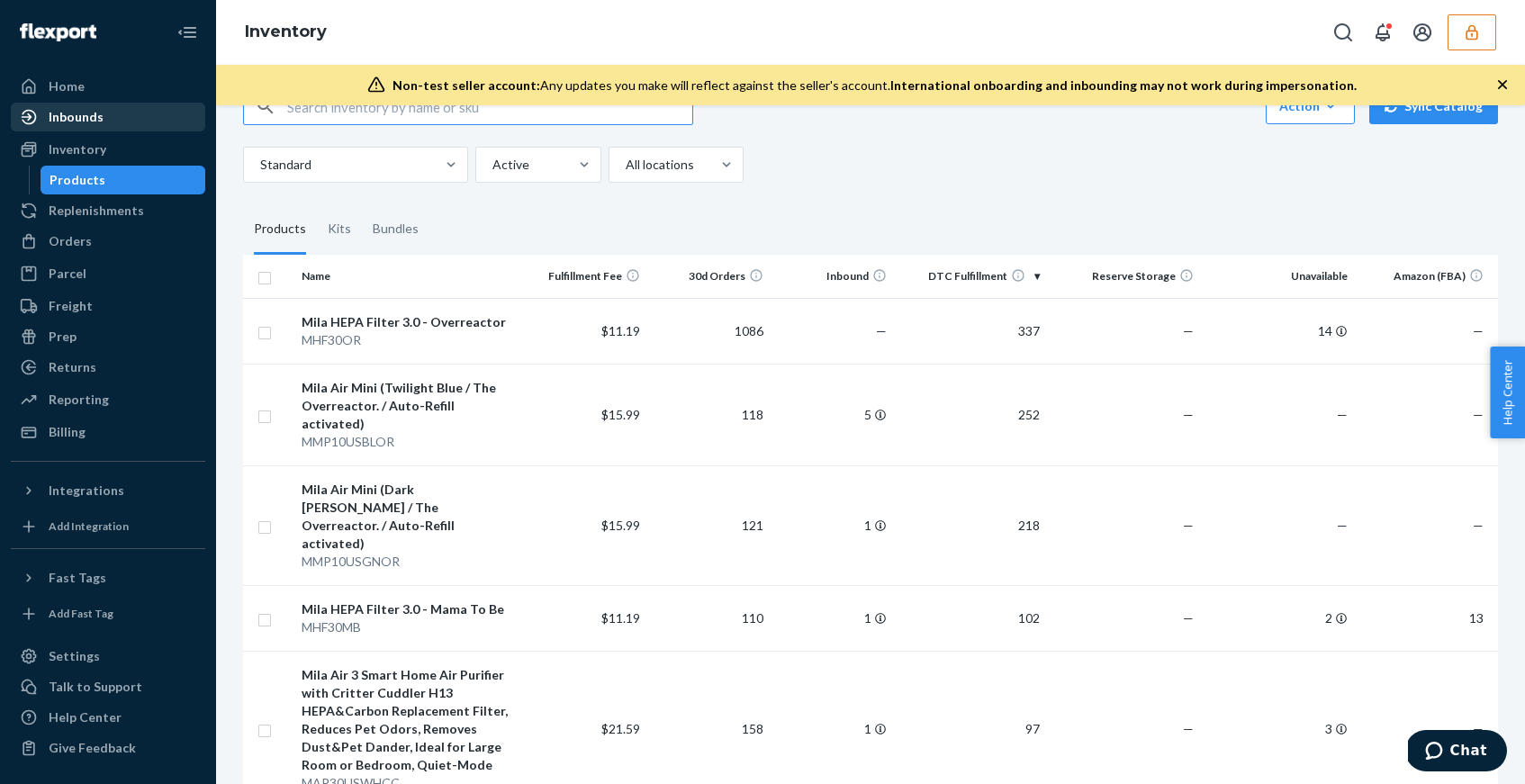
click at [100, 128] on div "Inbounds" at bounding box center [108, 117] width 191 height 25
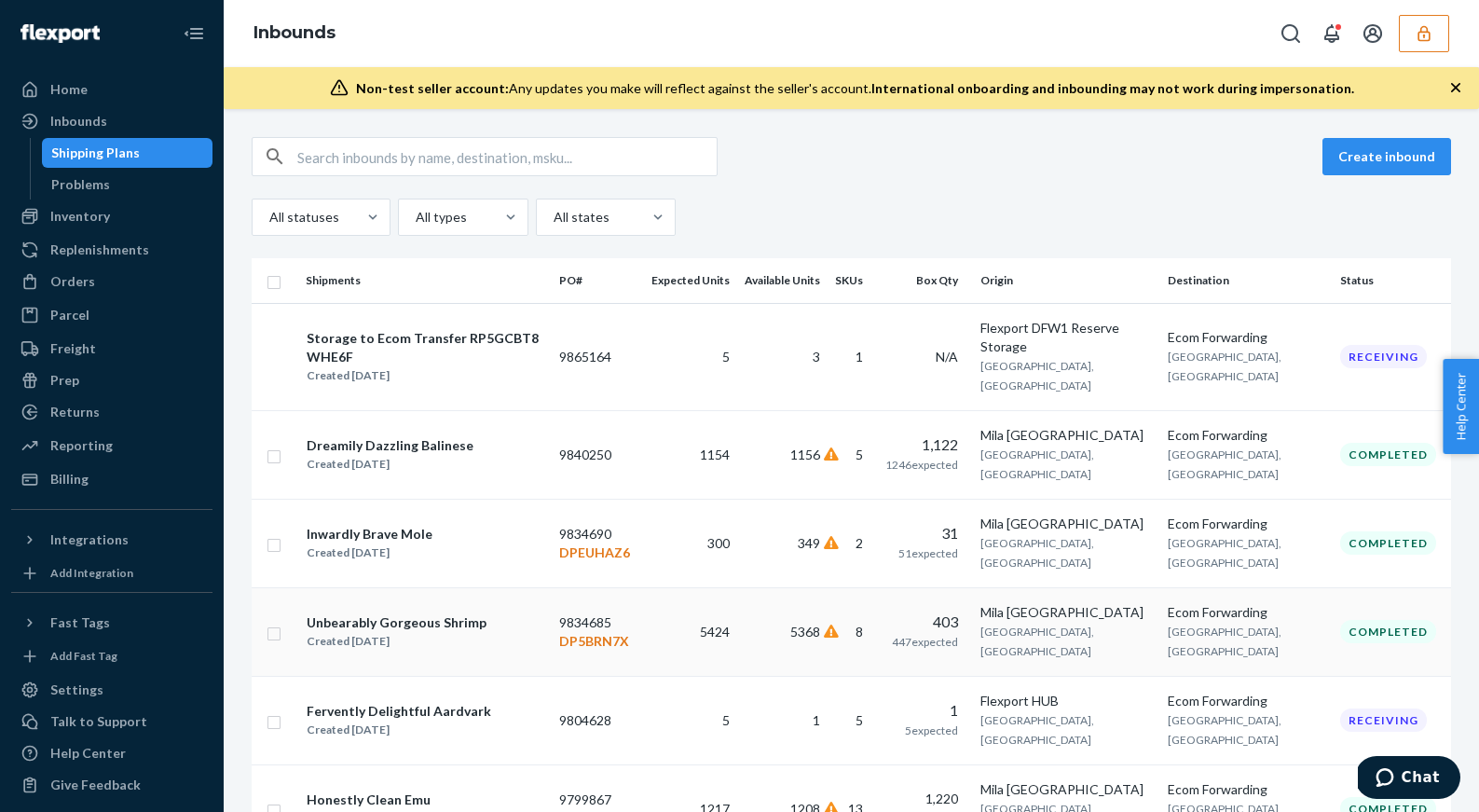
click at [509, 613] on div "Unbearably Gorgeous Shrimp Created Jun 30, 2025" at bounding box center [425, 632] width 239 height 39
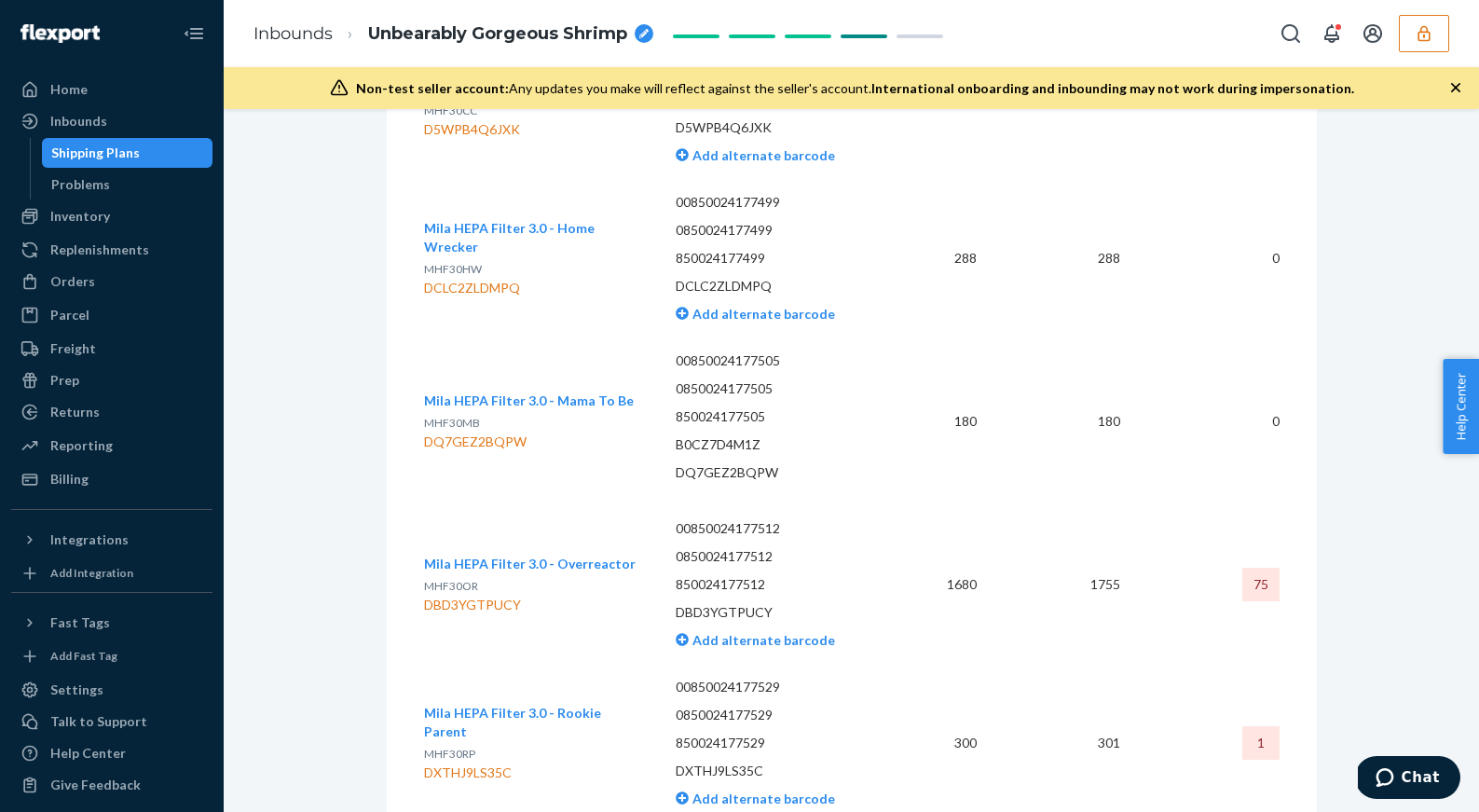
scroll to position [5141, 0]
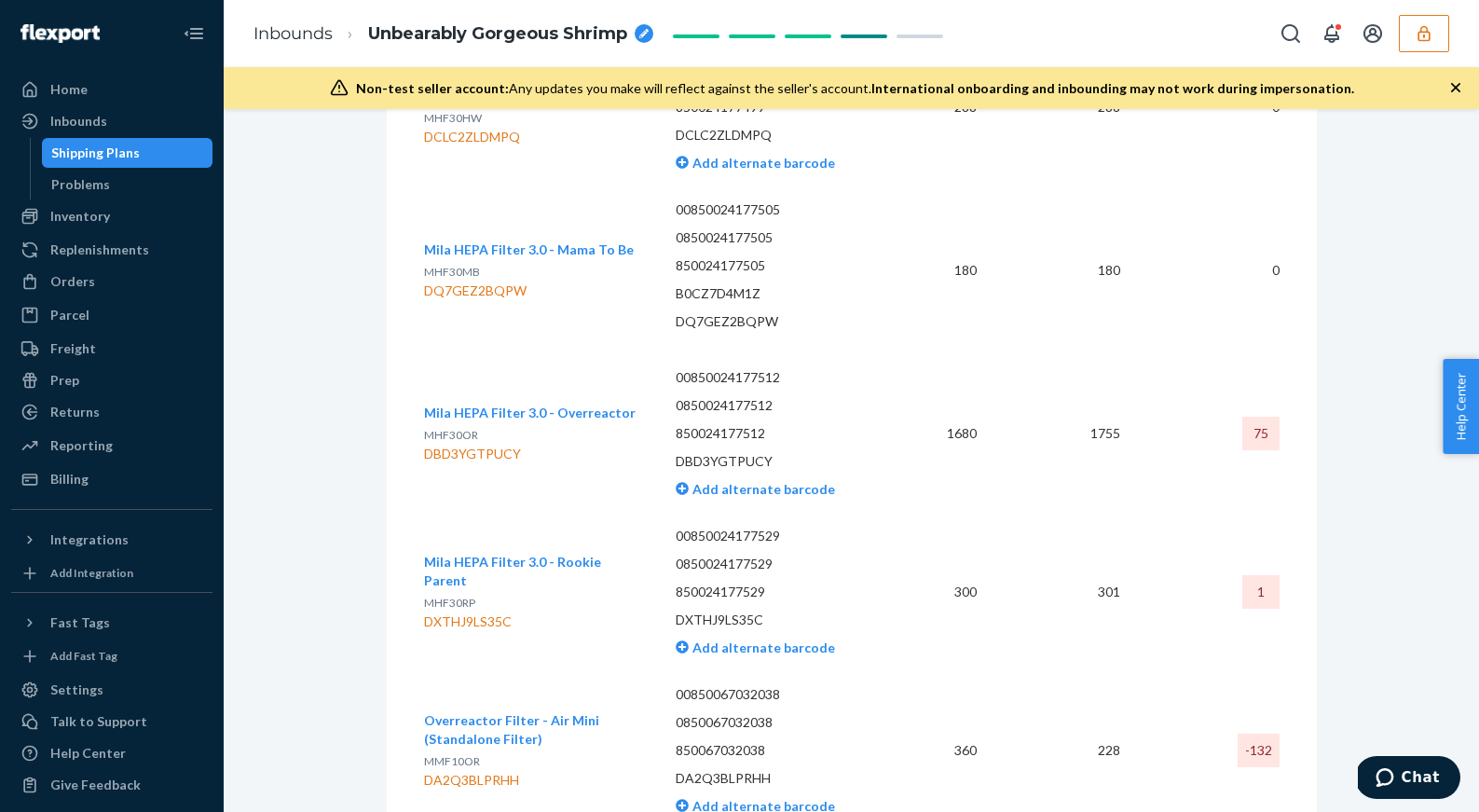
click at [567, 426] on p "MHF30OR" at bounding box center [530, 435] width 211 height 19
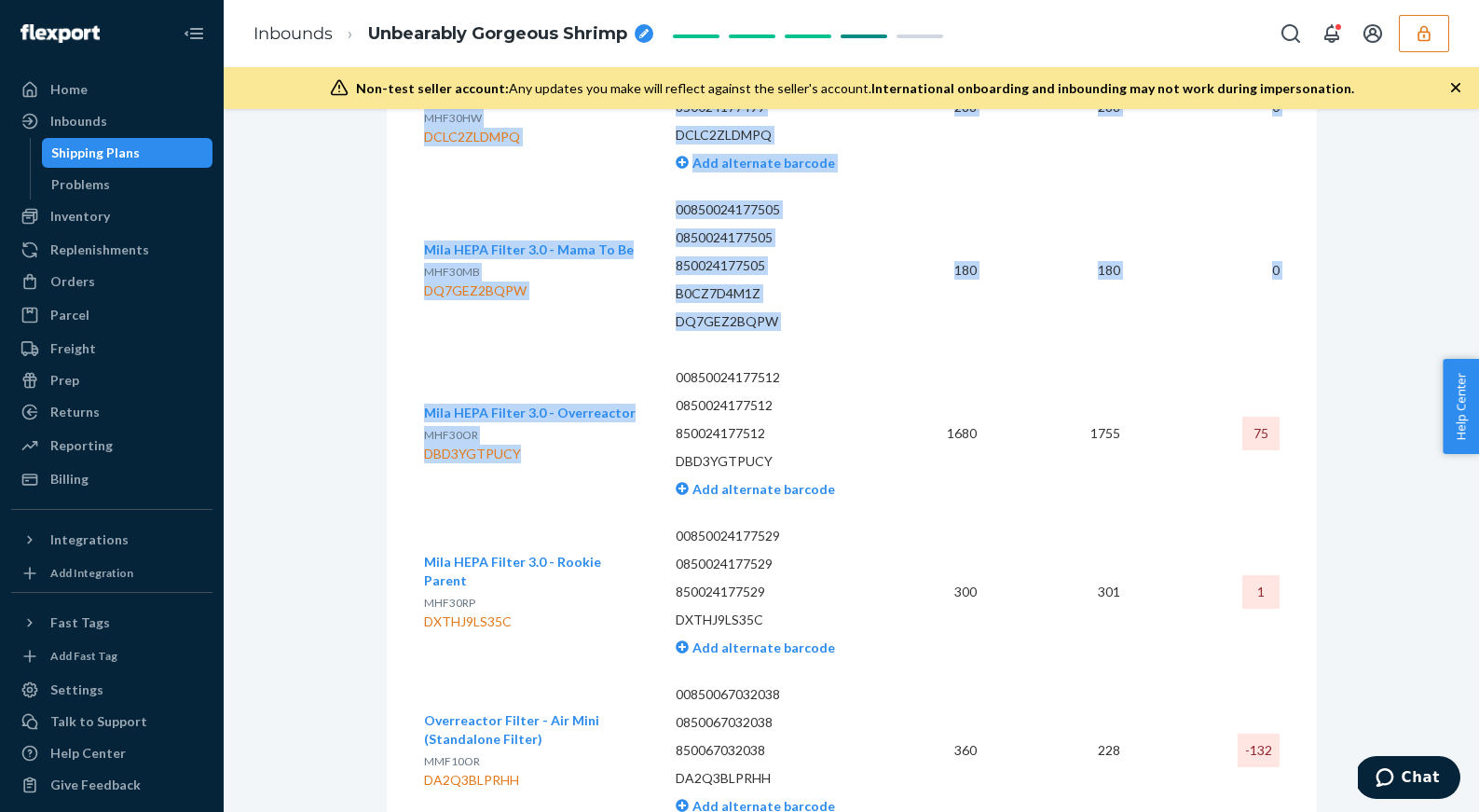
drag, startPoint x: 544, startPoint y: 444, endPoint x: 422, endPoint y: 442, distance: 122.0
click at [422, 442] on div "SKU Barcode Expected Received Discrepancy Mila HEPA Filter 3.0 - Basic Breather…" at bounding box center [851, 178] width 930 height 1347
click at [538, 448] on div "DBD3YGTPUCY" at bounding box center [530, 454] width 211 height 19
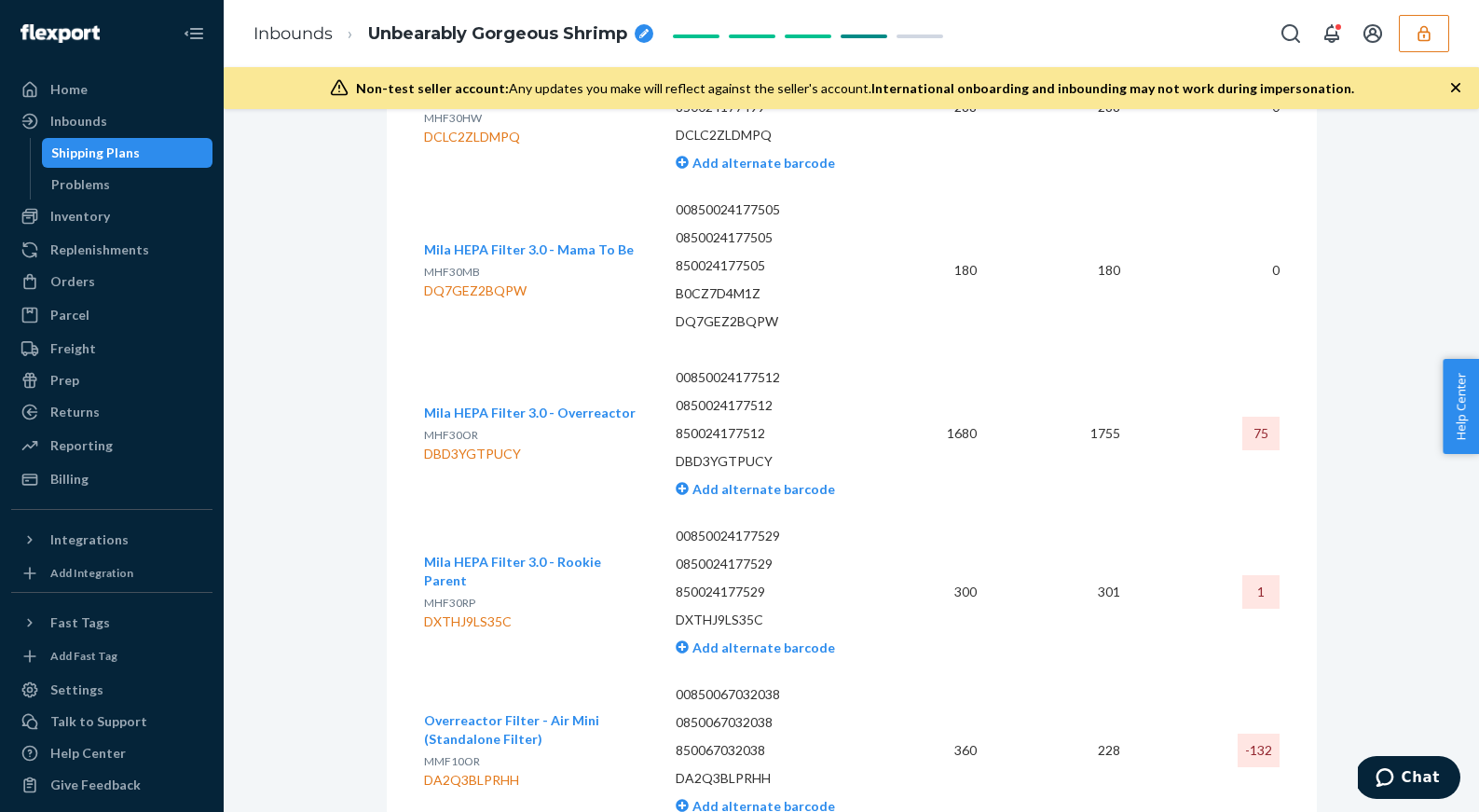
click at [115, 154] on div "Shipping Plans" at bounding box center [96, 152] width 89 height 19
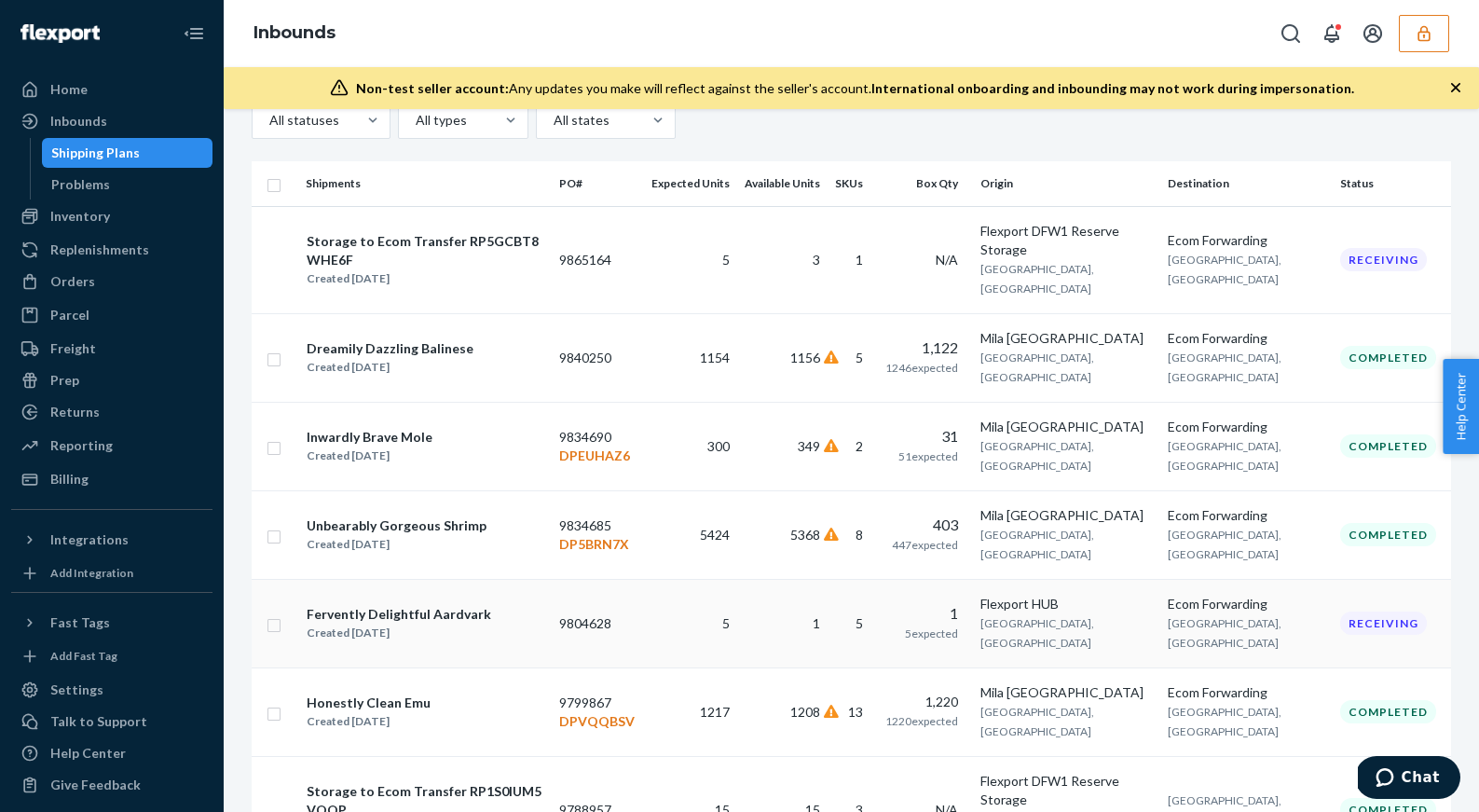
scroll to position [99, 0]
click at [469, 691] on div "Honestly Clean Emu Created Jun 13, 2025" at bounding box center [425, 710] width 239 height 39
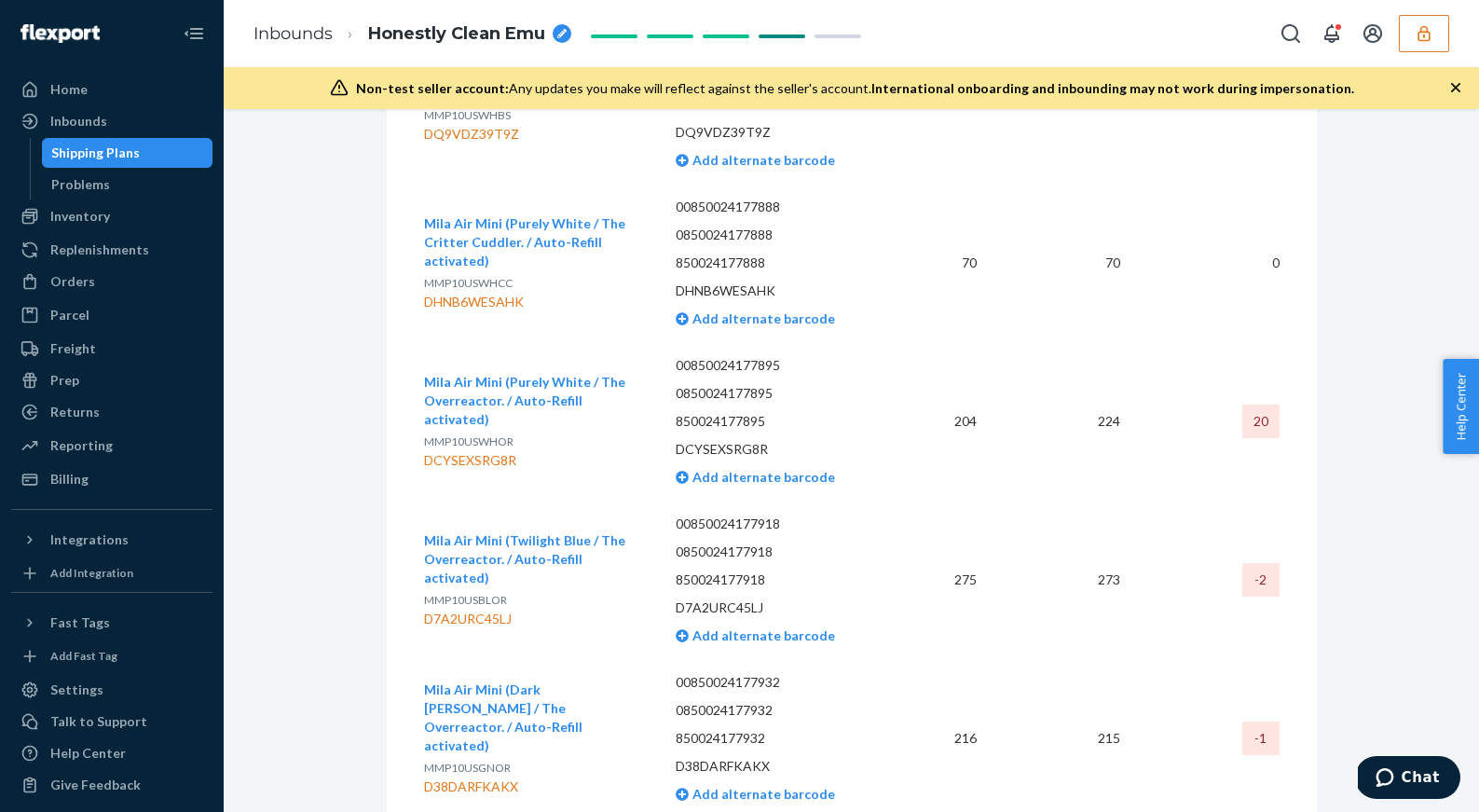
scroll to position [3875, 0]
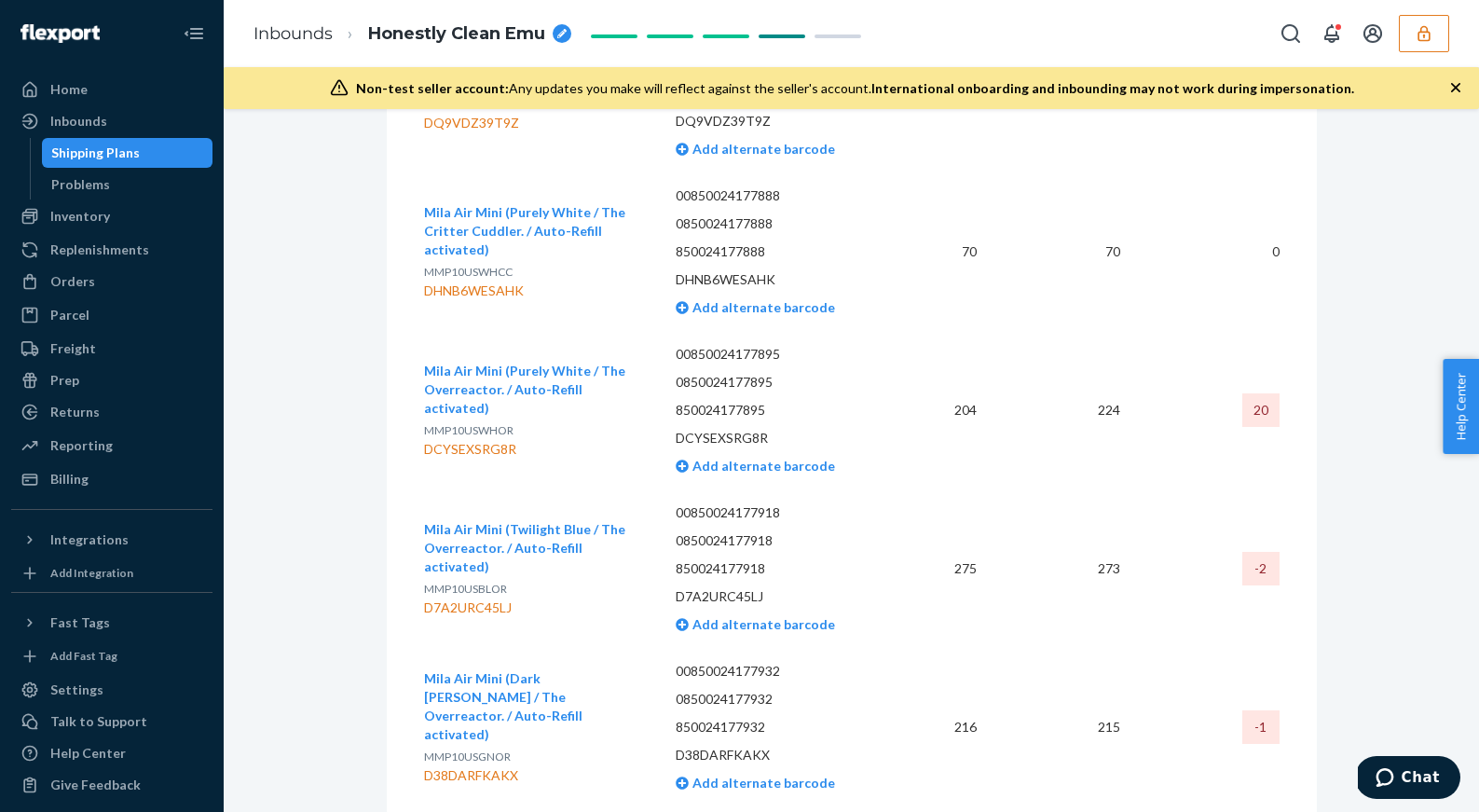
click at [114, 138] on link "Shipping Plans" at bounding box center [128, 153] width 172 height 30
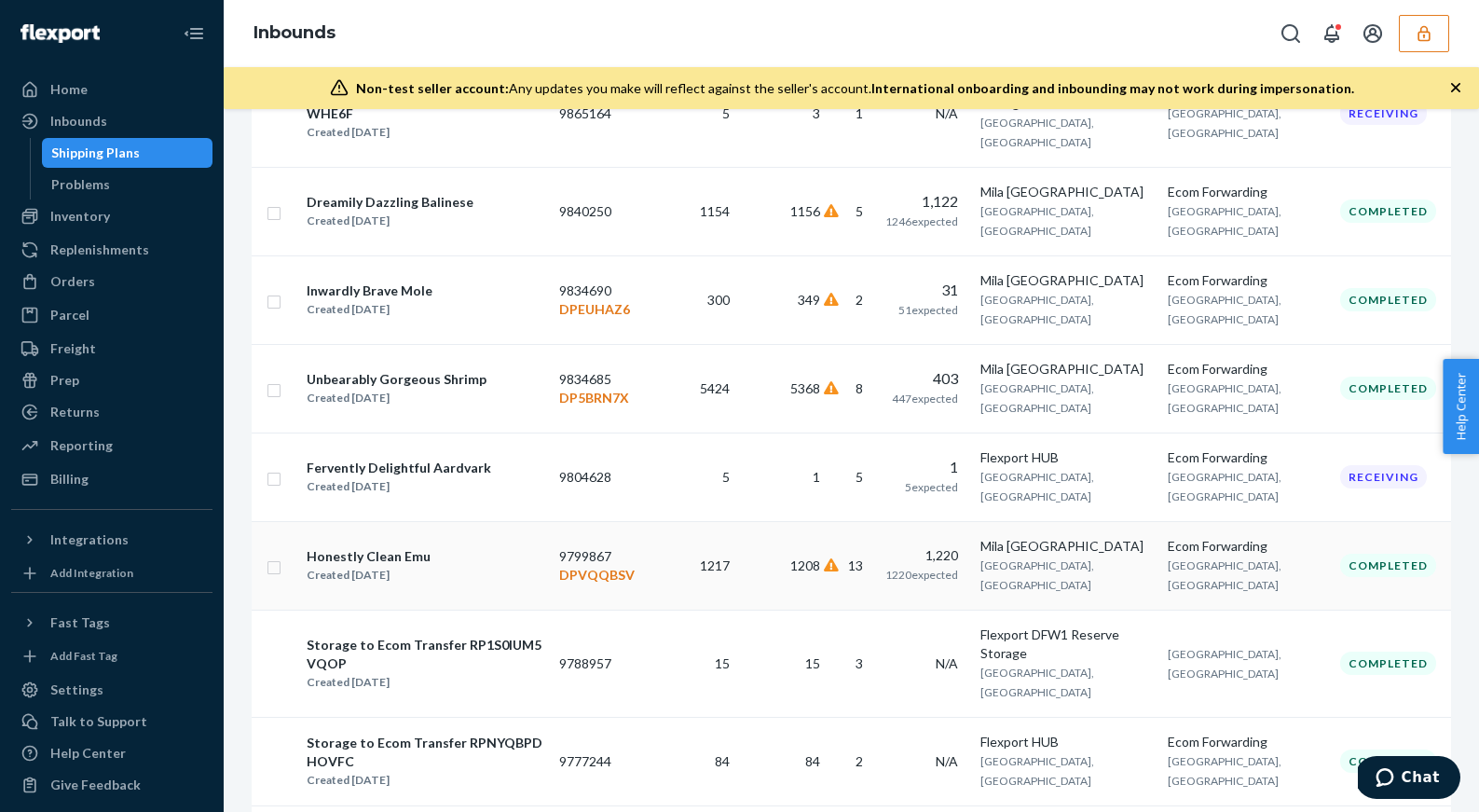
scroll to position [319, 0]
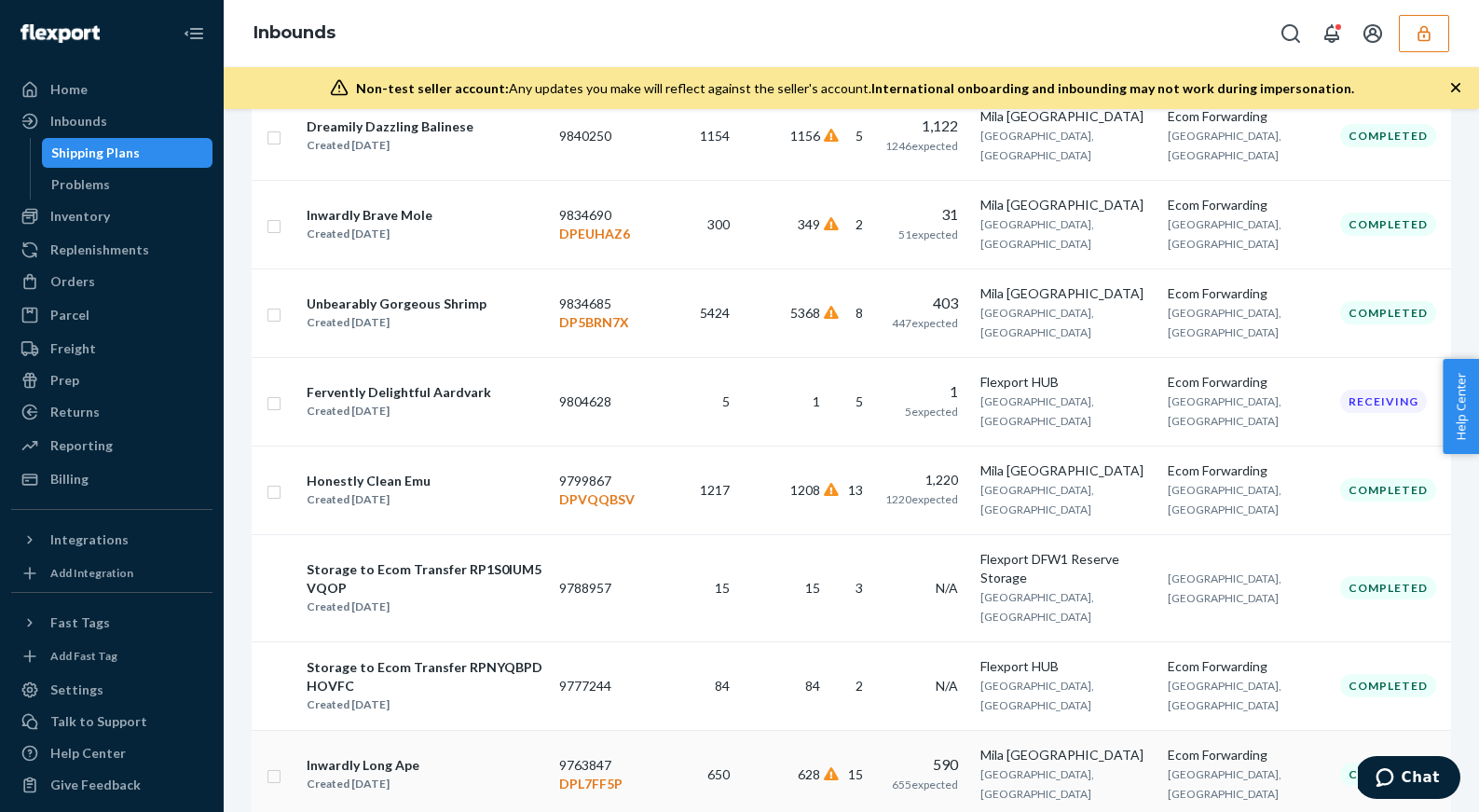
click at [539, 755] on div "Inwardly Long Ape Created May 26, 2025" at bounding box center [425, 775] width 239 height 39
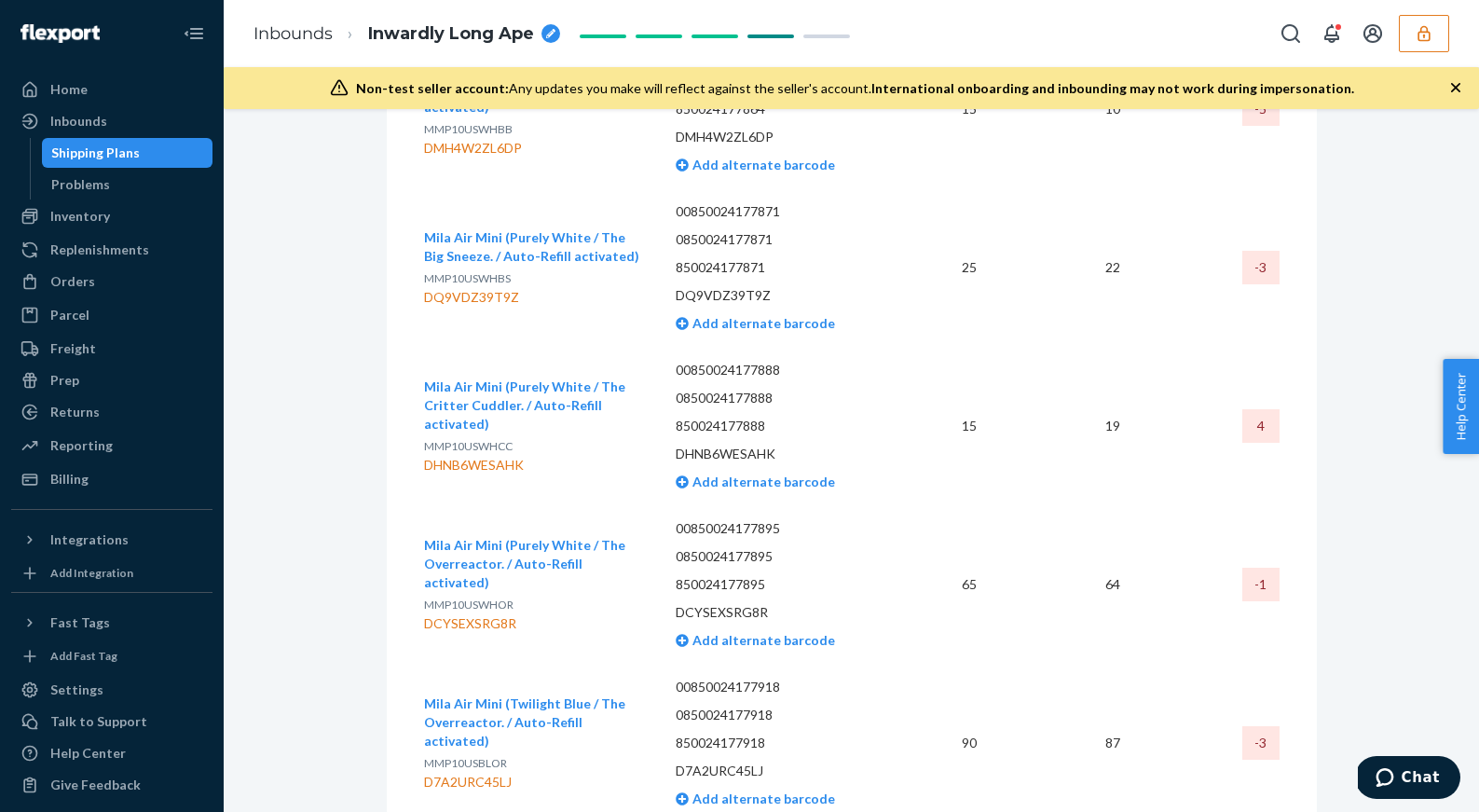
scroll to position [3659, 0]
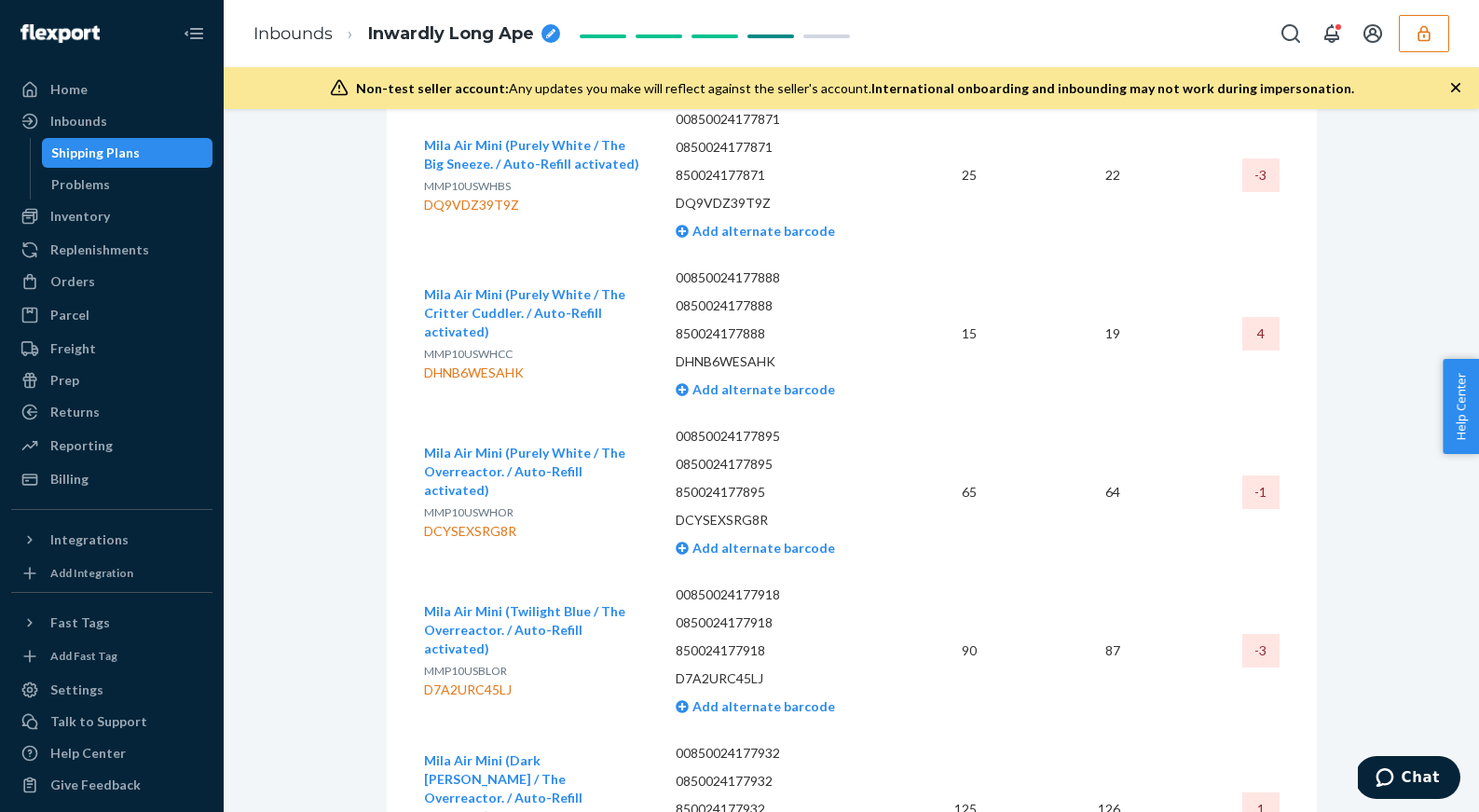
click at [74, 159] on div "Shipping Plans" at bounding box center [96, 152] width 89 height 19
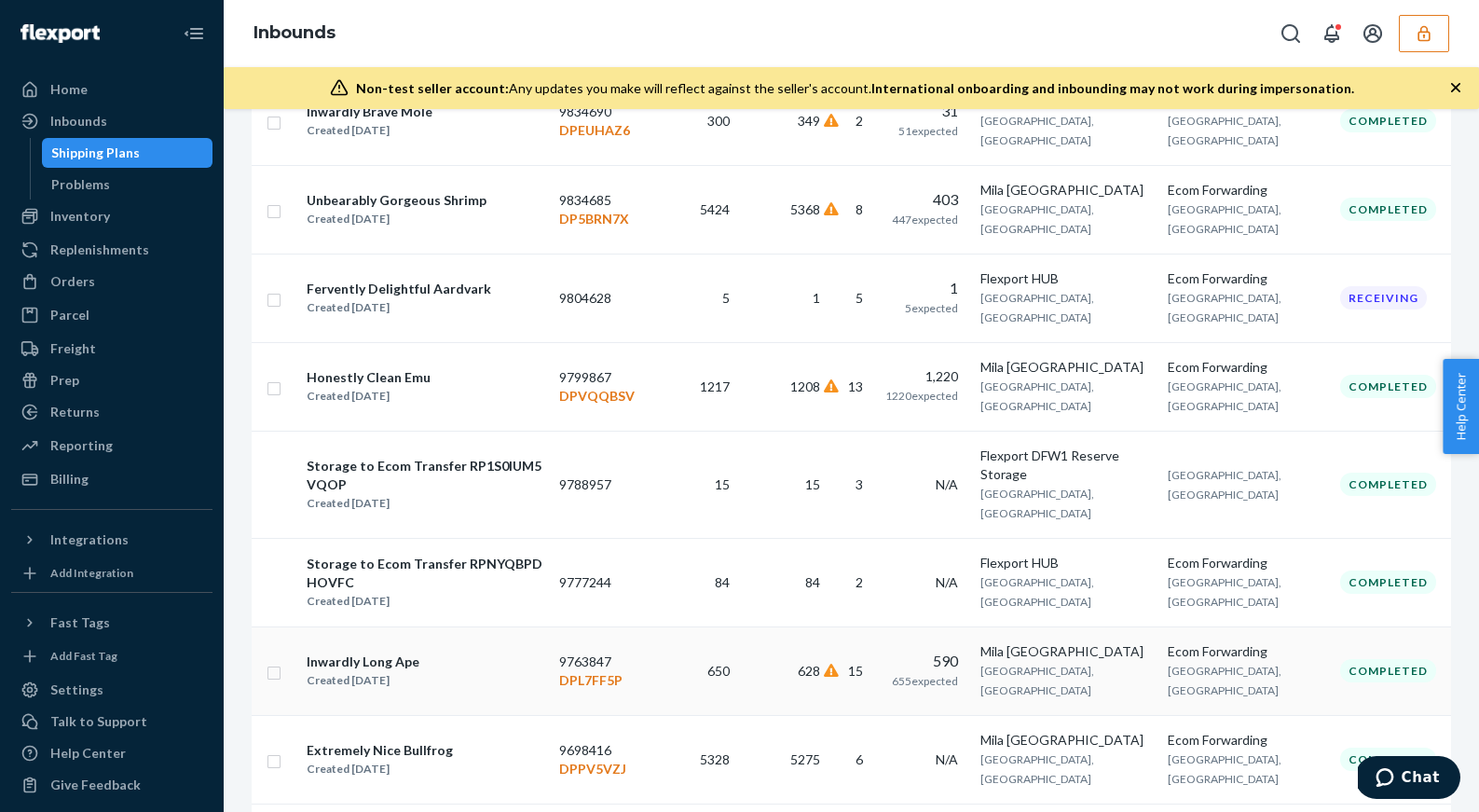
scroll to position [449, 0]
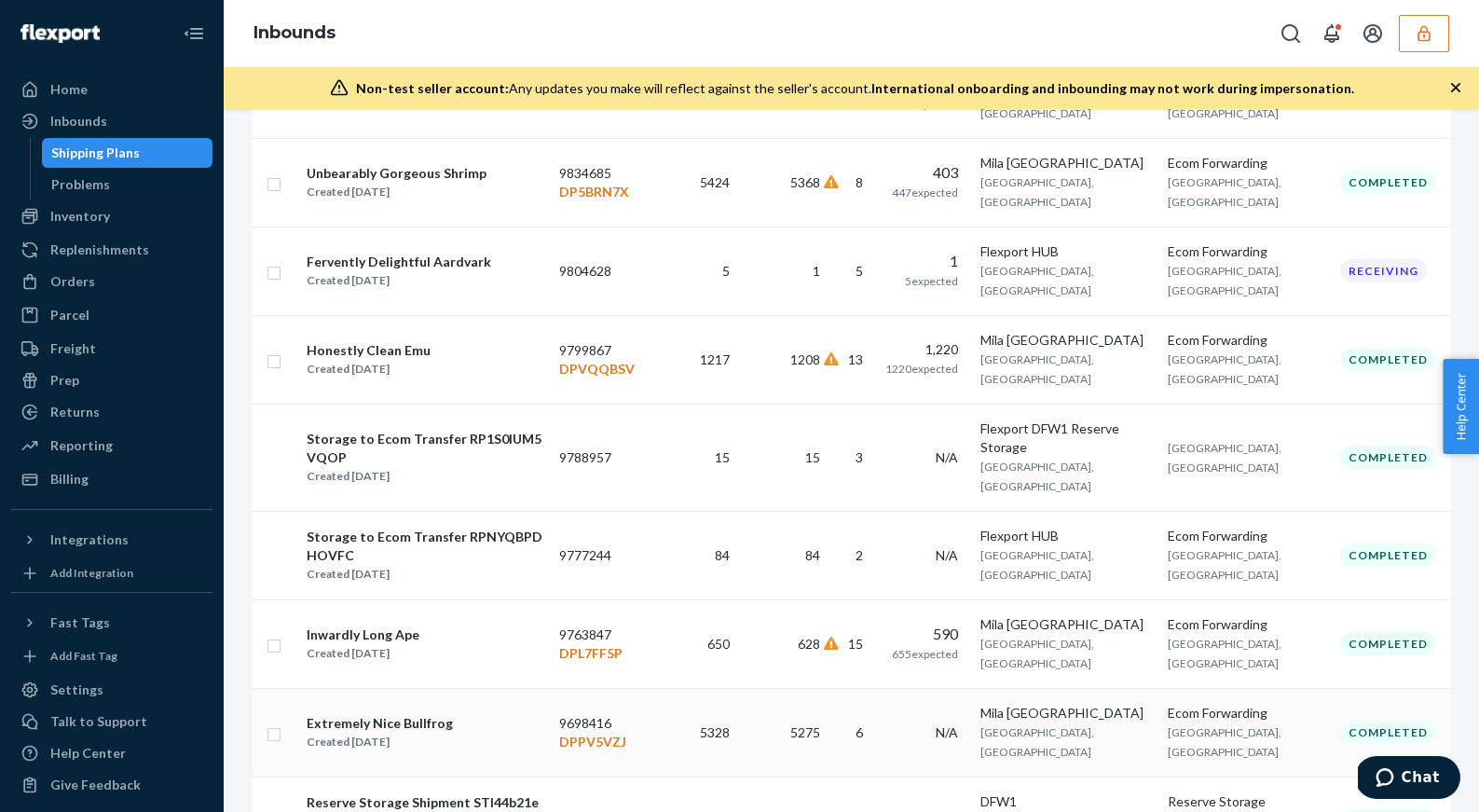
click at [513, 713] on div "Extremely Nice Bullfrog Created Apr 15, 2025" at bounding box center [425, 733] width 239 height 39
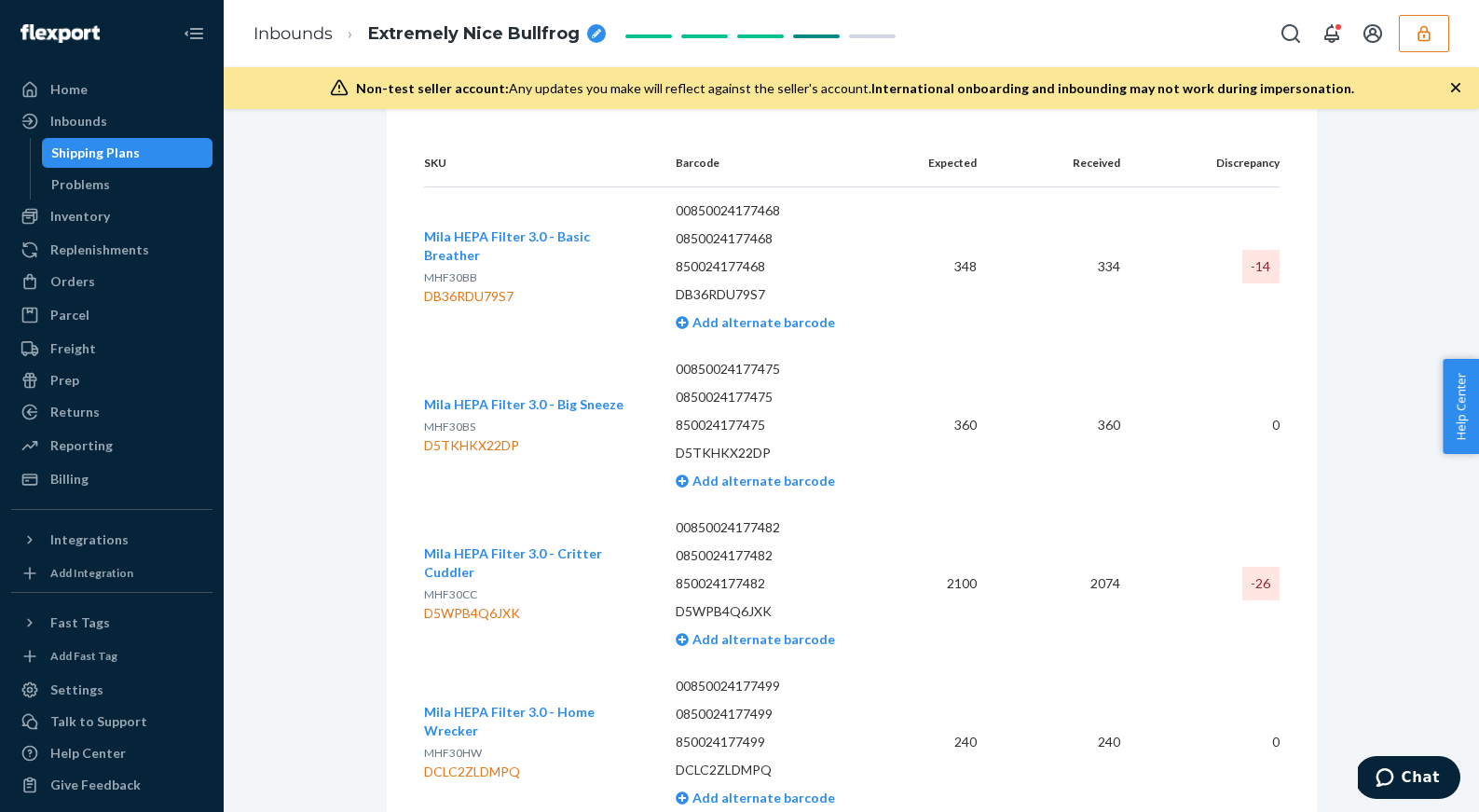
scroll to position [3106, 0]
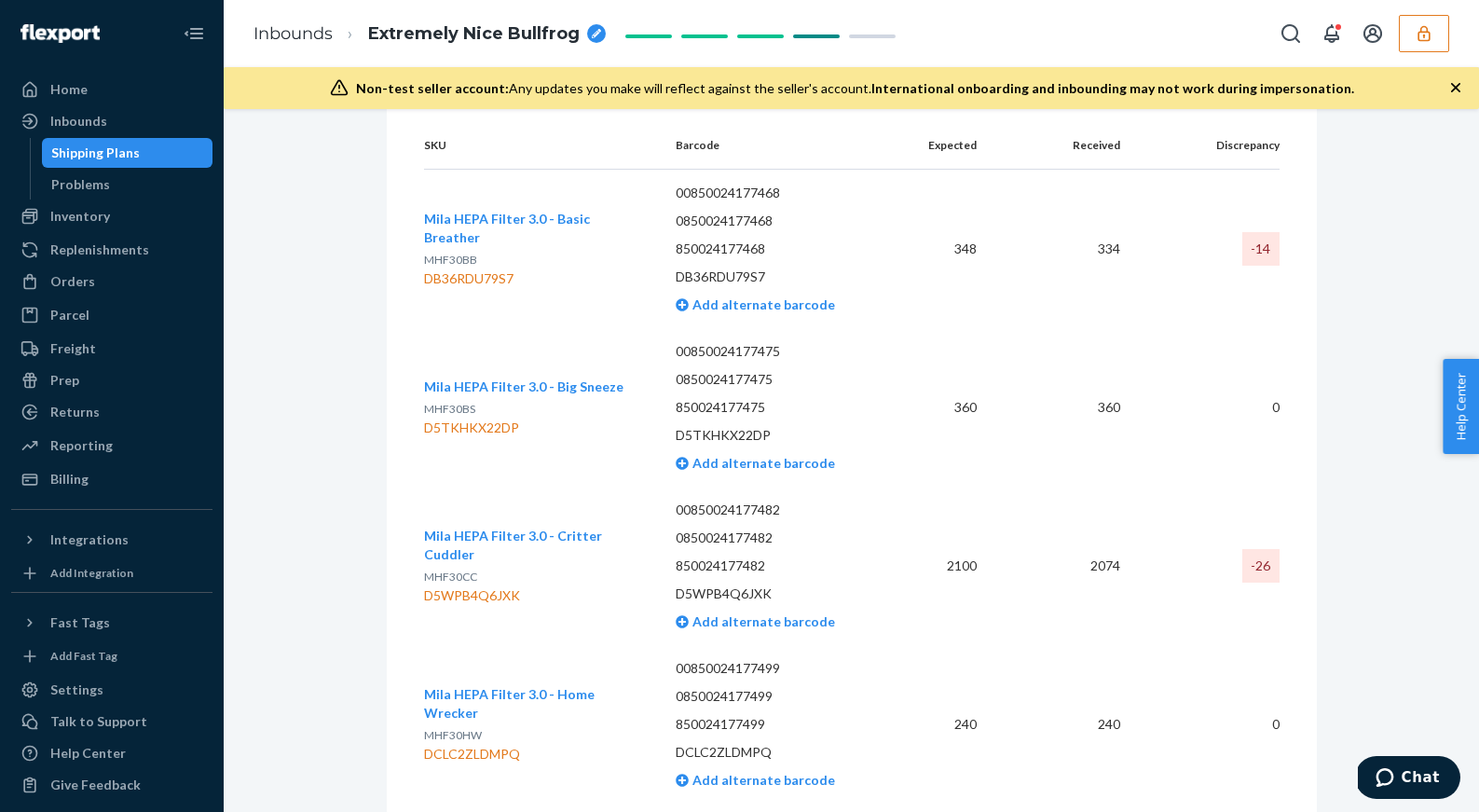
click at [563, 586] on div "D5WPB4Q6JXK" at bounding box center [536, 595] width 223 height 19
drag, startPoint x: 548, startPoint y: 574, endPoint x: 428, endPoint y: 577, distance: 120.0
click at [428, 586] on div "D5WPB4Q6JXK" at bounding box center [536, 595] width 223 height 19
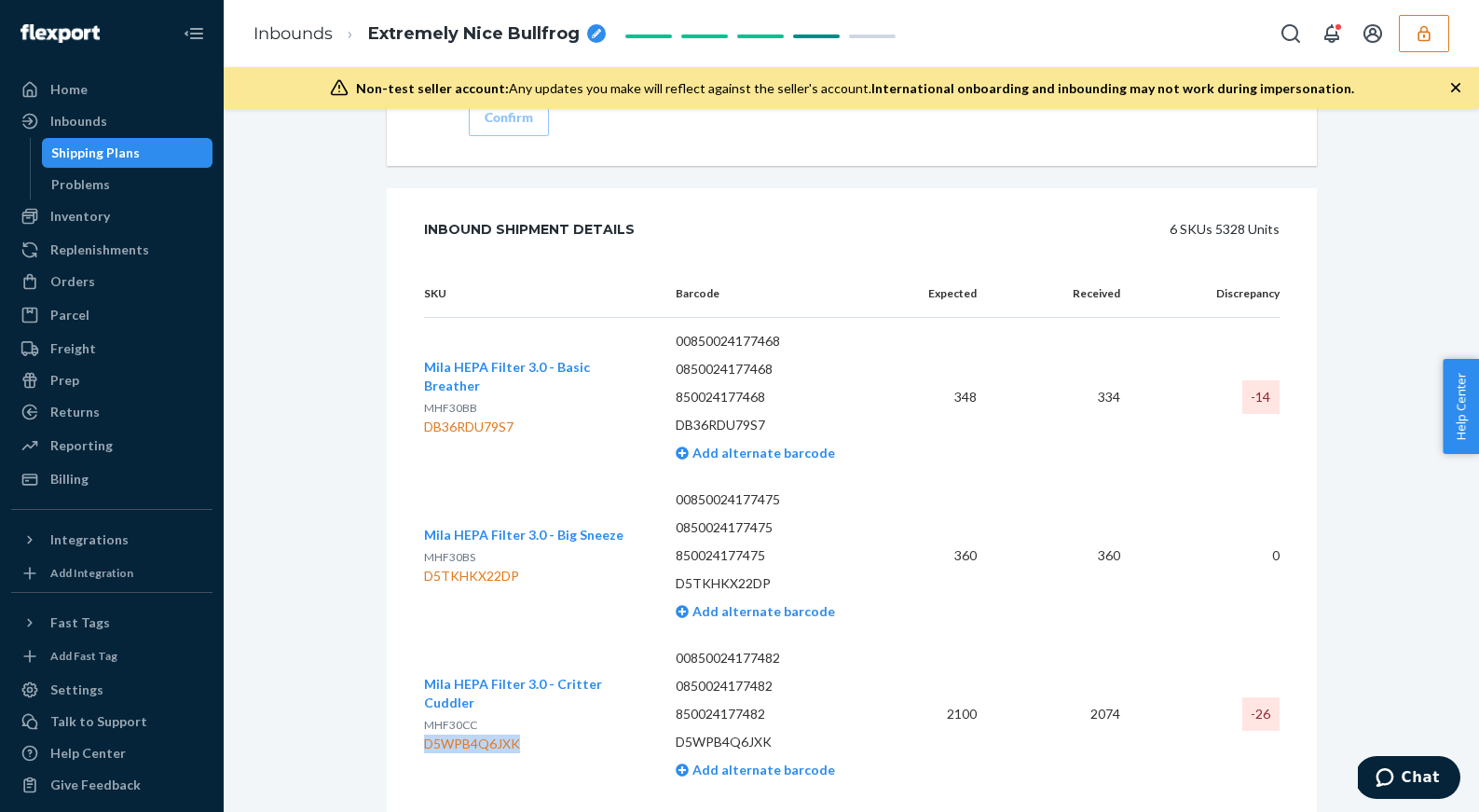
scroll to position [2961, 0]
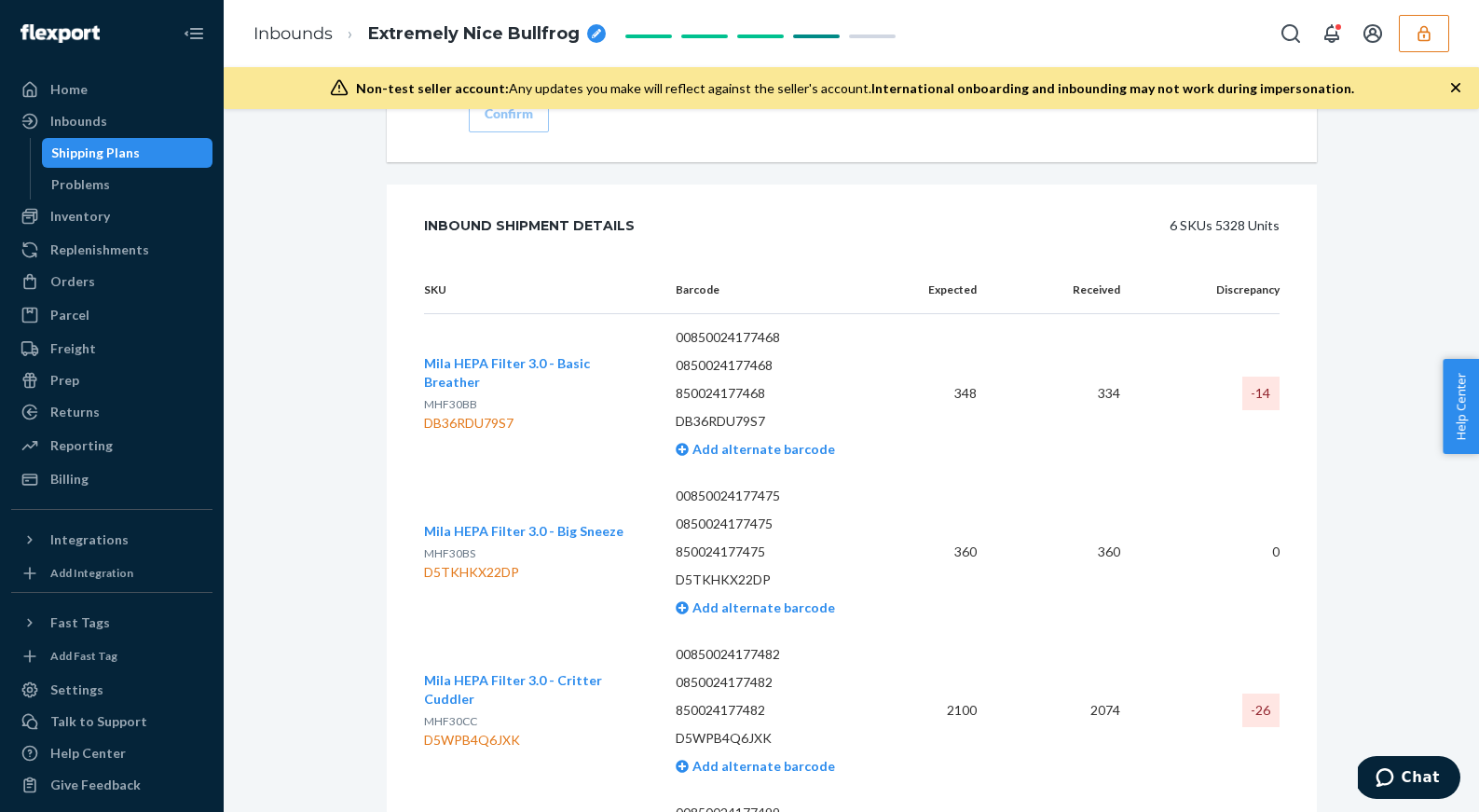
click at [493, 313] on td "Mila HEPA Filter 3.0 - Basic Breather MHF30BB DB36RDU79S7" at bounding box center [543, 393] width 238 height 160
click at [532, 413] on div "DB36RDU79S7" at bounding box center [536, 422] width 223 height 19
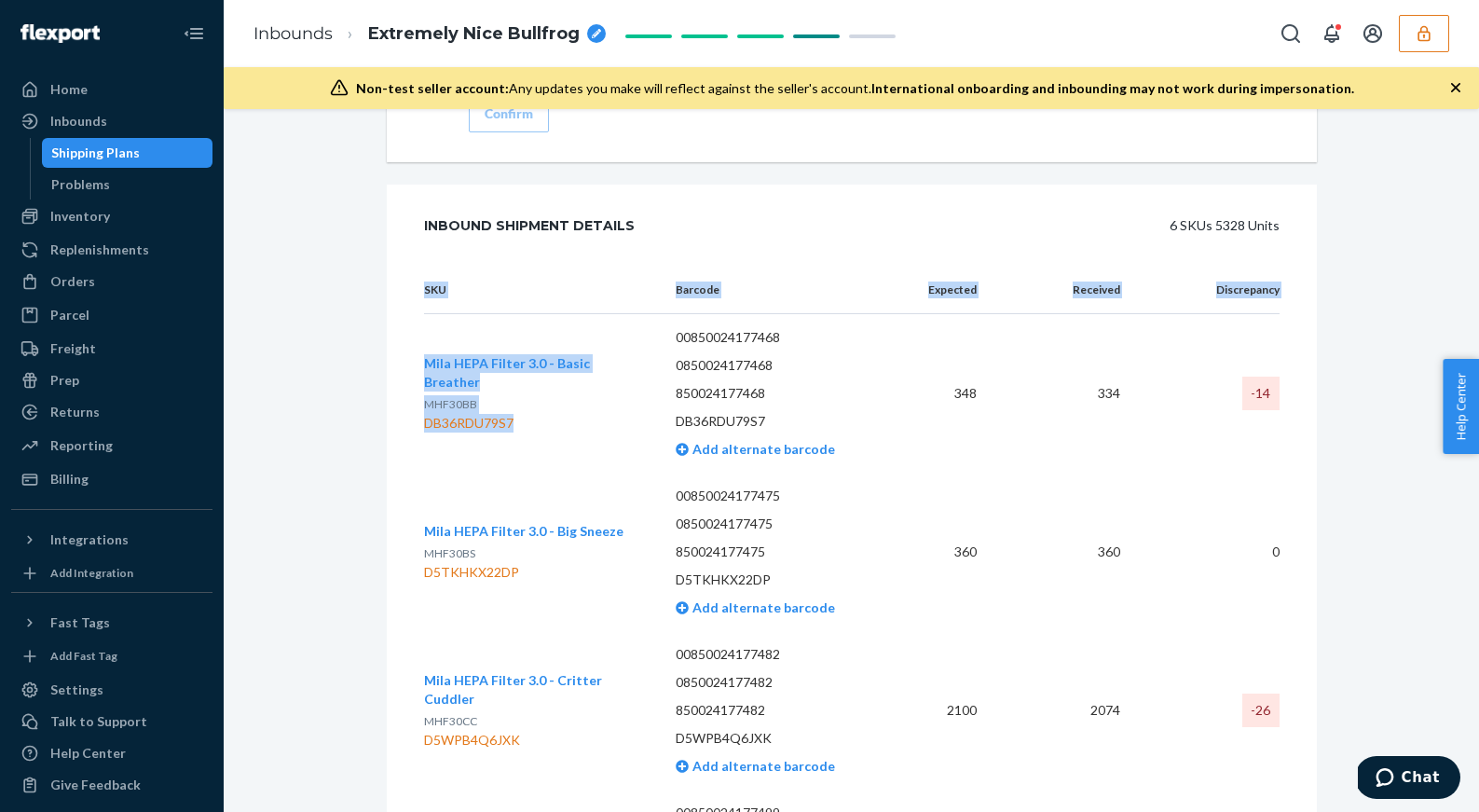
drag, startPoint x: 532, startPoint y: 402, endPoint x: 423, endPoint y: 408, distance: 109.2
click at [424, 413] on div "DB36RDU79S7" at bounding box center [536, 422] width 223 height 19
click at [552, 414] on td "Mila HEPA Filter 3.0 - Basic Breather MHF30BB DB36RDU79S7" at bounding box center [543, 393] width 238 height 160
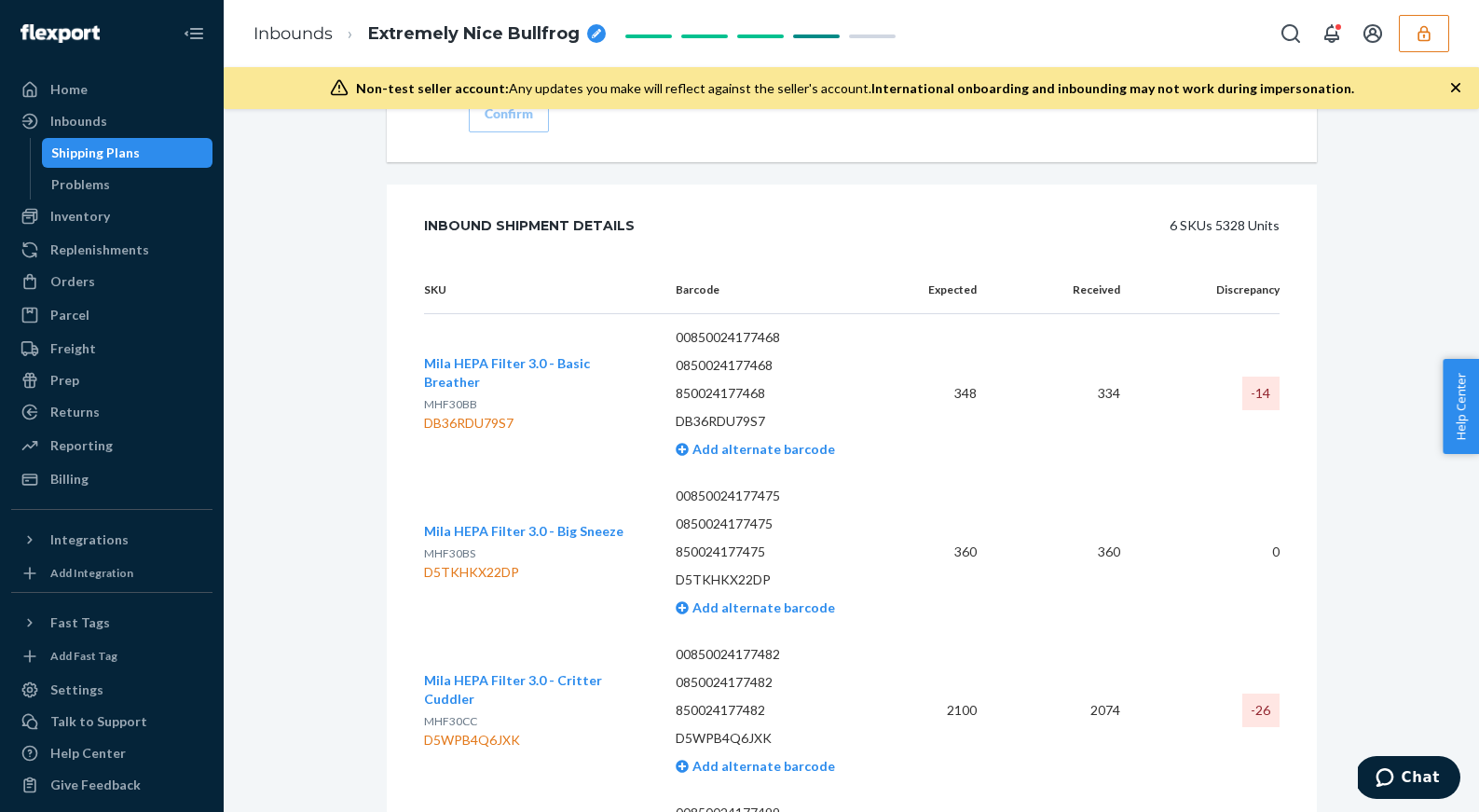
click at [547, 433] on td "Mila HEPA Filter 3.0 - Basic Breather MHF30BB DB36RDU79S7" at bounding box center [543, 393] width 238 height 160
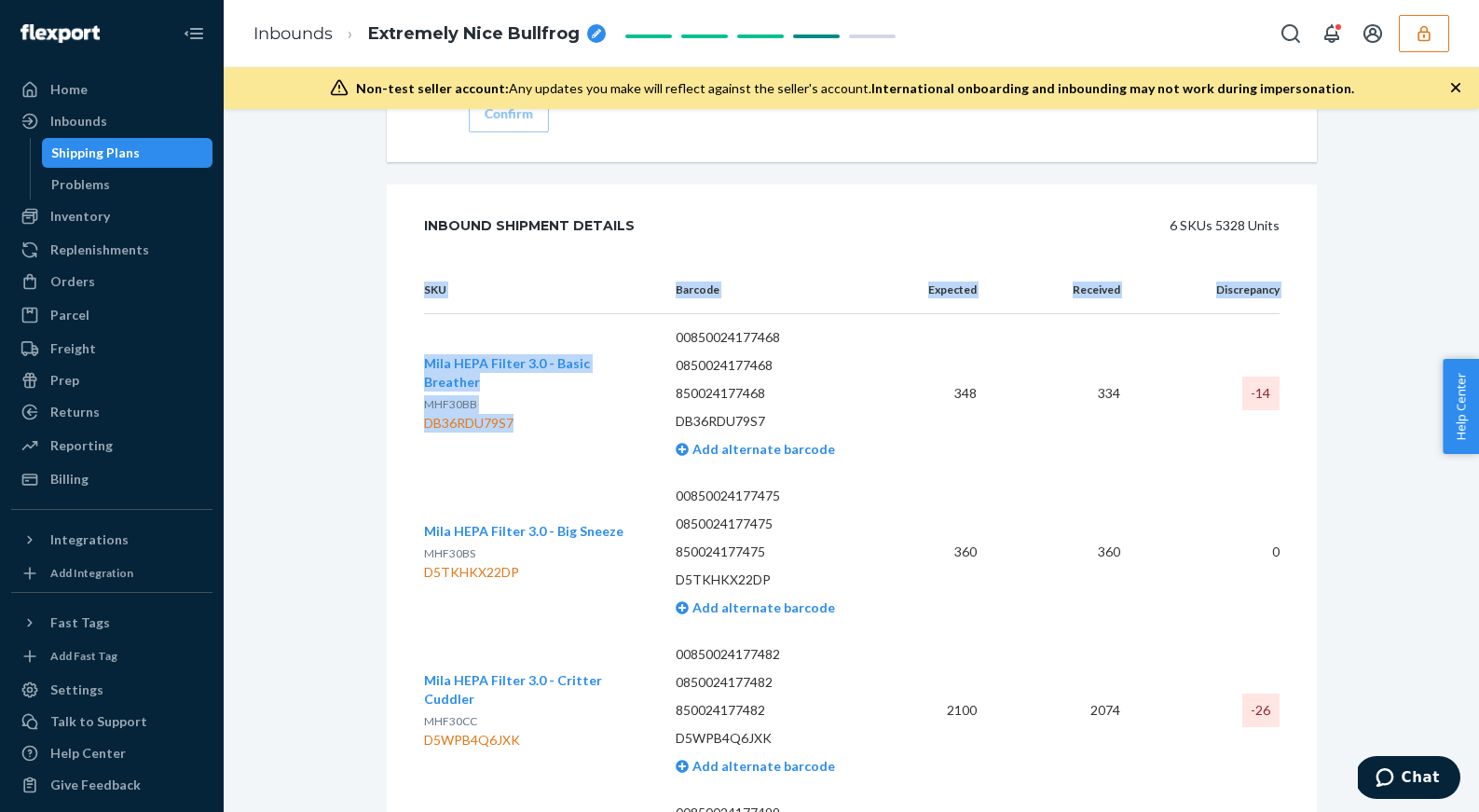
drag, startPoint x: 532, startPoint y: 401, endPoint x: 423, endPoint y: 405, distance: 109.1
click at [424, 413] on div "DB36RDU79S7" at bounding box center [536, 422] width 223 height 19
click at [552, 415] on td "Mila HEPA Filter 3.0 - Basic Breather MHF30BB DB36RDU79S7" at bounding box center [543, 393] width 238 height 160
drag, startPoint x: 530, startPoint y: 411, endPoint x: 426, endPoint y: 408, distance: 104.0
click at [426, 408] on td "Mila HEPA Filter 3.0 - Basic Breather MHF30BB DB36RDU79S7" at bounding box center [543, 393] width 238 height 160
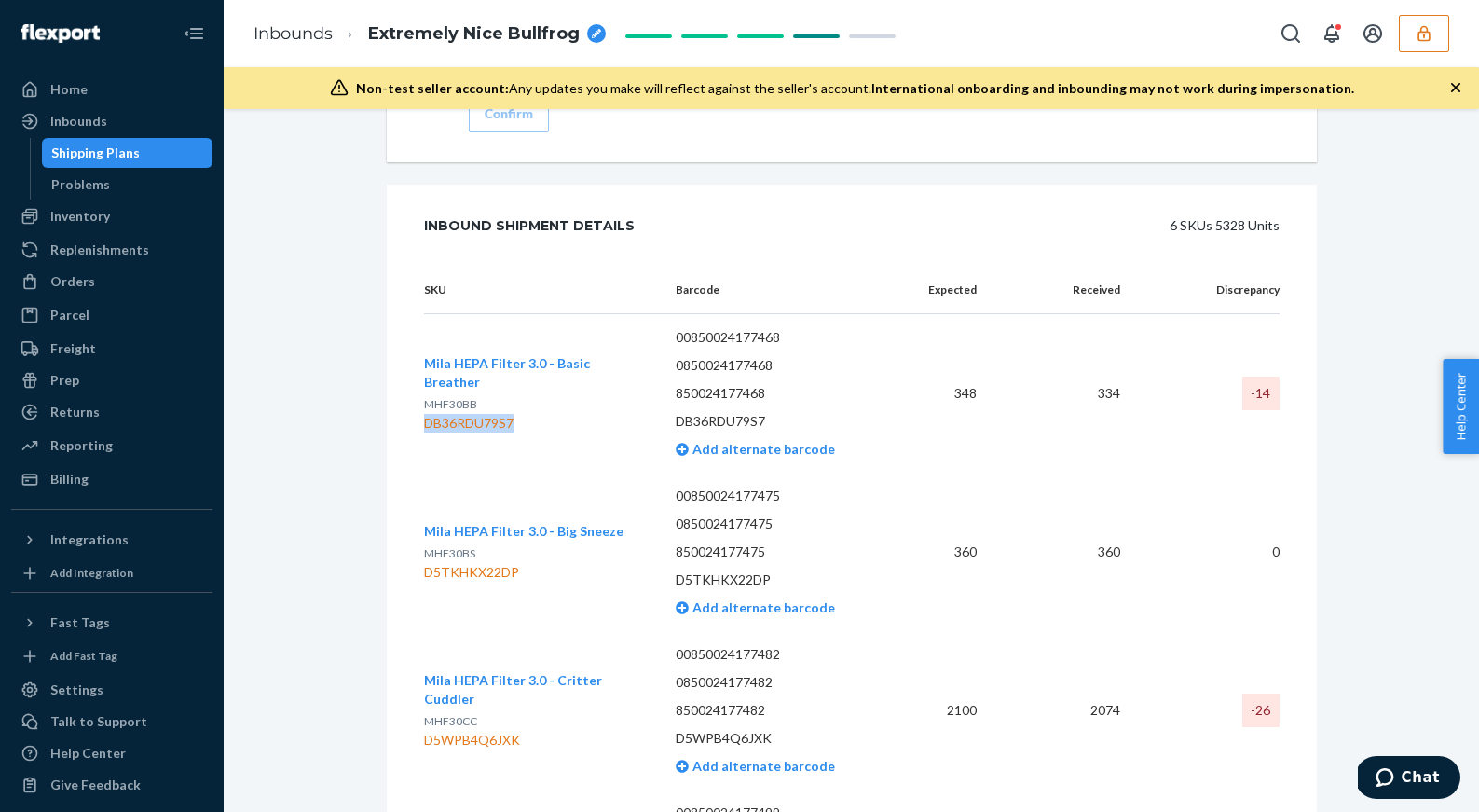
copy div "DB36RDU79S7"
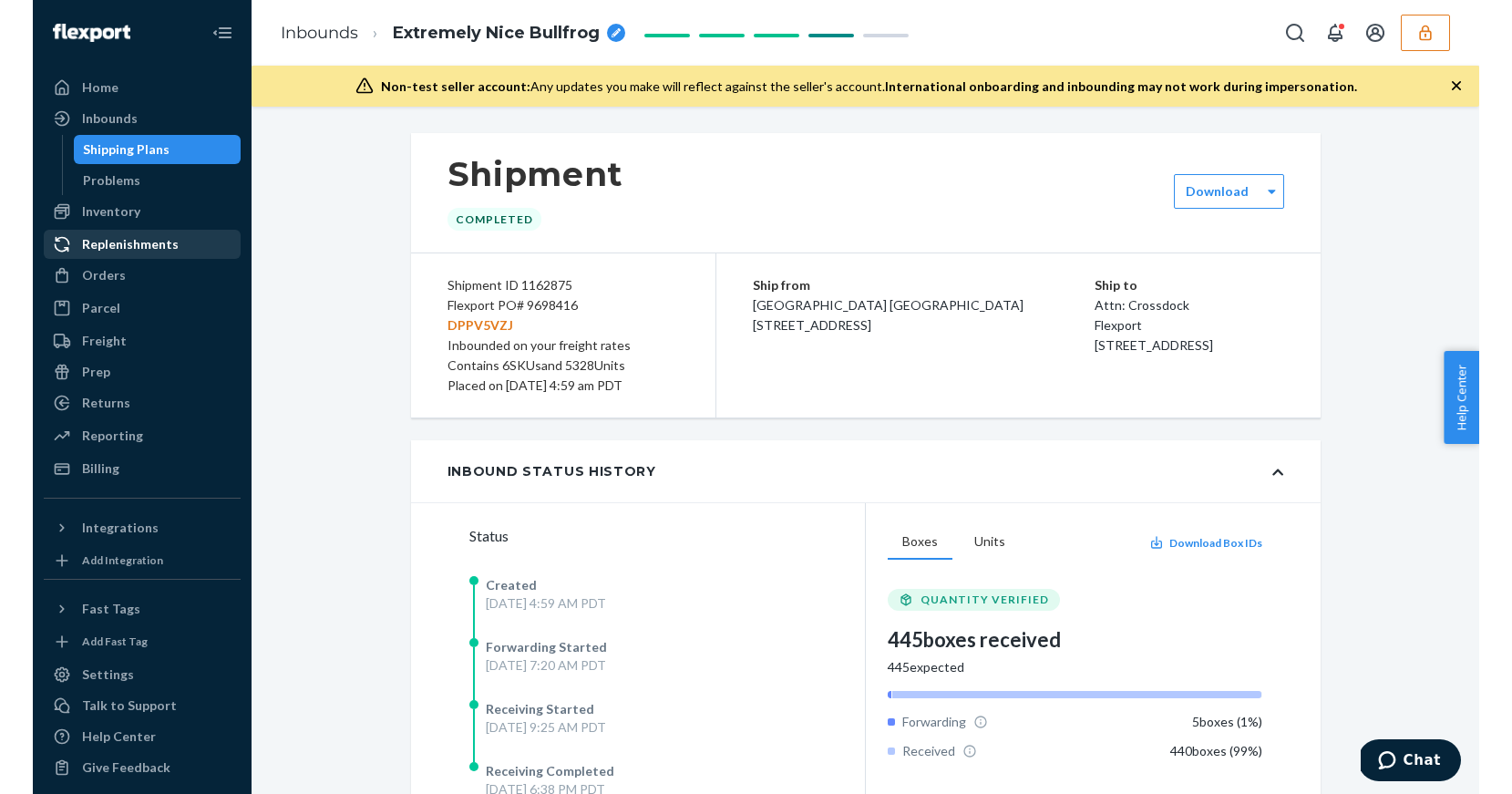
scroll to position [2, 0]
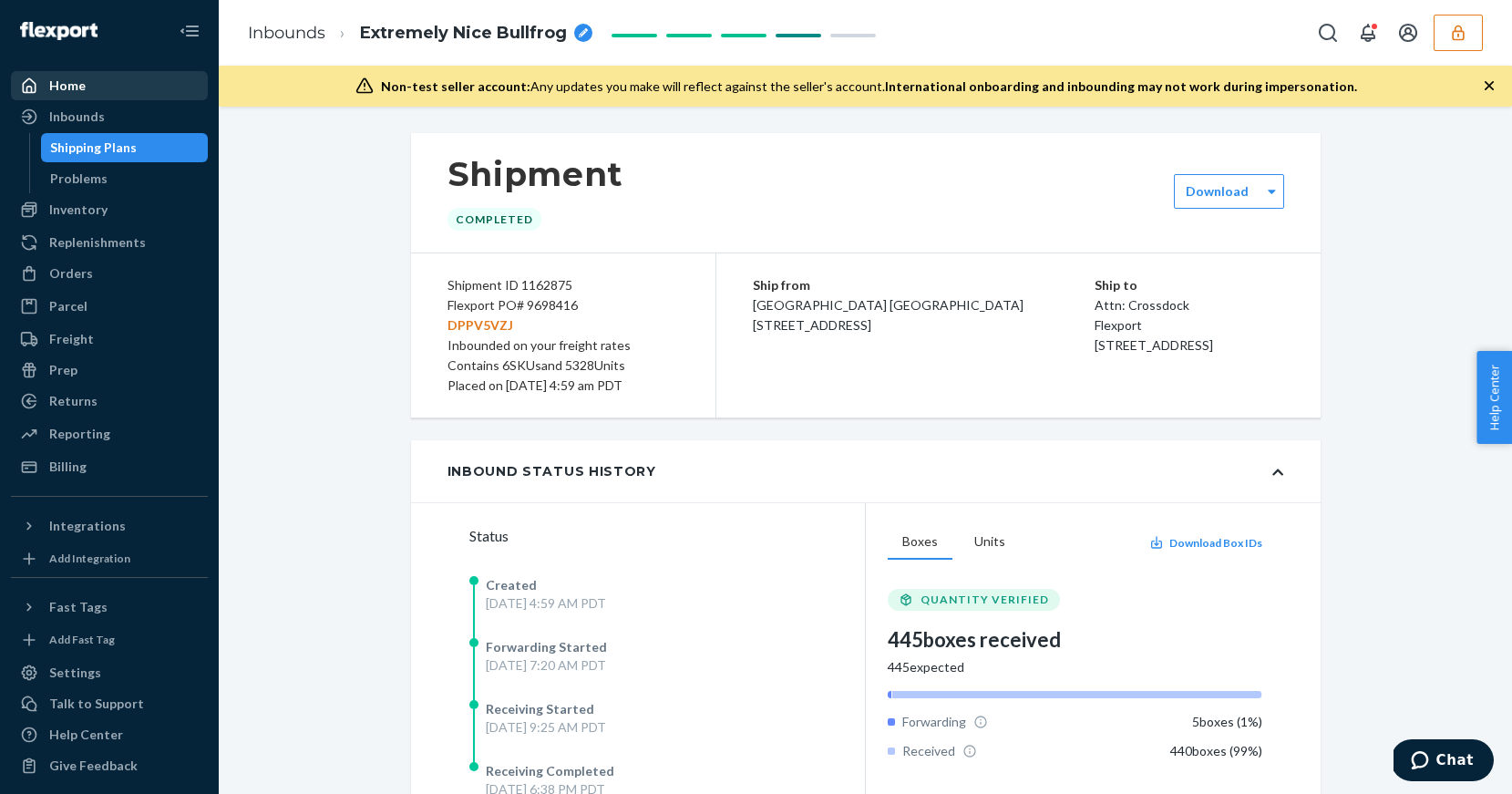
click at [69, 87] on div "Home" at bounding box center [68, 85] width 37 height 18
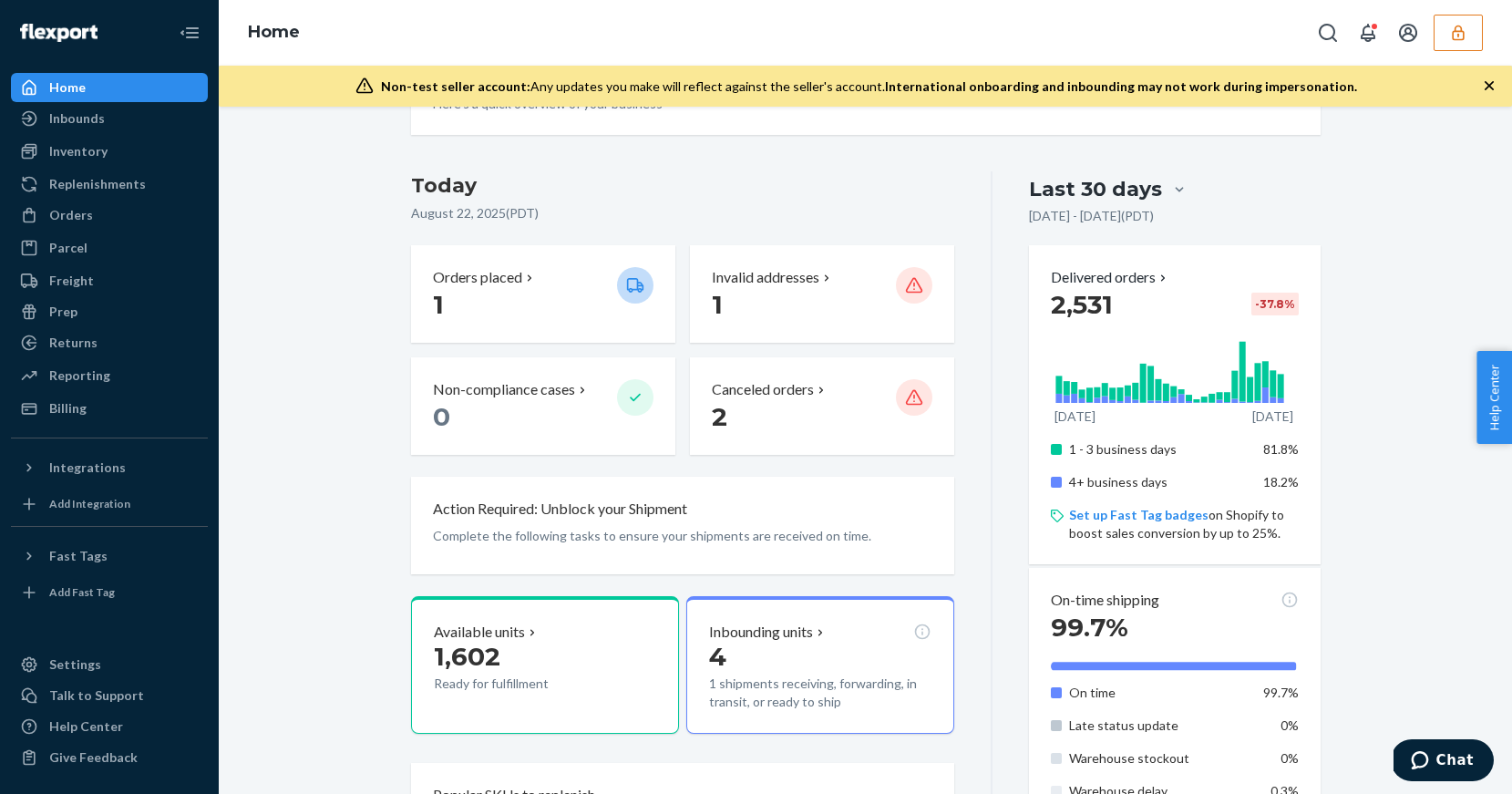
scroll to position [352, 0]
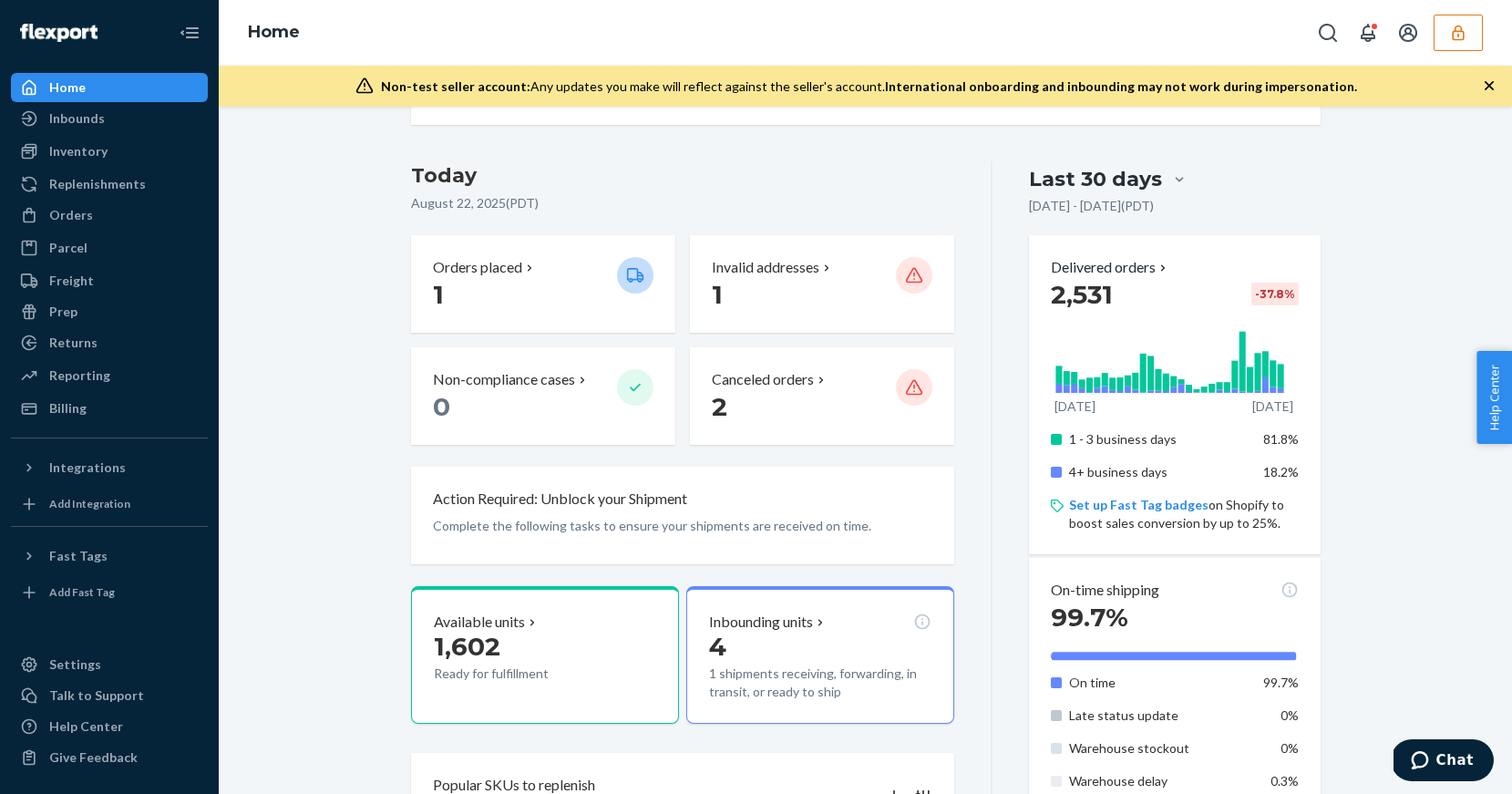
click at [1450, 40] on icon "button" at bounding box center [1458, 33] width 18 height 18
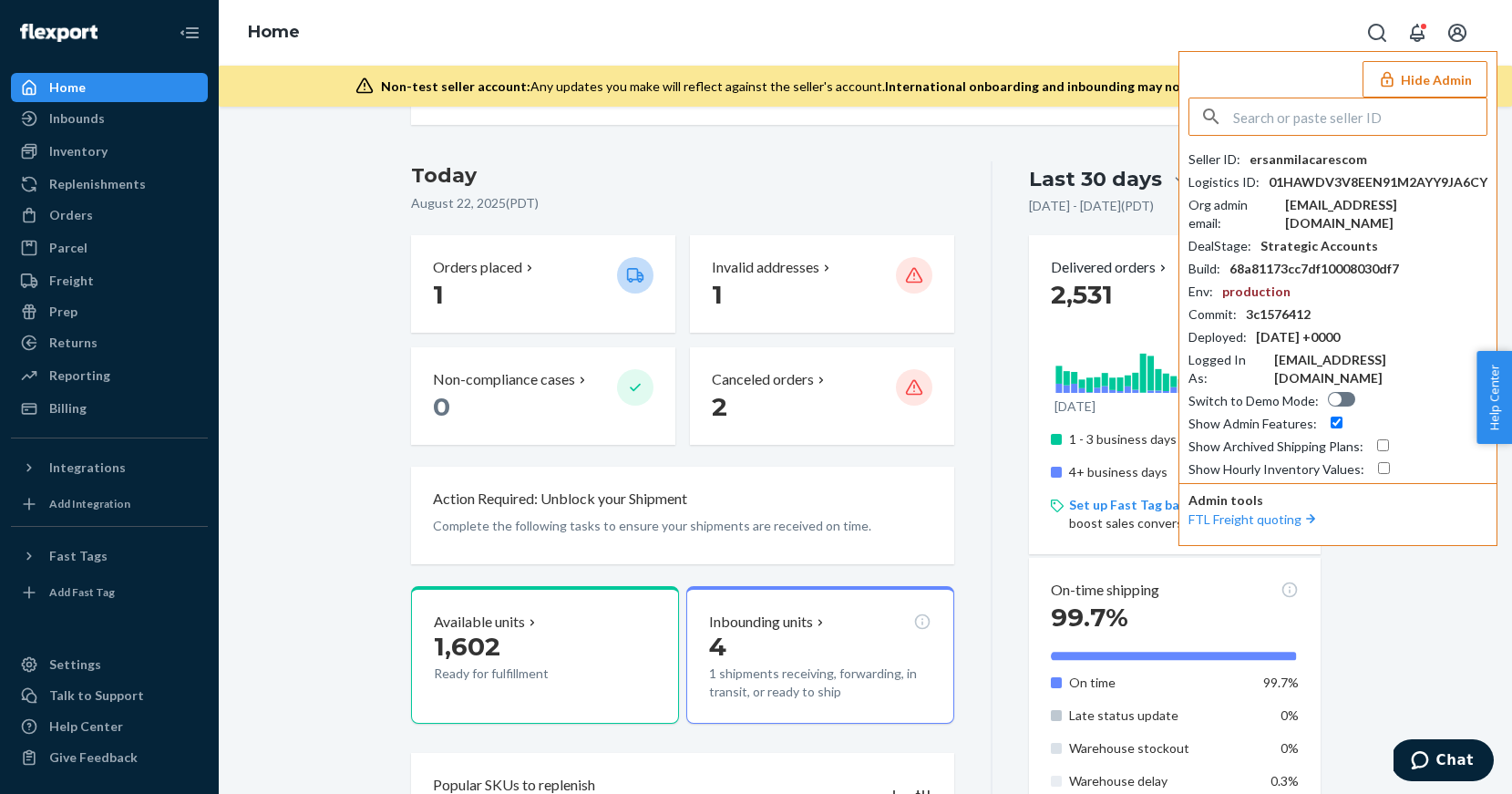
click at [935, 173] on h3 "Today" at bounding box center [683, 176] width 544 height 29
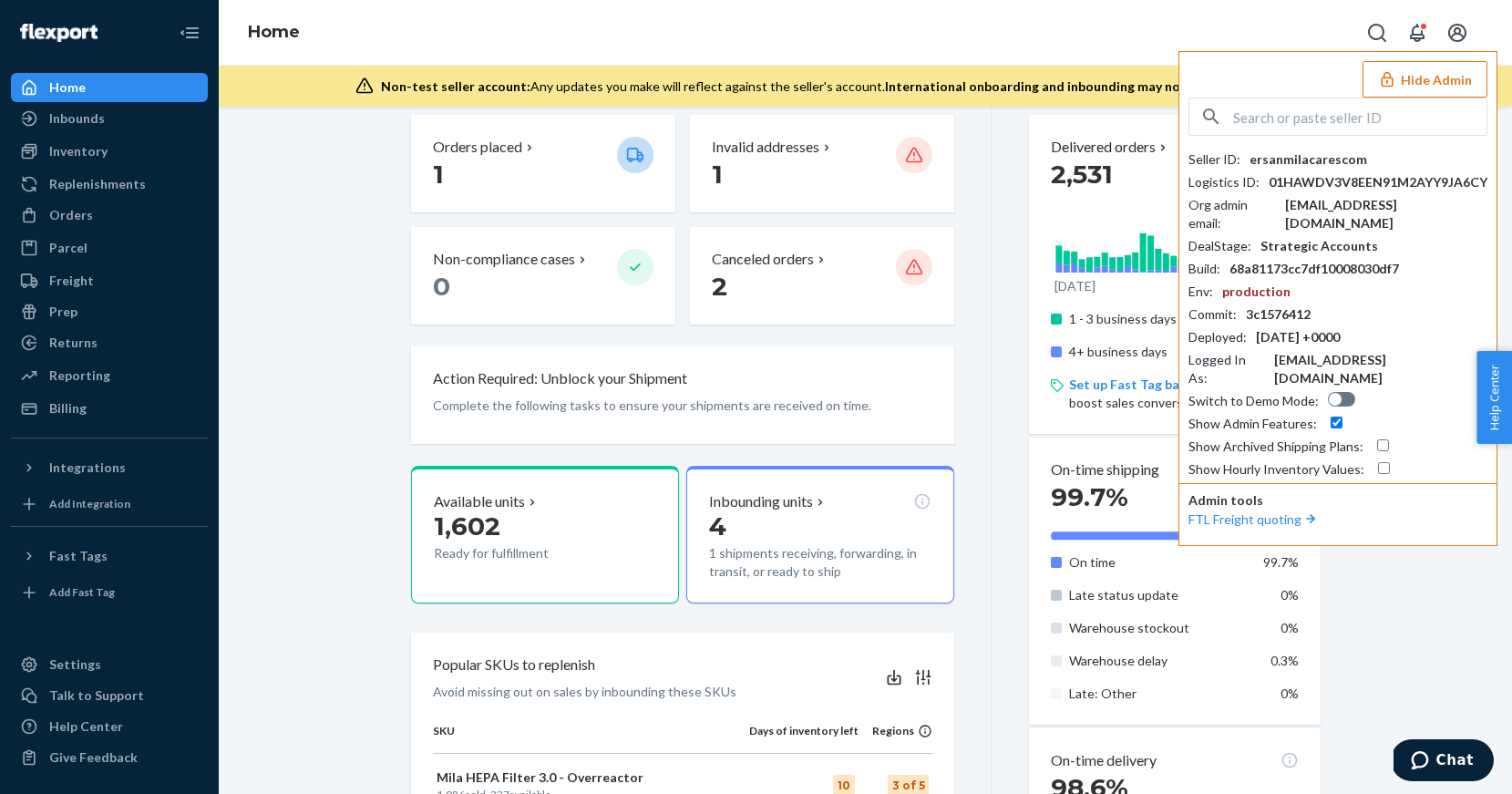
scroll to position [468, 0]
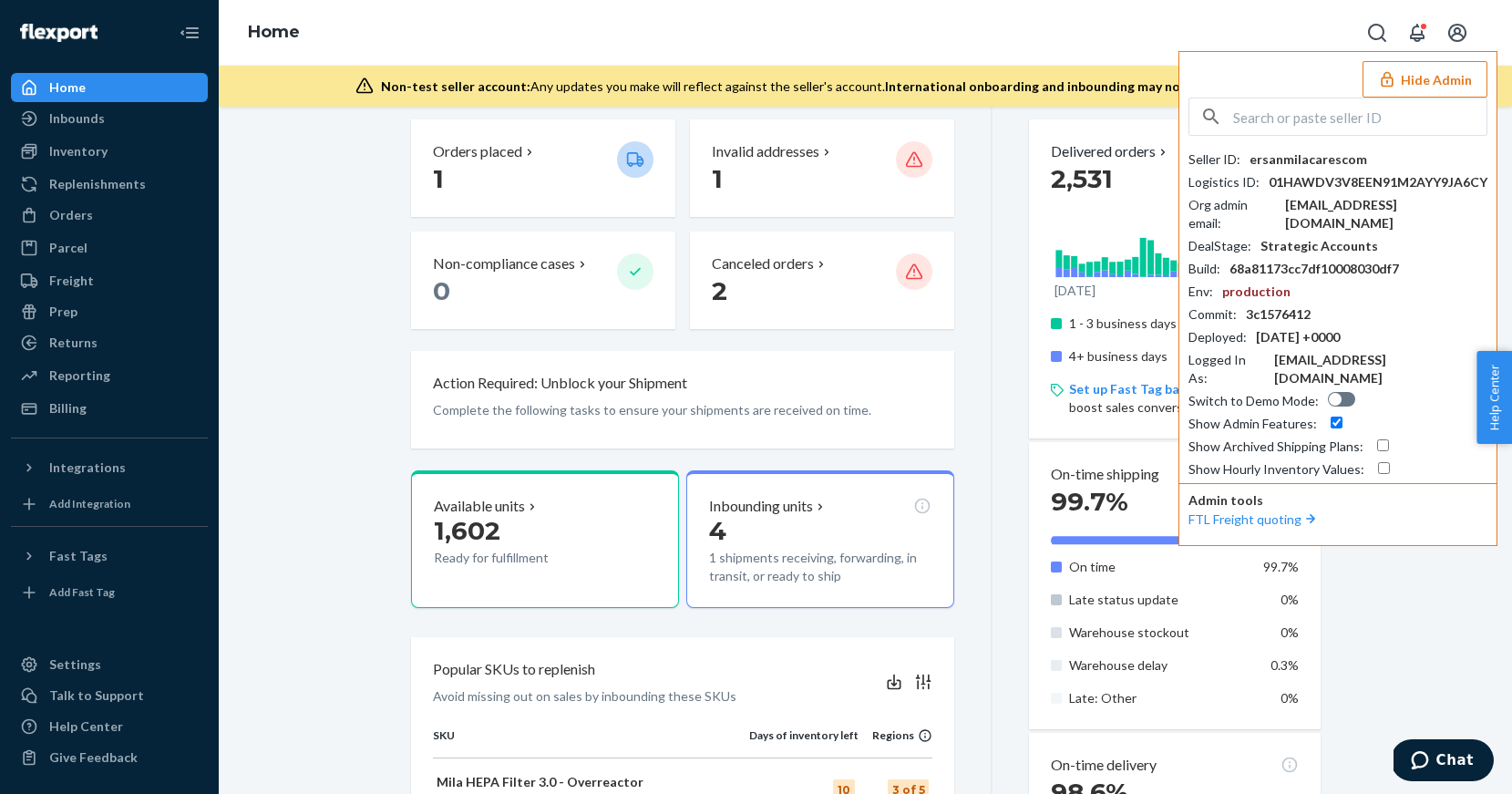
click at [119, 92] on div "Home" at bounding box center [109, 87] width 193 height 25
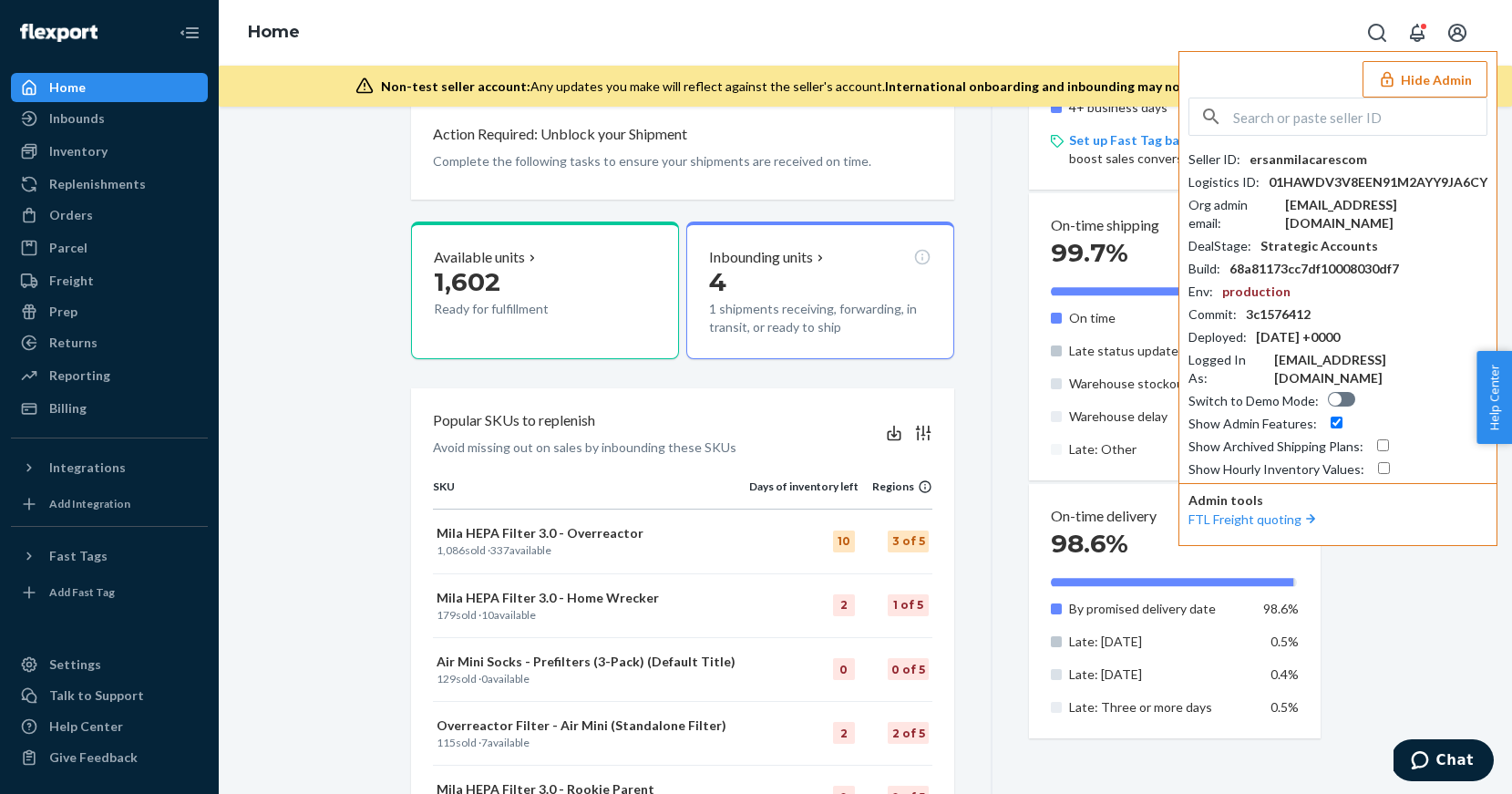
scroll to position [846, 0]
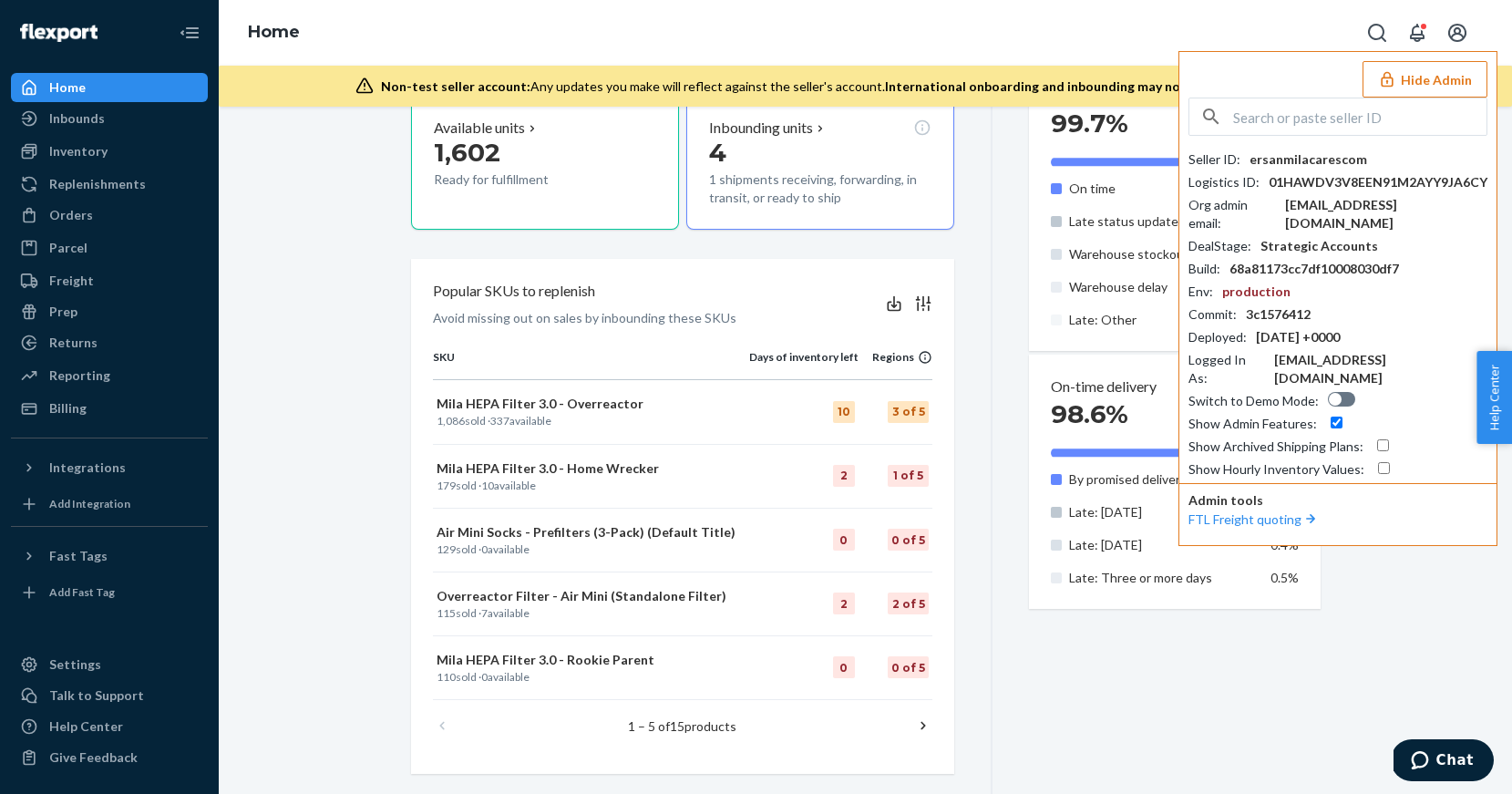
click at [1422, 76] on button "Hide Admin" at bounding box center [1424, 79] width 124 height 37
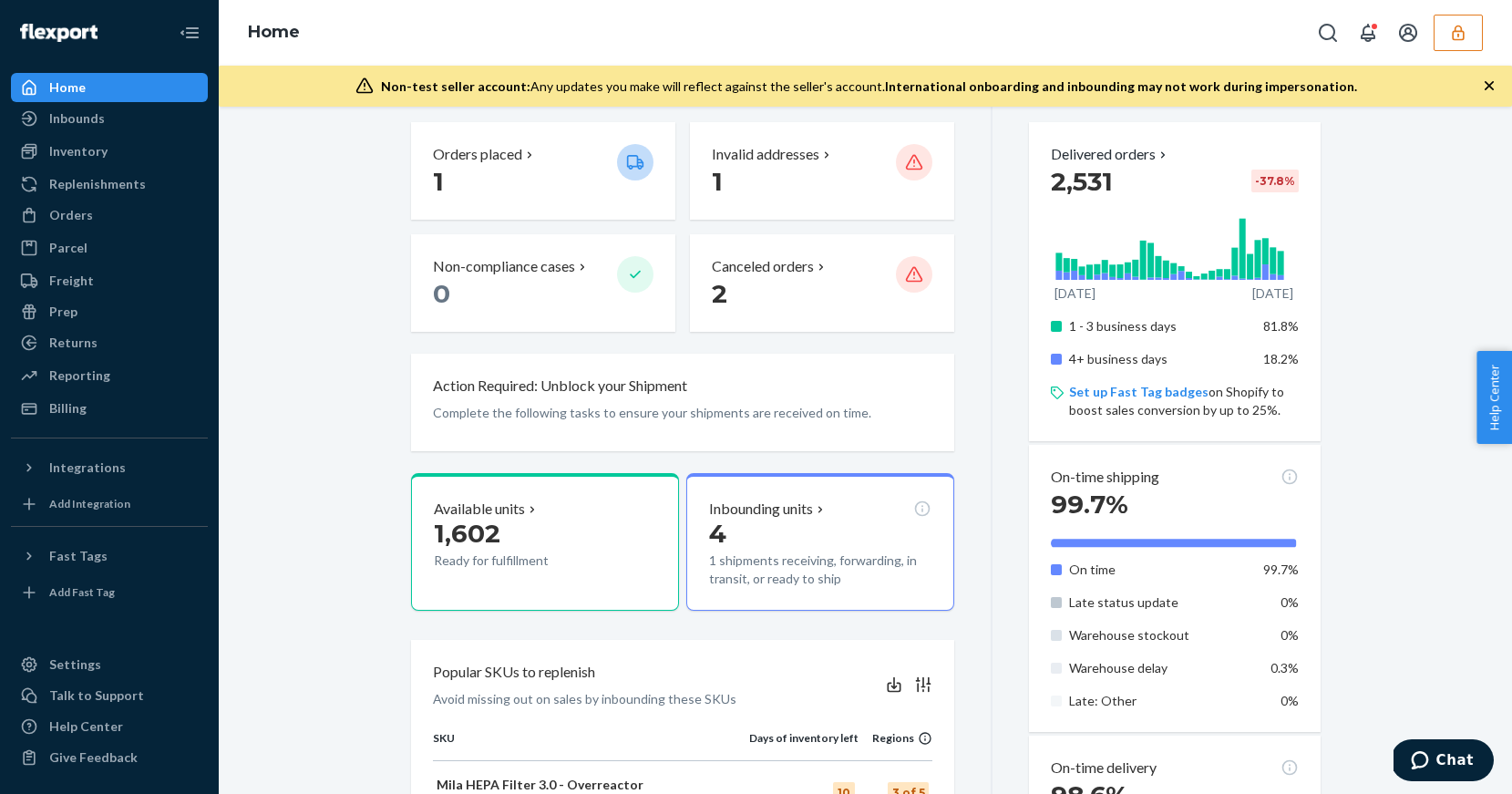
scroll to position [510, 0]
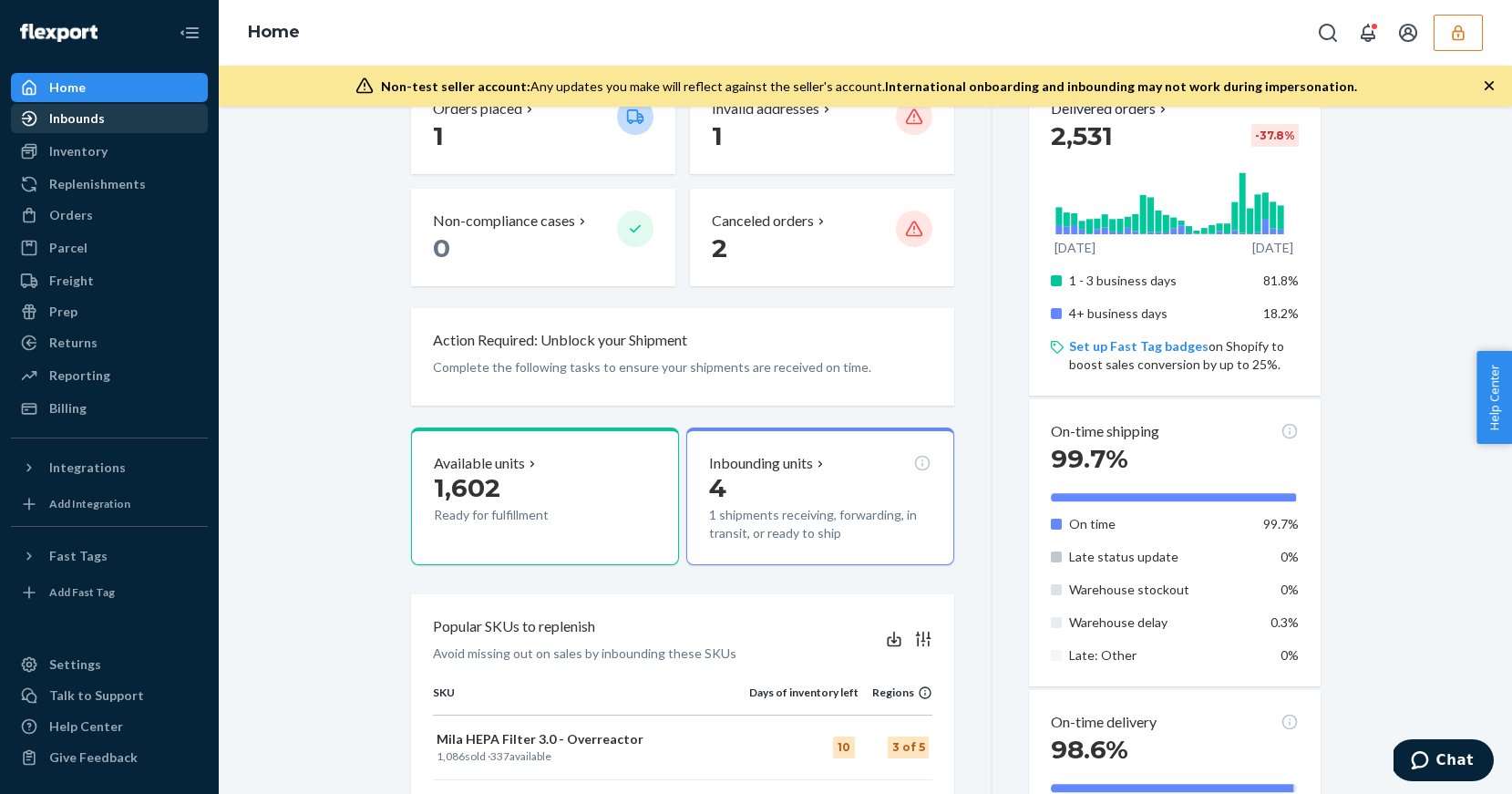
click at [72, 128] on div "Inbounds" at bounding box center [109, 119] width 193 height 25
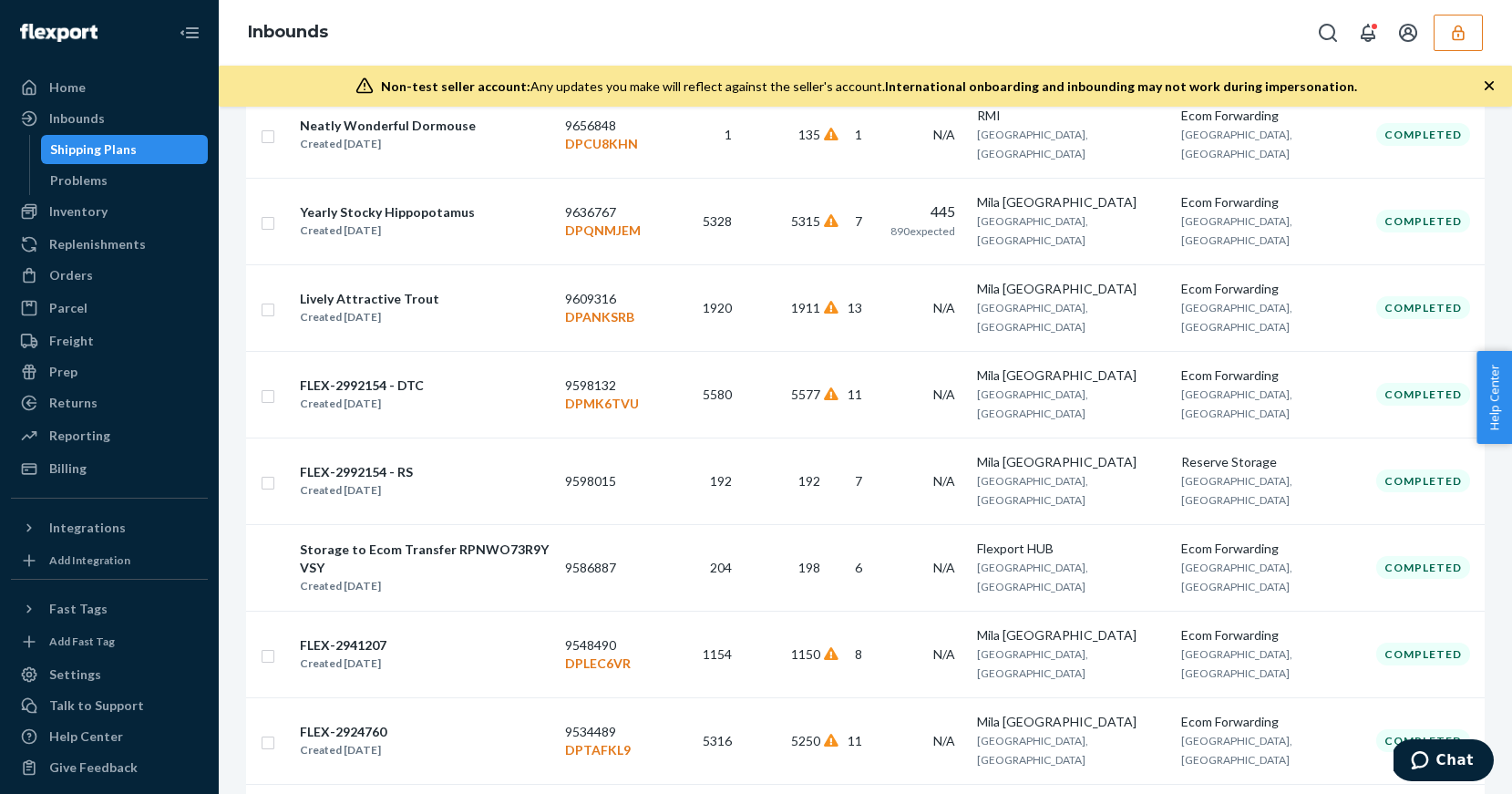
scroll to position [1322, 0]
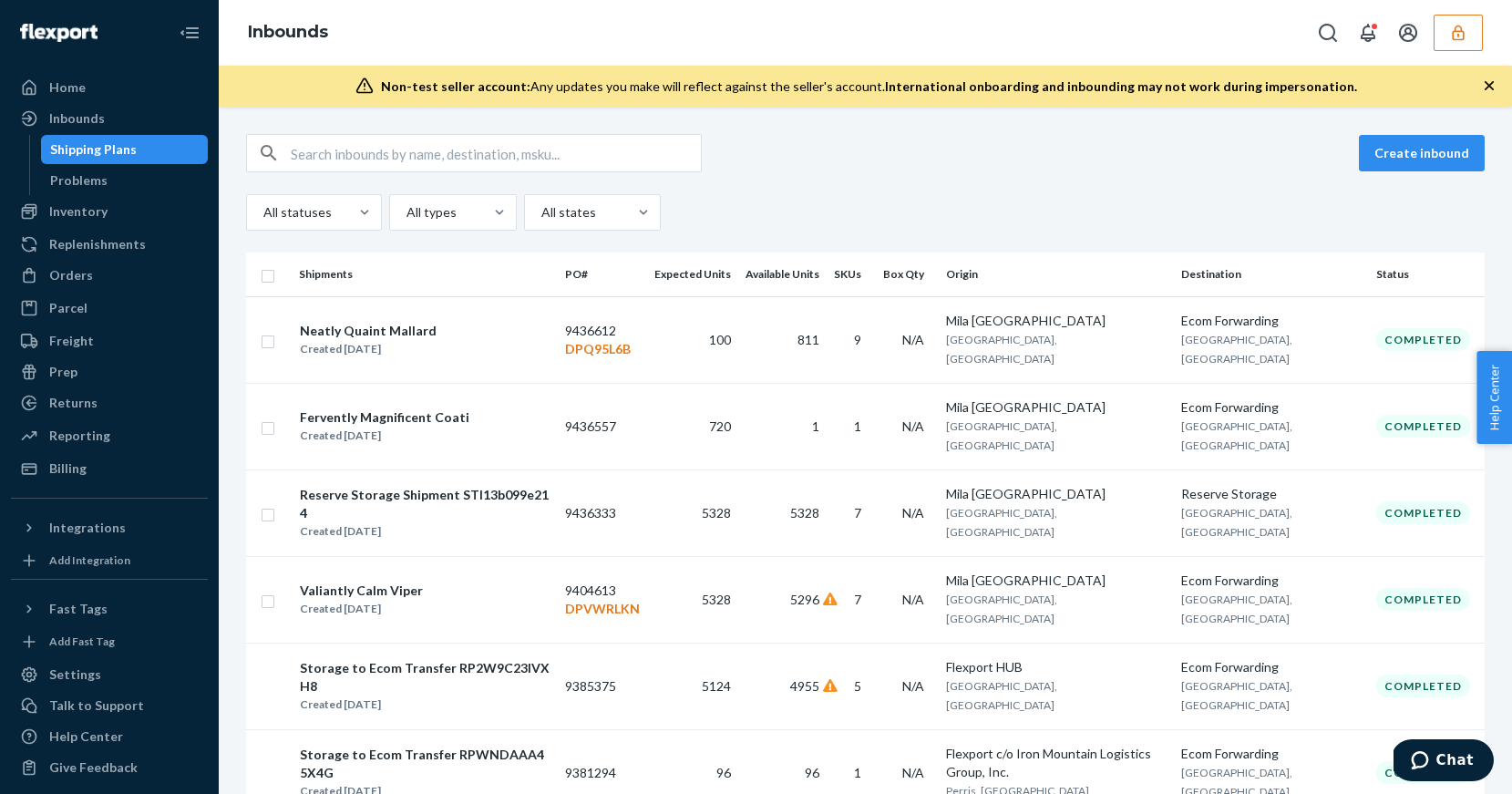
click at [108, 142] on div "Shipping Plans" at bounding box center [94, 149] width 87 height 18
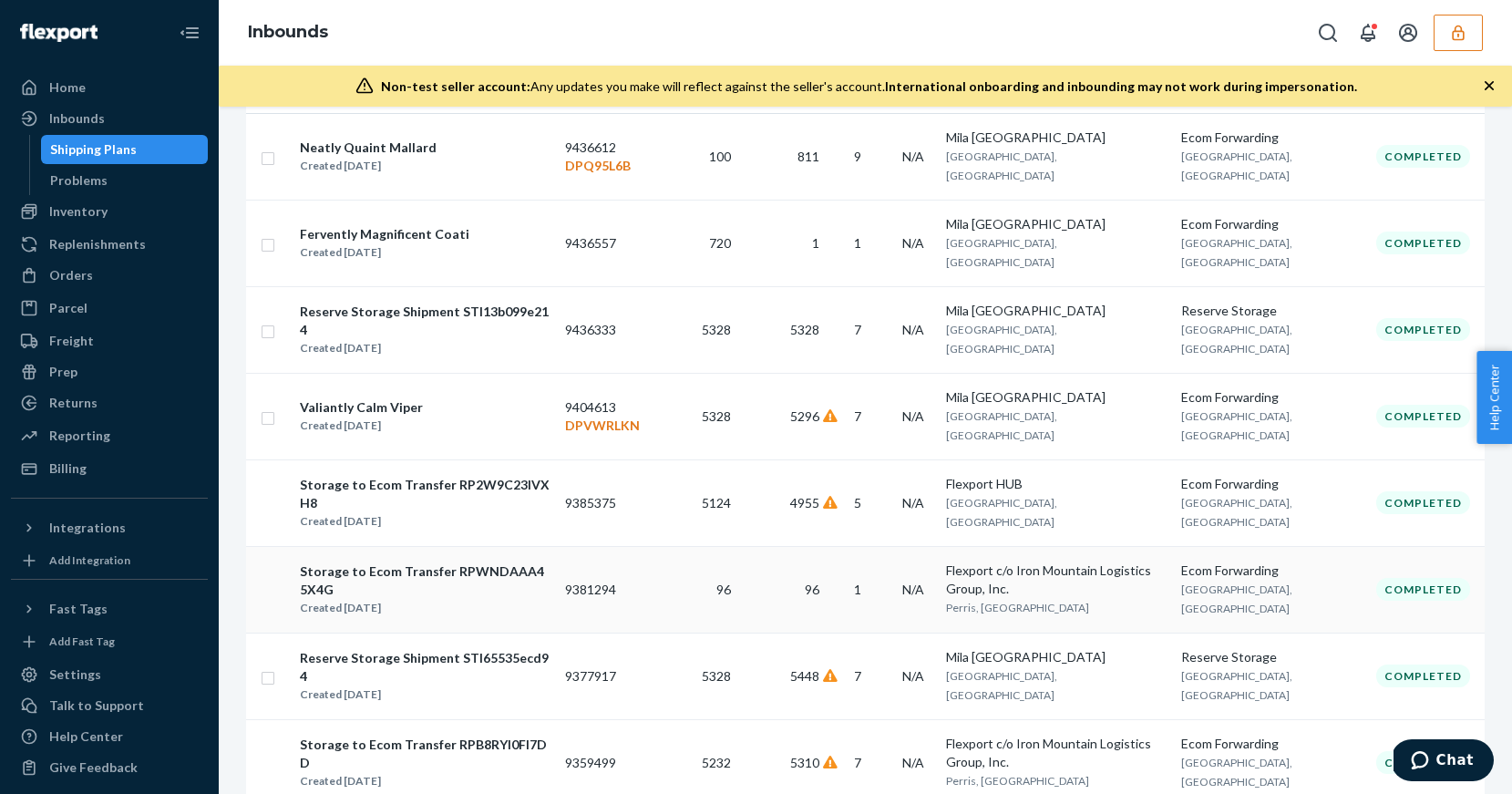
scroll to position [187, 0]
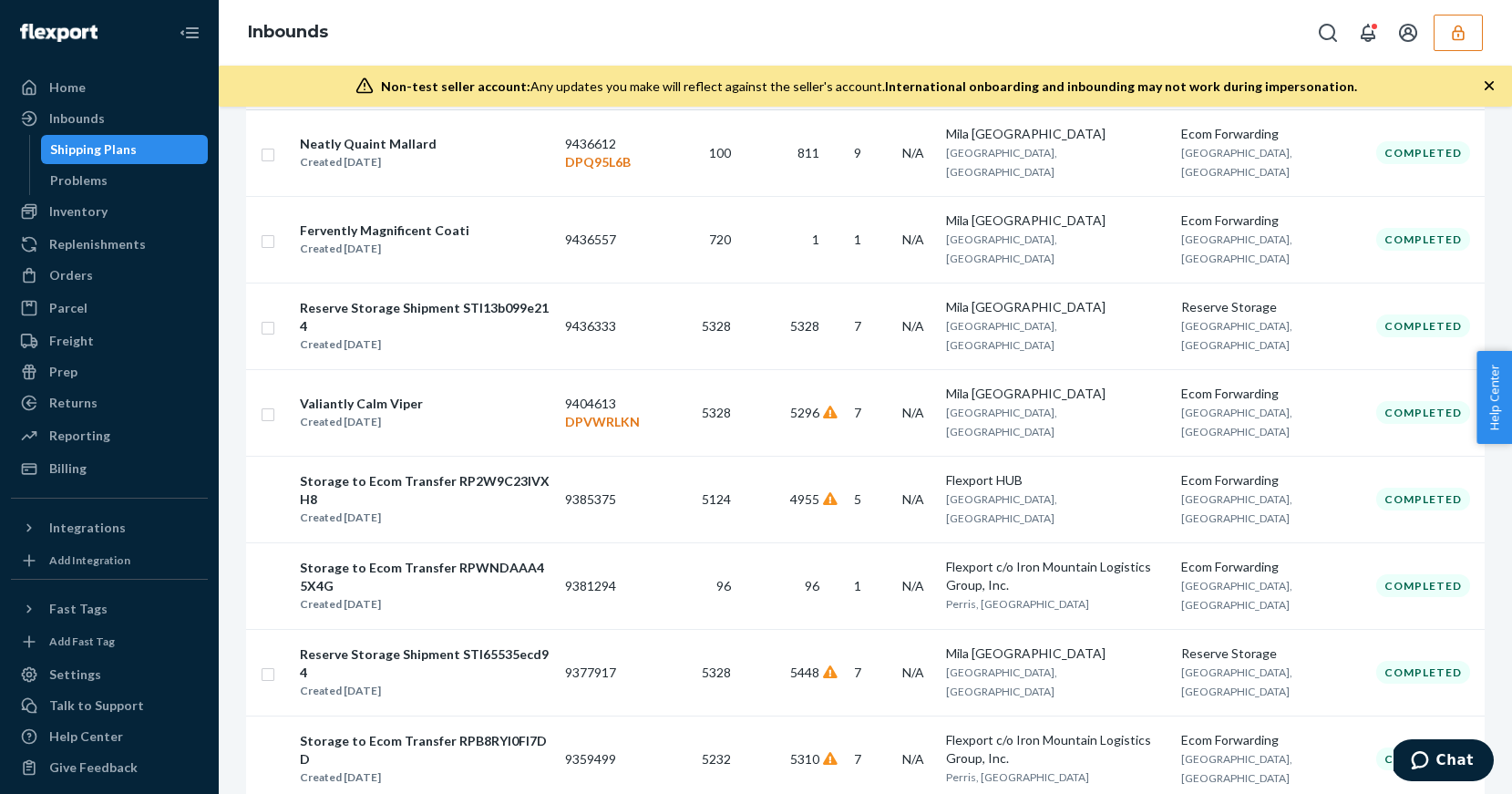
click at [117, 153] on div "Shipping Plans" at bounding box center [94, 149] width 87 height 18
click at [81, 114] on div "Inbounds" at bounding box center [77, 118] width 56 height 18
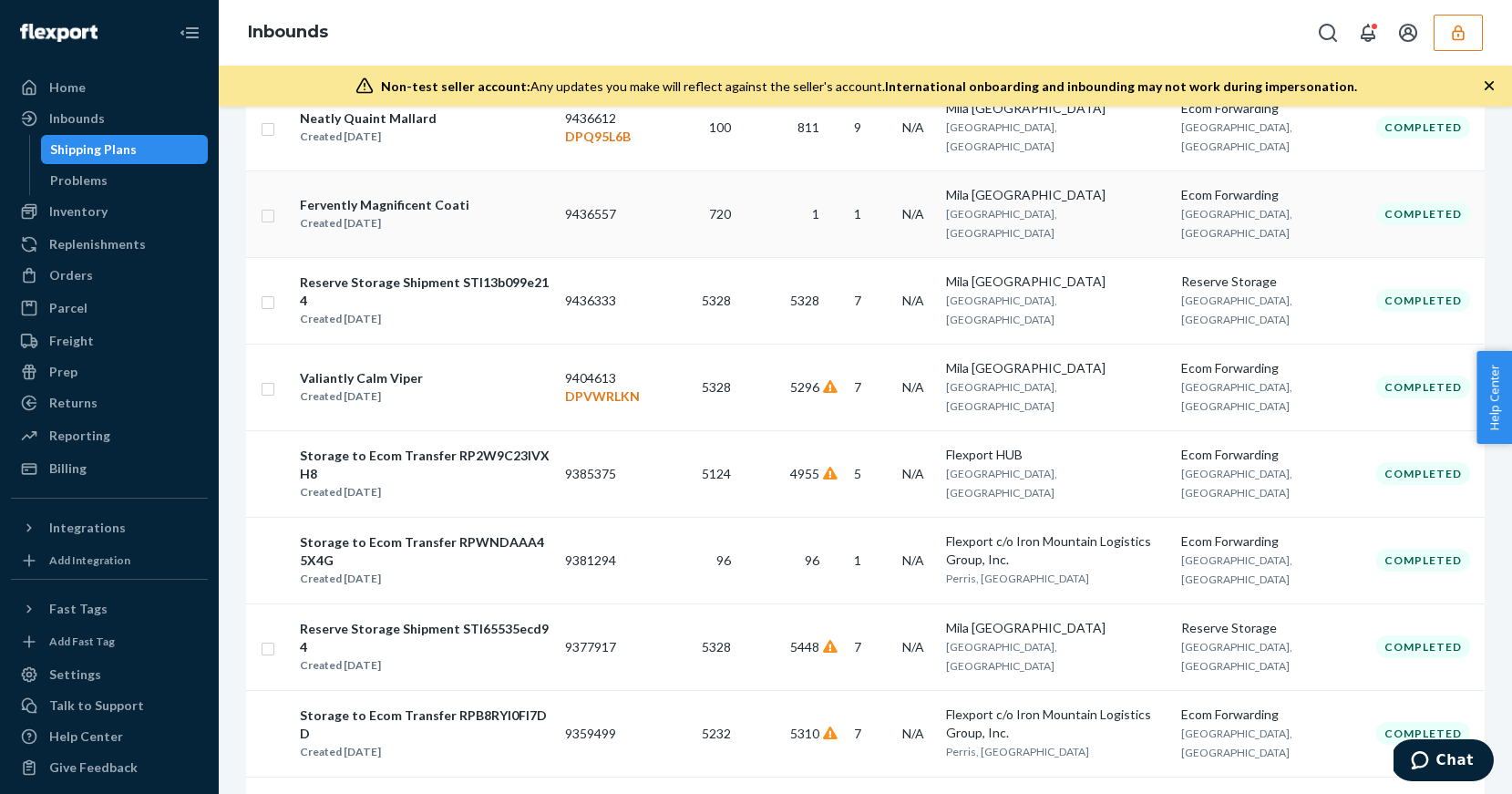
scroll to position [216, 0]
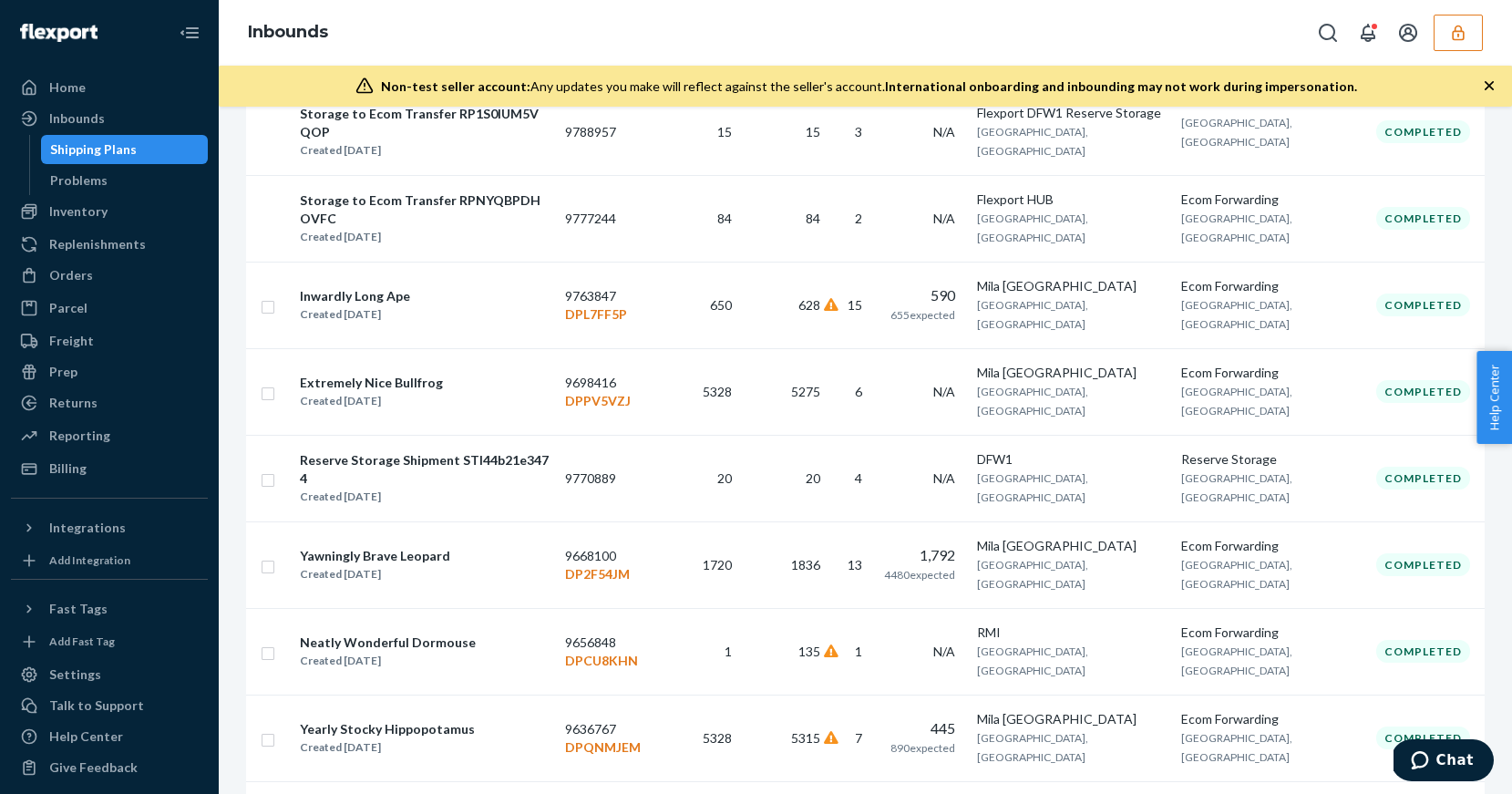
scroll to position [730, 0]
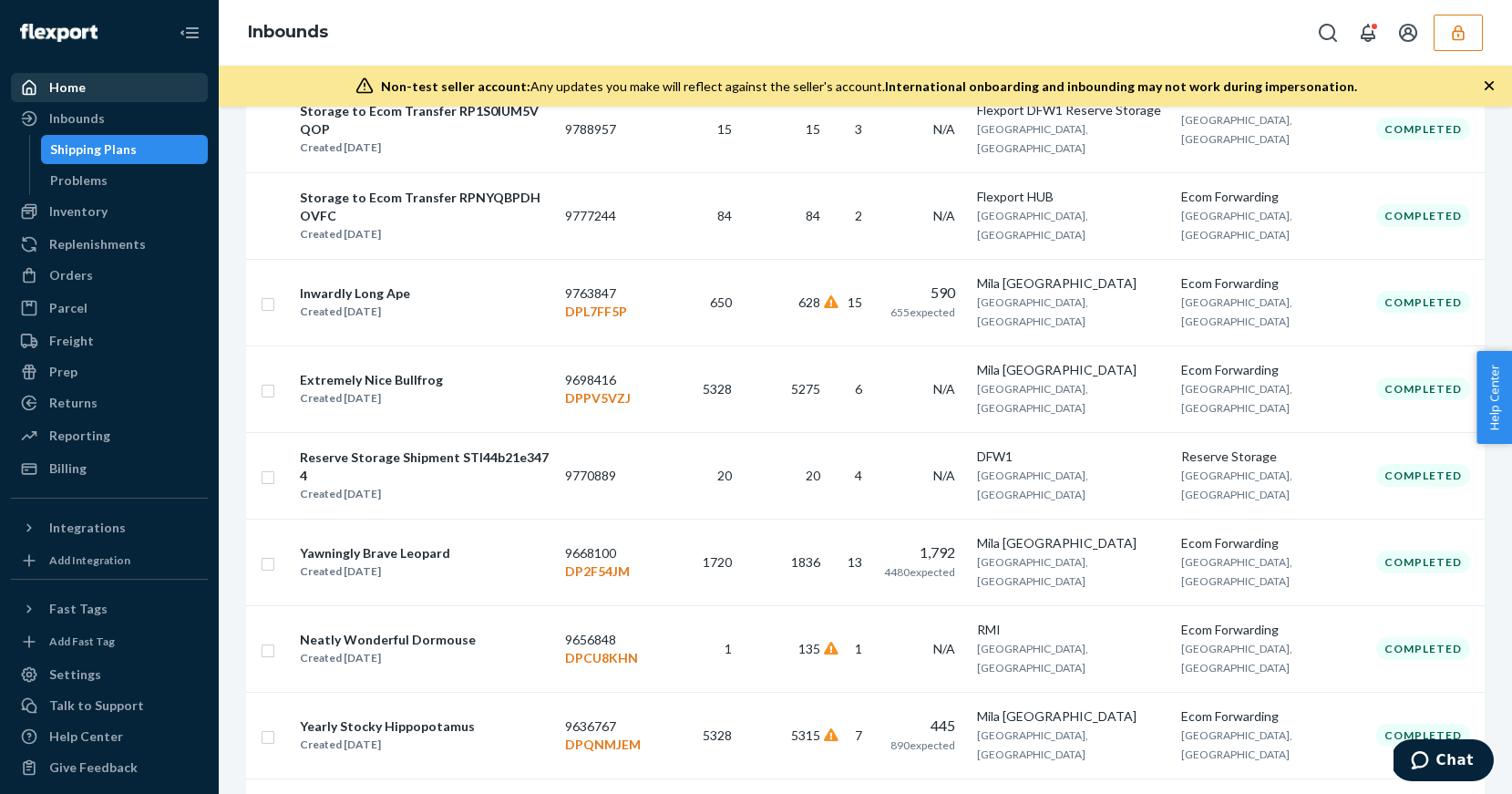
click at [84, 91] on div "Home" at bounding box center [109, 87] width 193 height 25
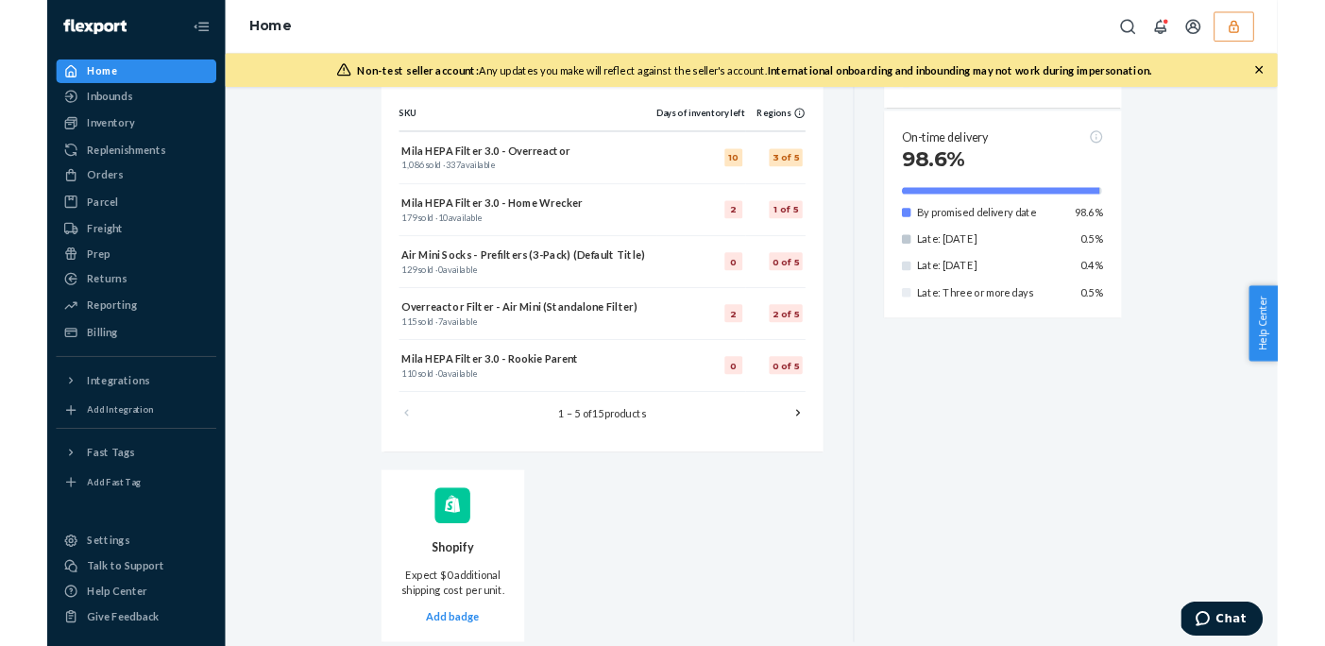
scroll to position [1134, 0]
